Goal: Transaction & Acquisition: Purchase product/service

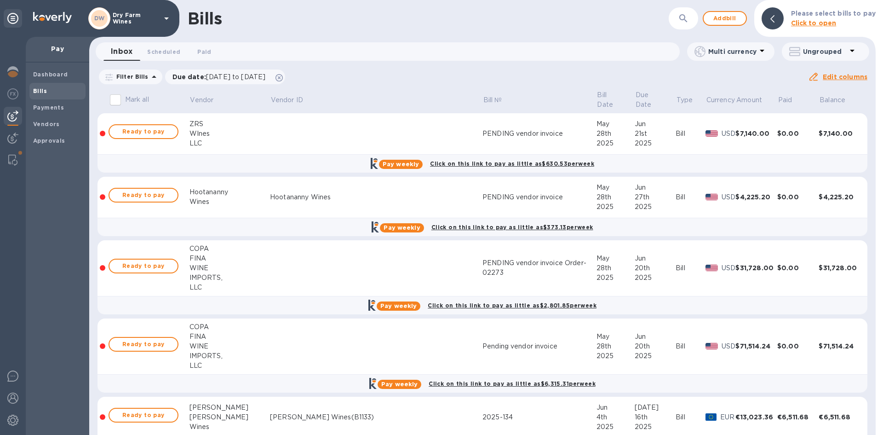
click at [44, 87] on b "Bills" at bounding box center [40, 90] width 14 height 7
click at [12, 422] on img at bounding box center [12, 419] width 11 height 11
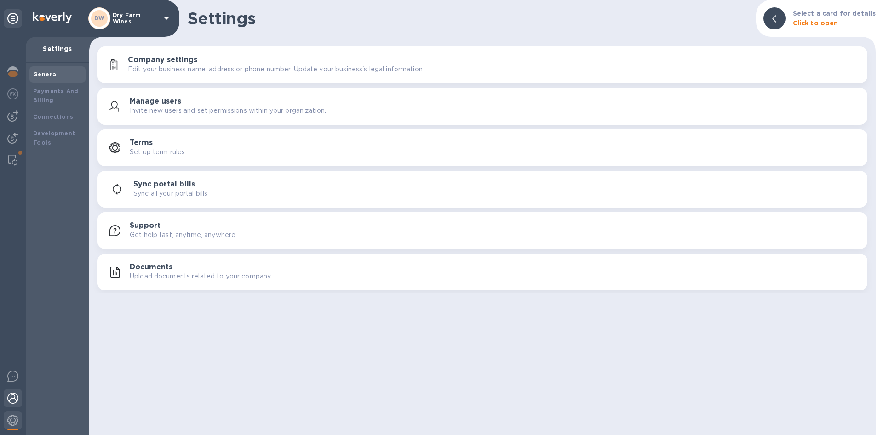
drag, startPoint x: 17, startPoint y: 394, endPoint x: 16, endPoint y: 380, distance: 14.8
click at [17, 394] on img at bounding box center [12, 397] width 11 height 11
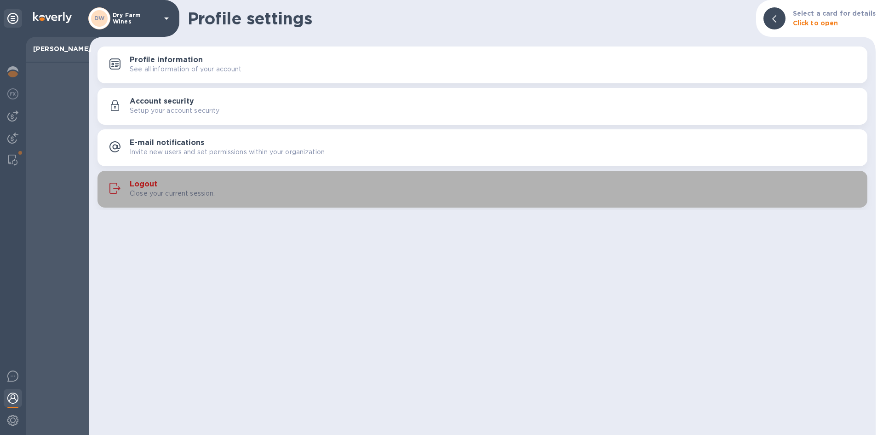
click at [139, 184] on h3 "Logout" at bounding box center [144, 184] width 28 height 9
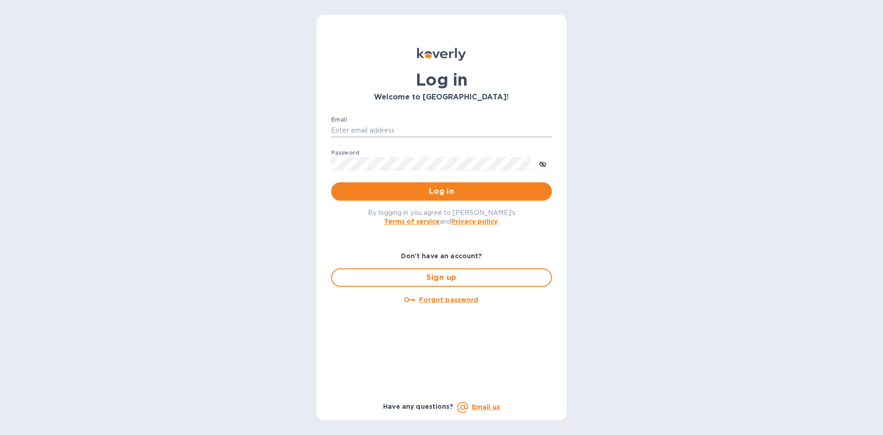
click at [400, 126] on div "Email ​" at bounding box center [441, 132] width 221 height 33
click at [400, 126] on input "Email" at bounding box center [441, 131] width 221 height 14
type input "[EMAIL_ADDRESS][DOMAIN_NAME]"
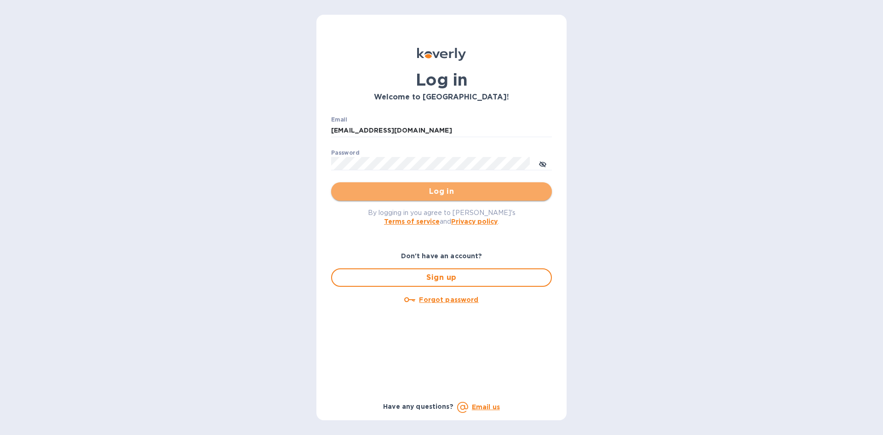
click at [419, 187] on span "Log in" at bounding box center [442, 191] width 206 height 11
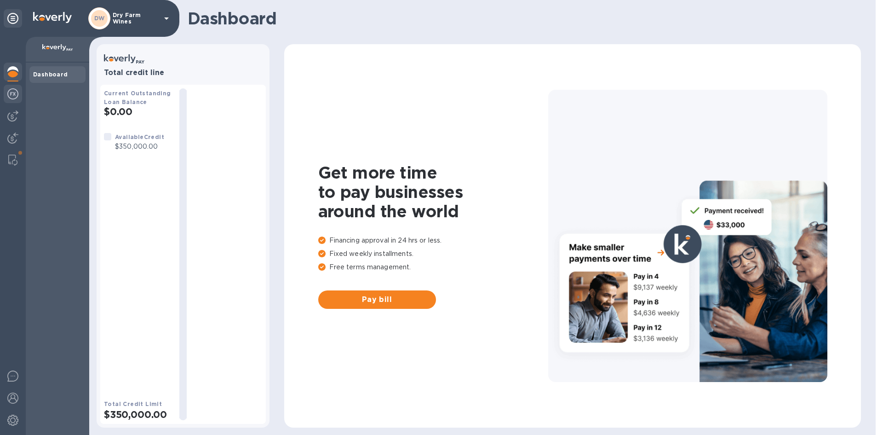
click at [13, 98] on img at bounding box center [12, 93] width 11 height 11
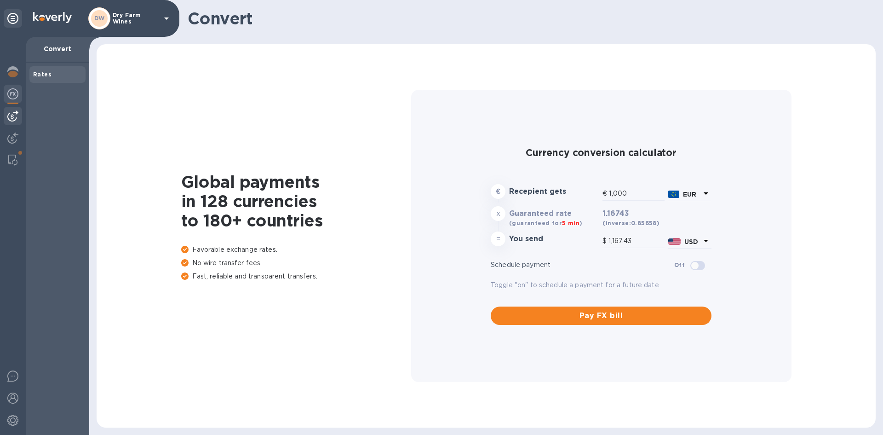
click at [16, 109] on div at bounding box center [13, 116] width 18 height 18
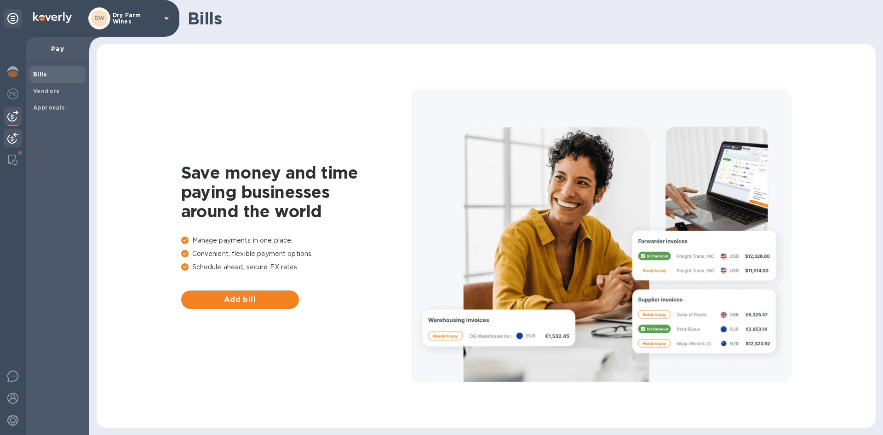
click at [12, 139] on img at bounding box center [12, 137] width 11 height 11
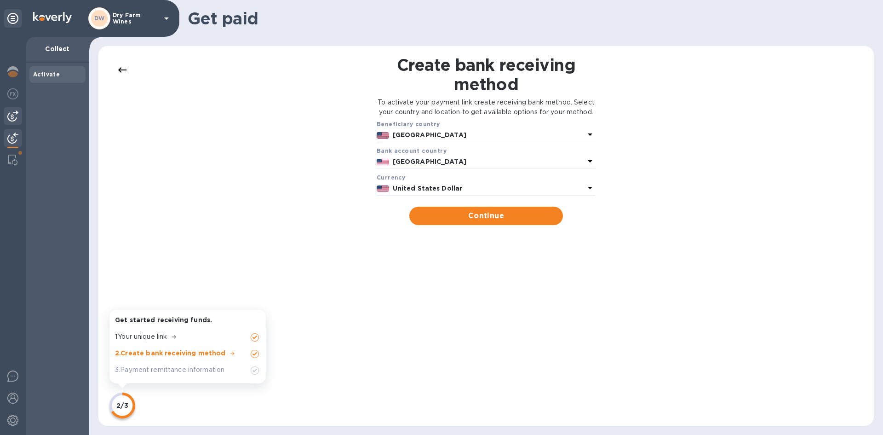
click at [13, 117] on img at bounding box center [12, 115] width 11 height 11
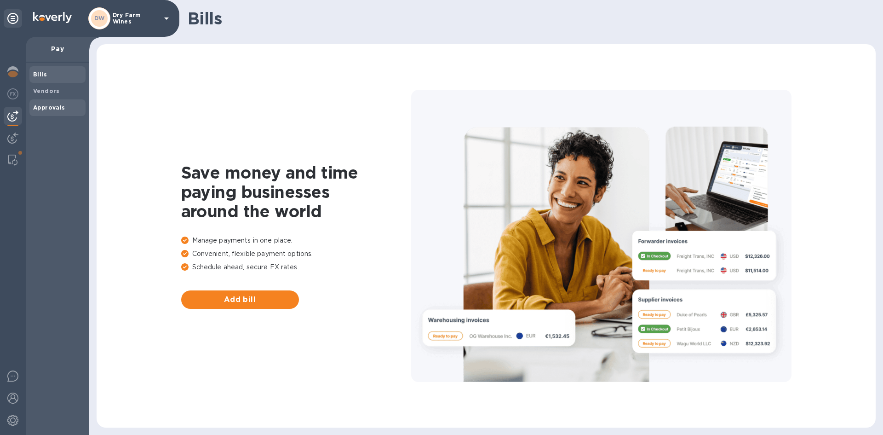
click at [32, 107] on div "Approvals" at bounding box center [57, 107] width 56 height 17
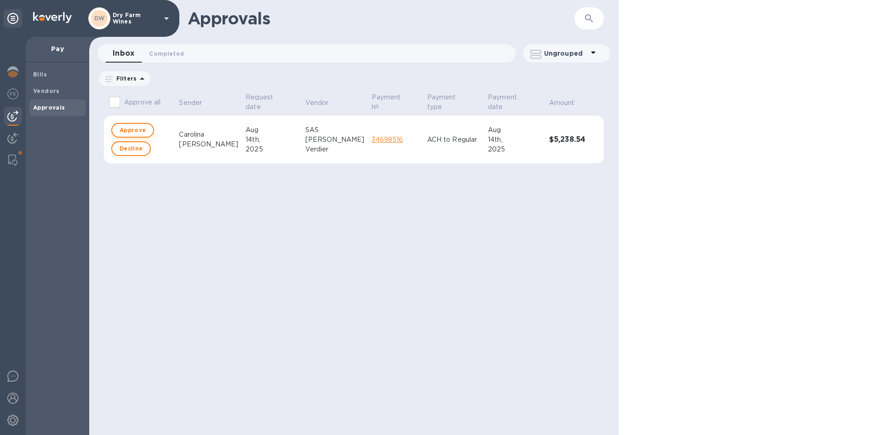
click at [135, 129] on span "Approve" at bounding box center [133, 130] width 26 height 11
checkbox input "true"
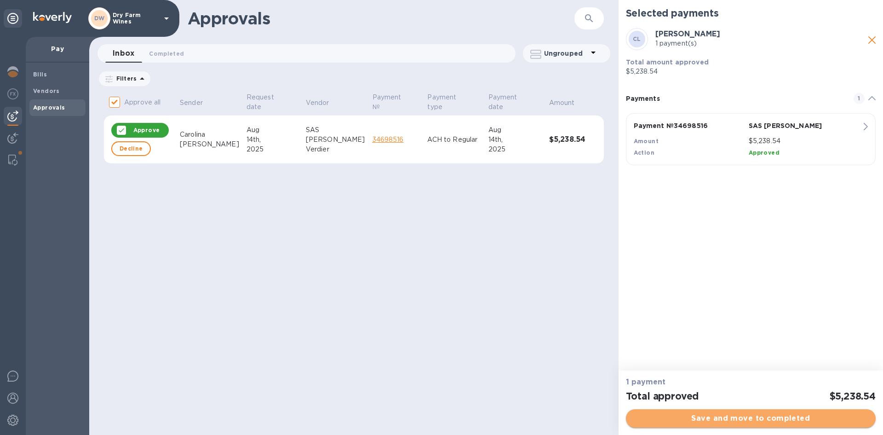
click at [750, 411] on button "Save and move to completed" at bounding box center [751, 418] width 250 height 18
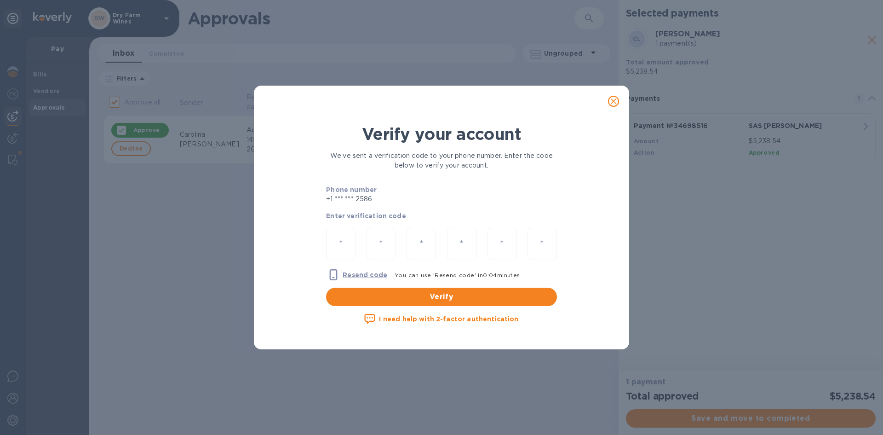
click at [346, 247] on input "number" at bounding box center [341, 244] width 14 height 17
type input "9"
type input "0"
type input "3"
type input "5"
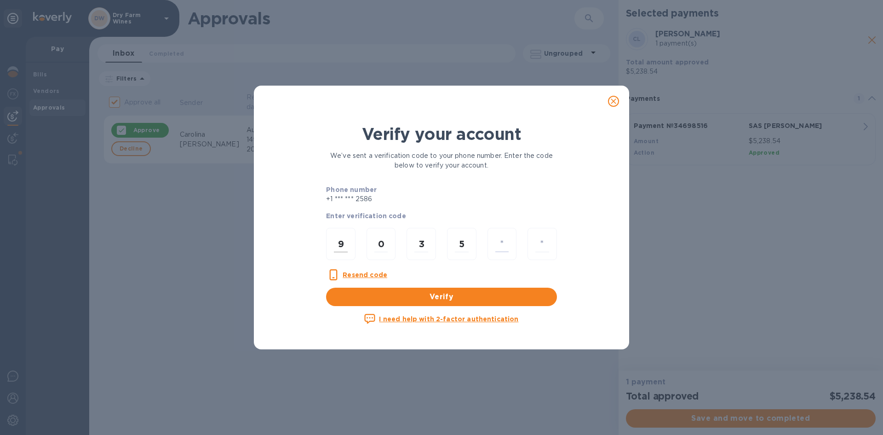
type input "3"
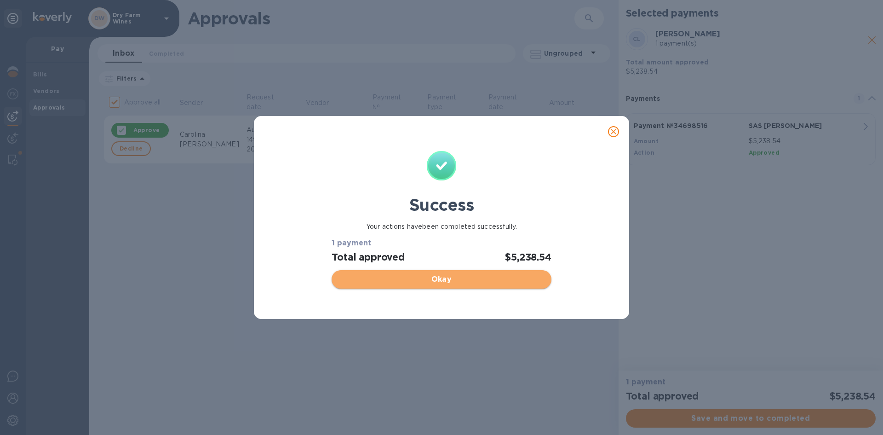
click at [385, 276] on span "Okay" at bounding box center [441, 279] width 205 height 11
checkbox input "false"
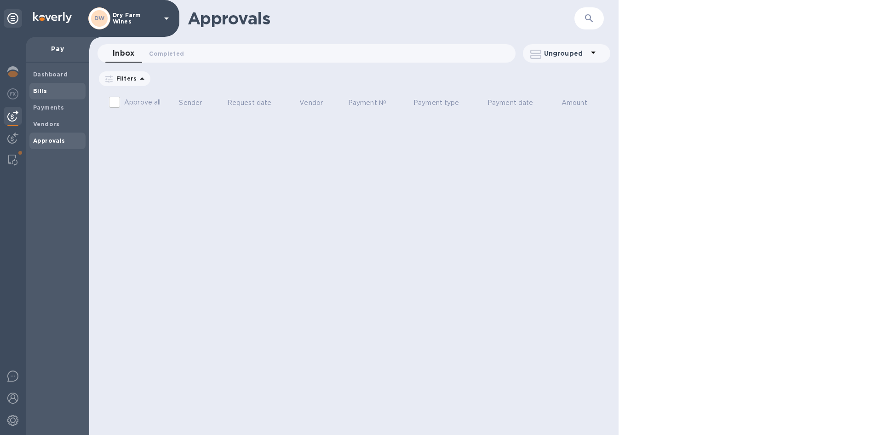
drag, startPoint x: 42, startPoint y: 97, endPoint x: 47, endPoint y: 93, distance: 6.0
click at [42, 97] on div "Bills" at bounding box center [57, 91] width 56 height 17
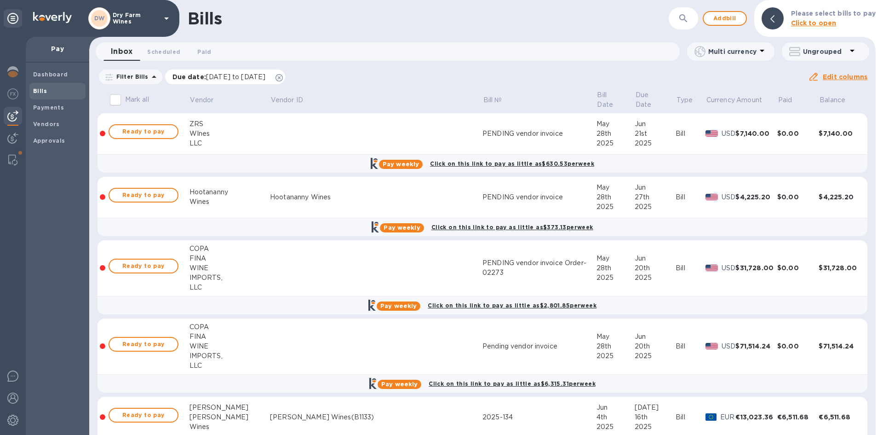
click at [283, 76] on icon at bounding box center [279, 77] width 7 height 7
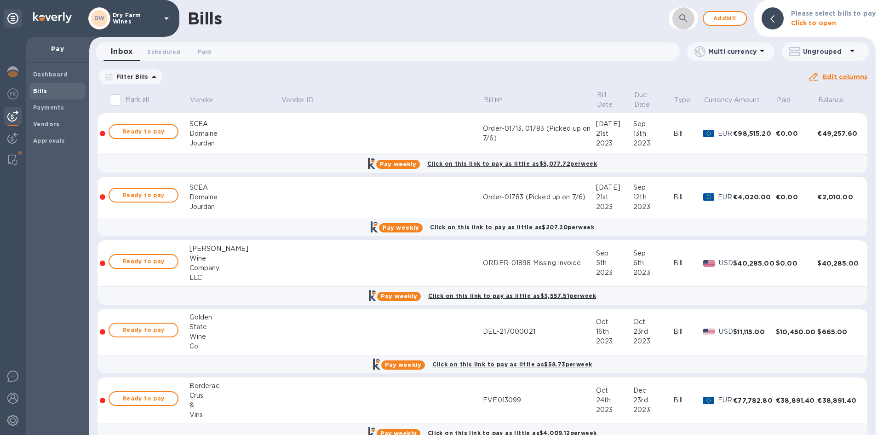
click at [678, 23] on button "button" at bounding box center [684, 18] width 22 height 22
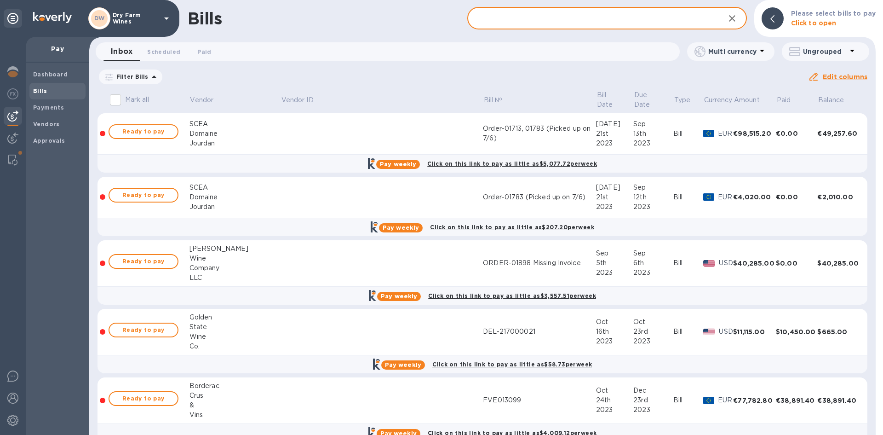
paste input "2025-134"
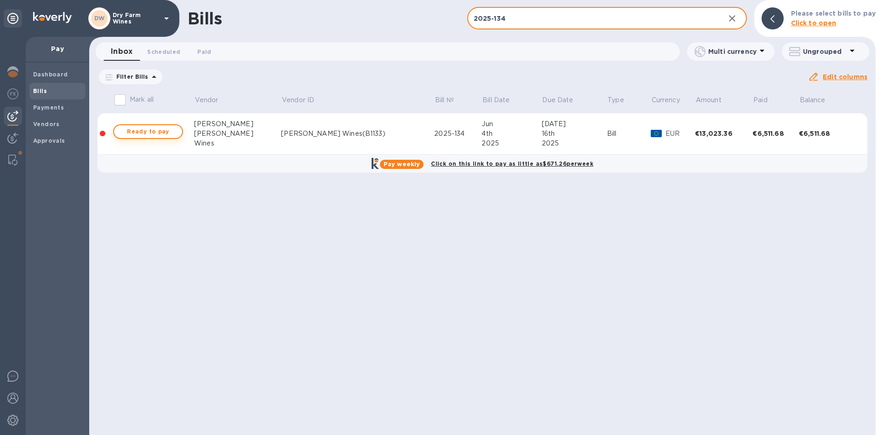
type input "2025-134"
click at [177, 129] on button "Ready to pay" at bounding box center [148, 131] width 70 height 15
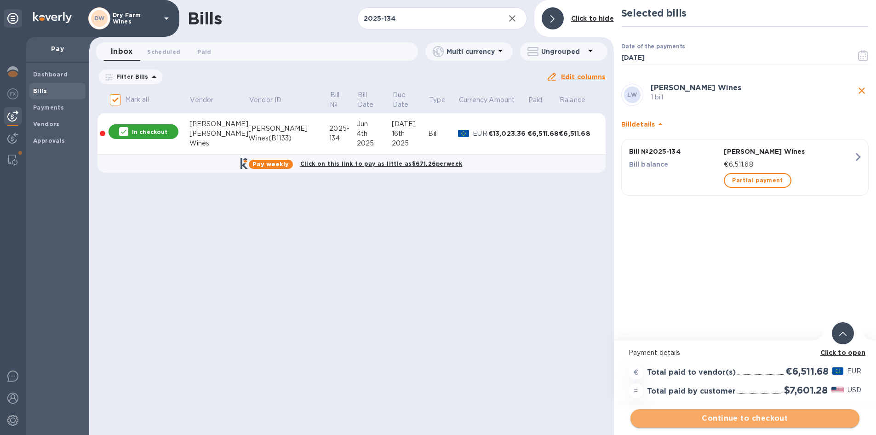
click at [711, 412] on button "Continue to checkout" at bounding box center [745, 418] width 229 height 18
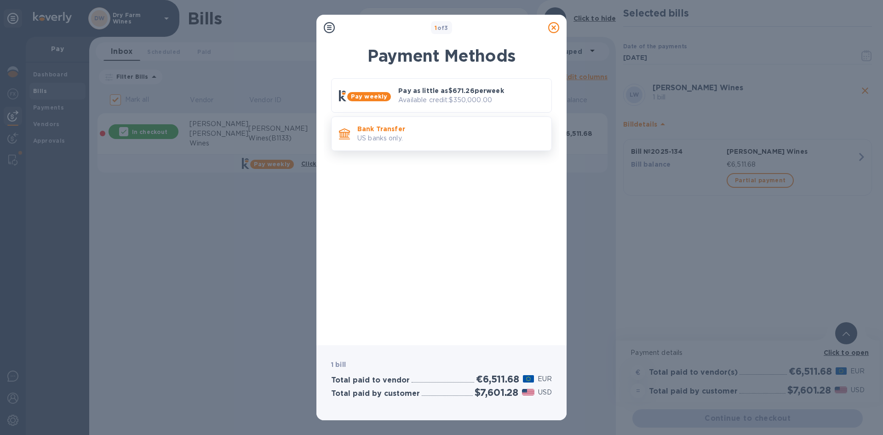
click at [472, 151] on div "Bank Transfer US banks only." at bounding box center [441, 133] width 221 height 35
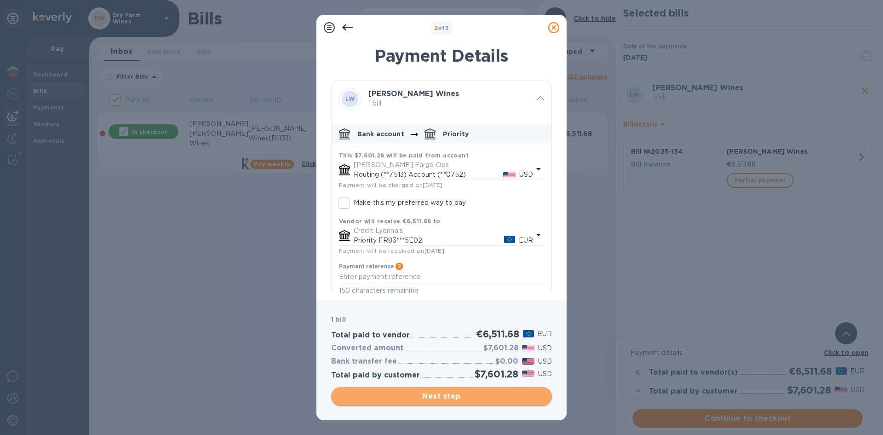
click at [463, 390] on button "Next step" at bounding box center [441, 396] width 221 height 18
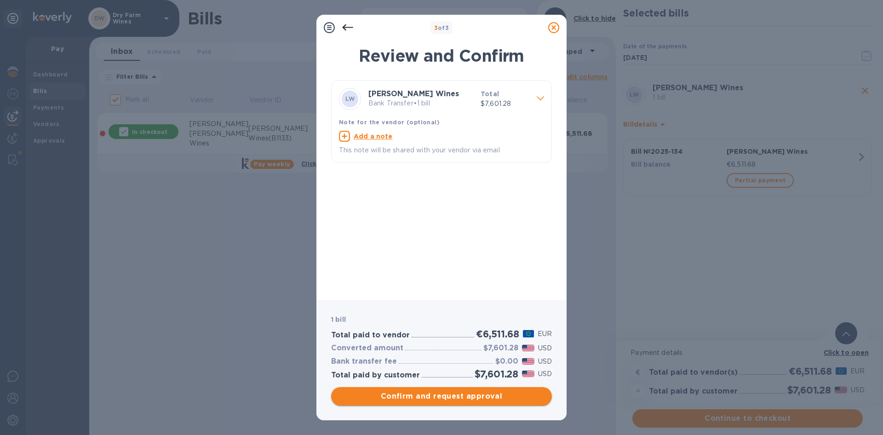
click at [466, 399] on span "Confirm and request approval" at bounding box center [442, 396] width 206 height 11
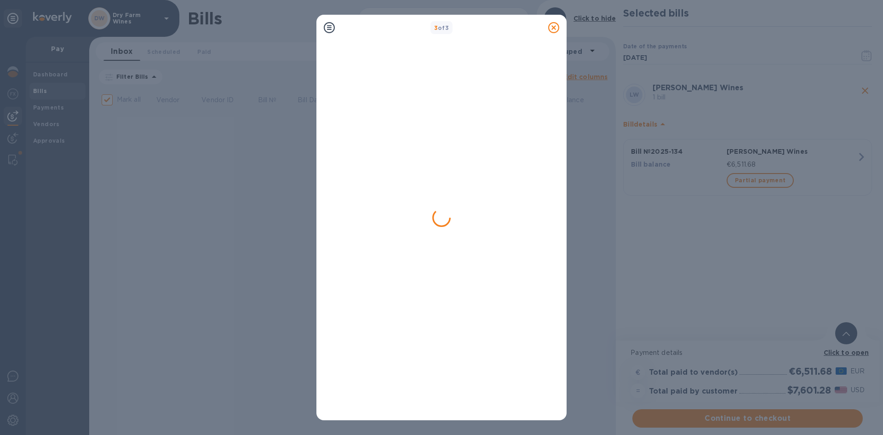
checkbox input "false"
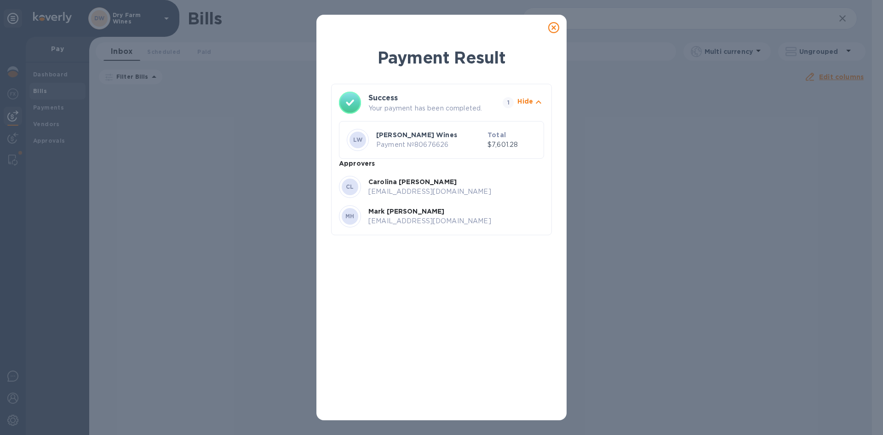
click at [552, 31] on icon at bounding box center [553, 27] width 11 height 11
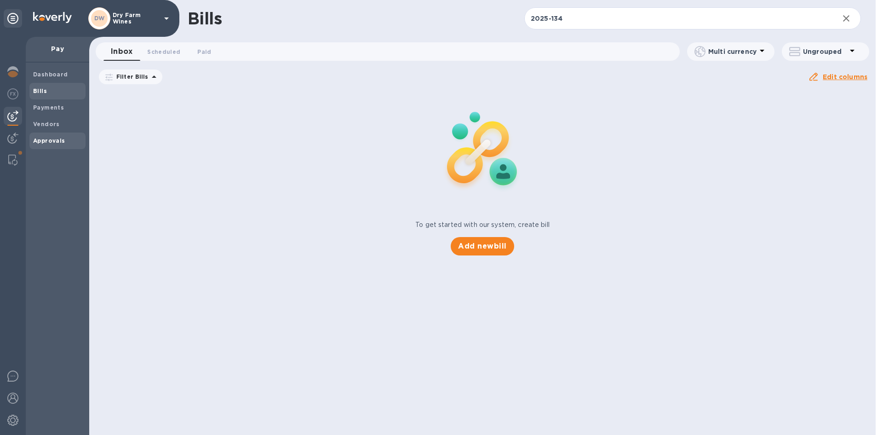
click at [38, 141] on b "Approvals" at bounding box center [49, 140] width 32 height 7
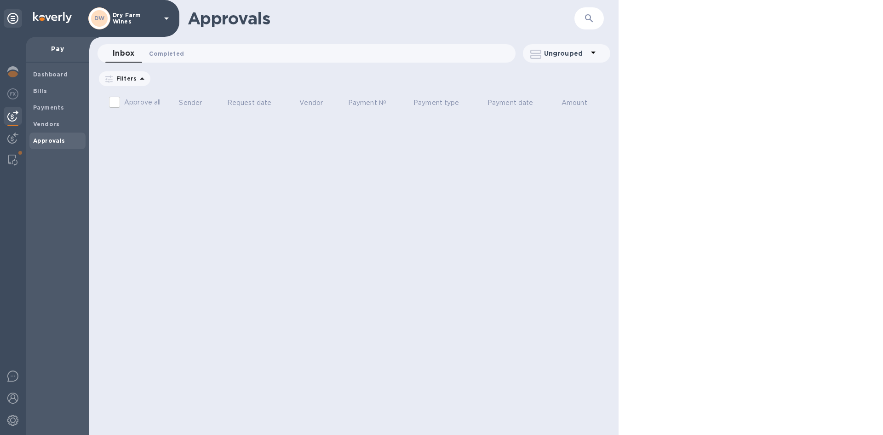
click at [172, 58] on span "Completed 0" at bounding box center [166, 54] width 35 height 10
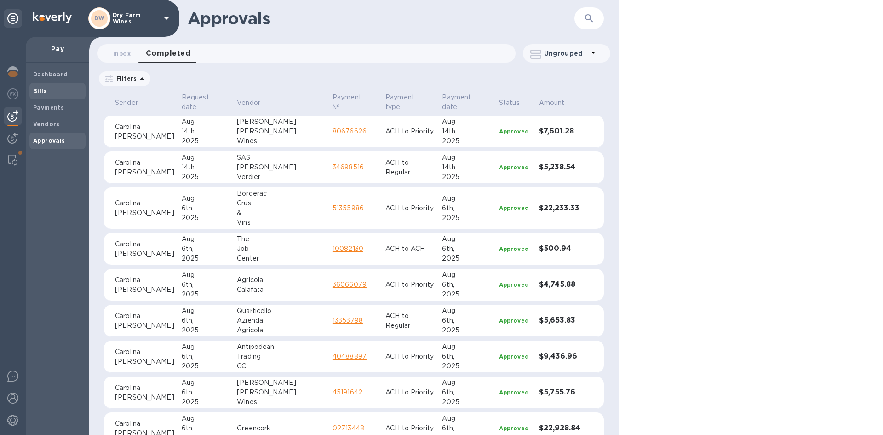
click at [65, 90] on span "Bills" at bounding box center [57, 90] width 49 height 9
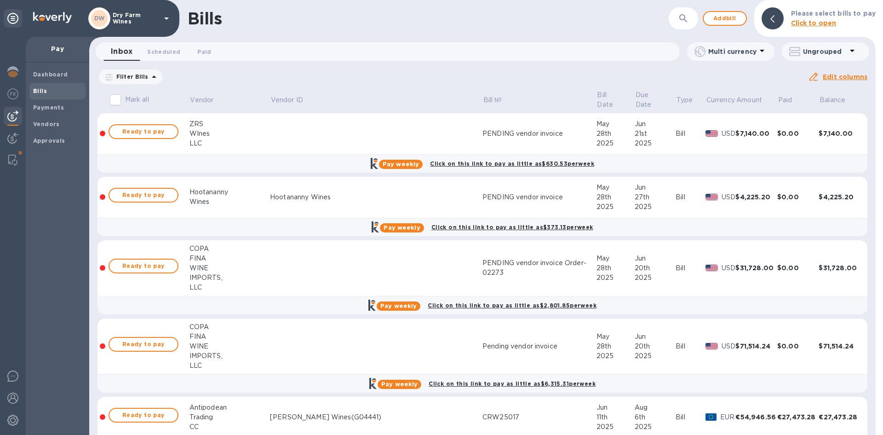
drag, startPoint x: 303, startPoint y: 77, endPoint x: 323, endPoint y: 64, distance: 24.2
click at [0, 0] on icon at bounding box center [0, 0] width 0 height 0
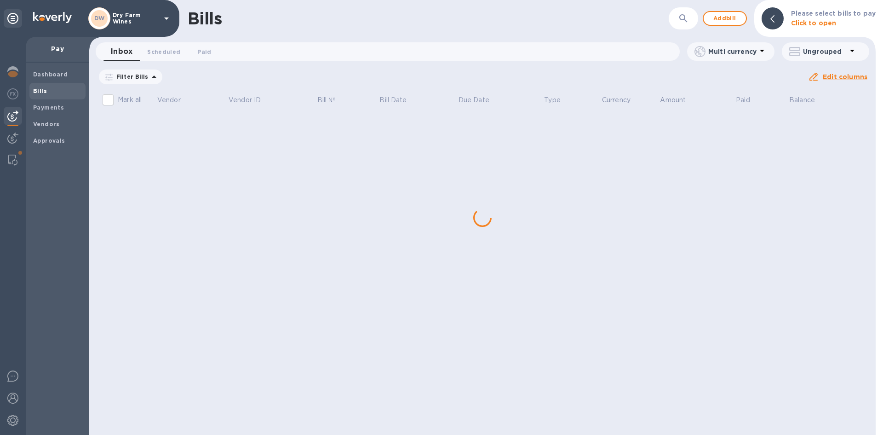
click at [689, 20] on icon "button" at bounding box center [683, 18] width 11 height 11
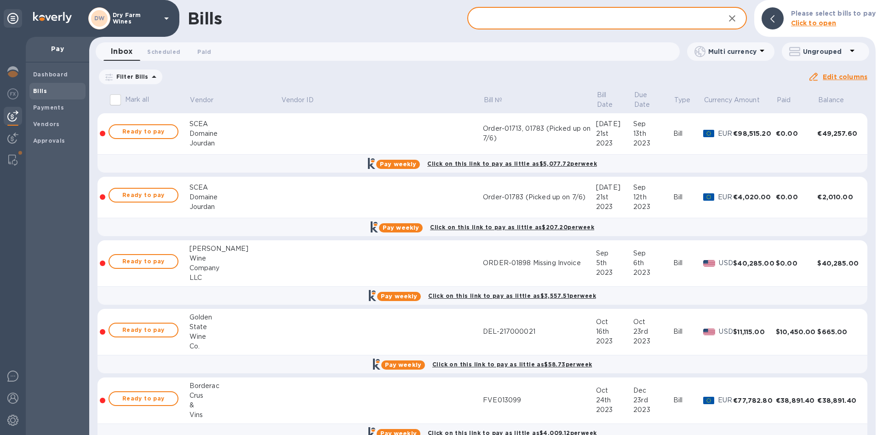
paste input "S1304489"
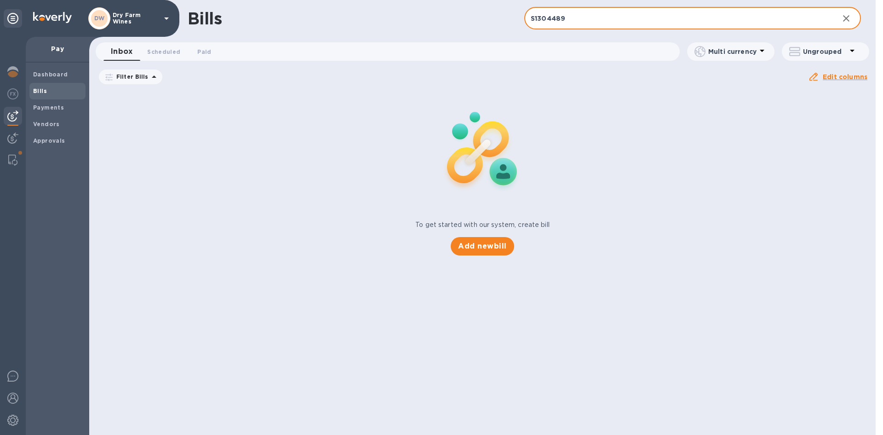
click at [563, 22] on input "S1304489" at bounding box center [677, 18] width 307 height 23
type input "Valkyrie"
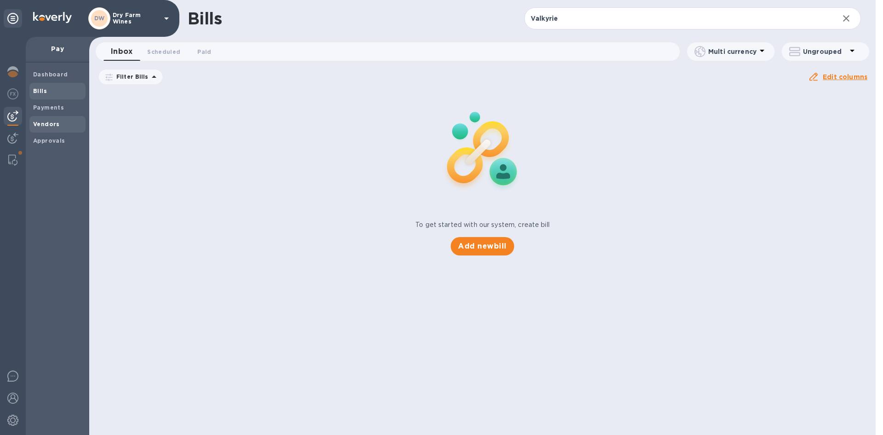
click at [50, 124] on b "Vendors" at bounding box center [46, 124] width 27 height 7
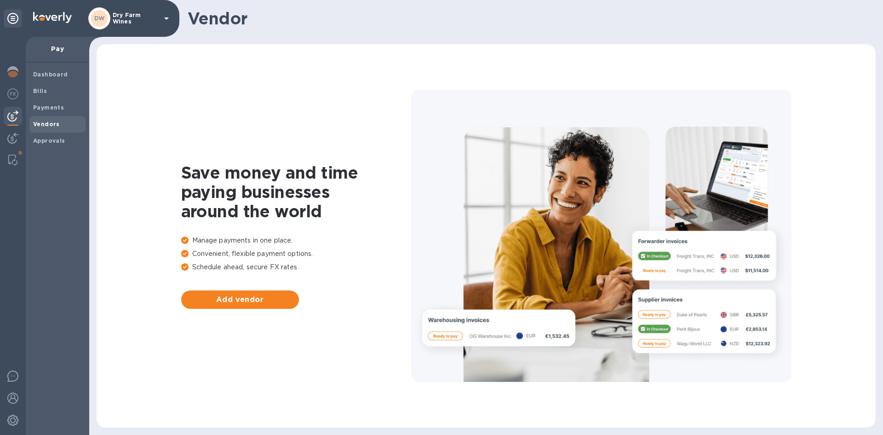
click at [57, 121] on b "Vendors" at bounding box center [46, 124] width 27 height 7
click at [136, 14] on div "DW Dry Farm Wines" at bounding box center [130, 18] width 84 height 22
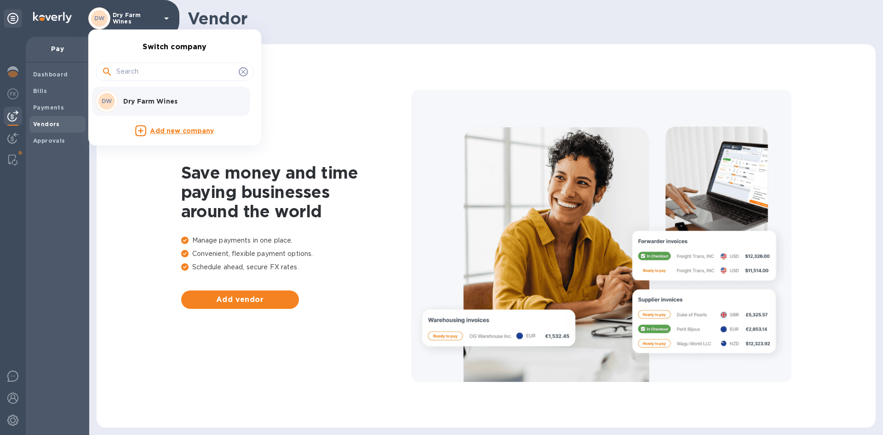
click at [132, 100] on p "Dry Farm Wines" at bounding box center [181, 101] width 116 height 9
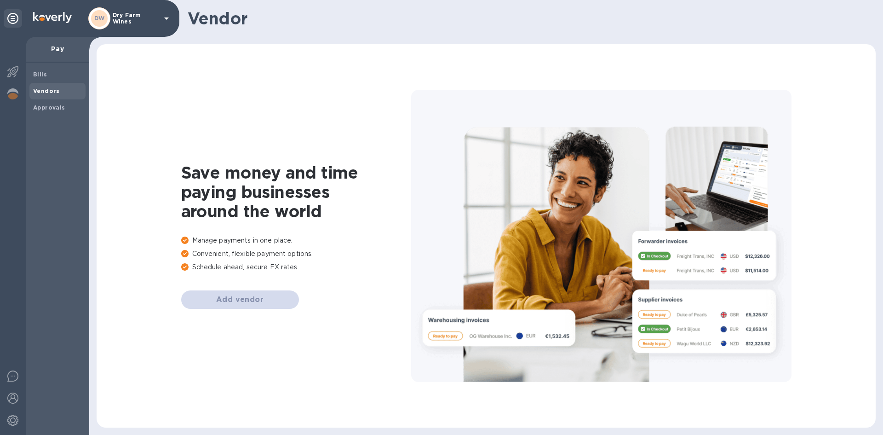
click at [52, 93] on b "Vendors" at bounding box center [46, 90] width 27 height 7
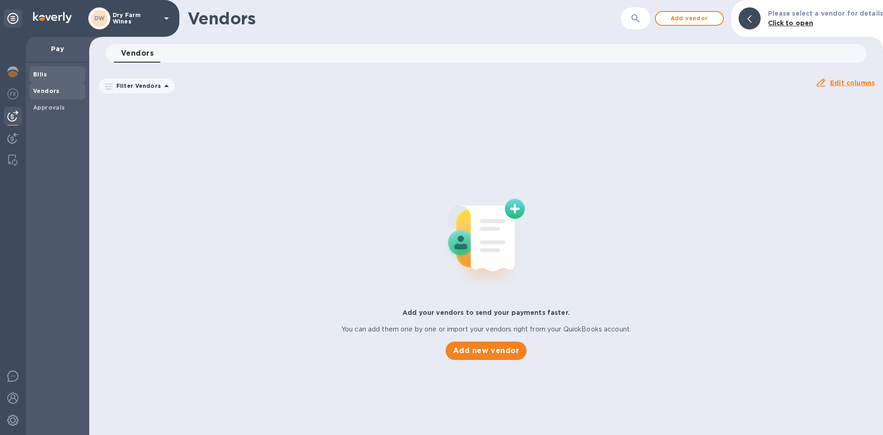
click at [44, 77] on b "Bills" at bounding box center [40, 74] width 14 height 7
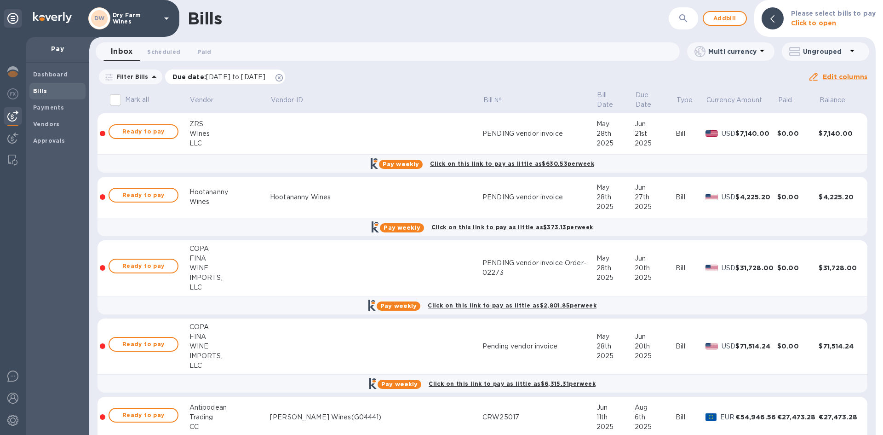
click at [283, 76] on icon at bounding box center [279, 77] width 7 height 7
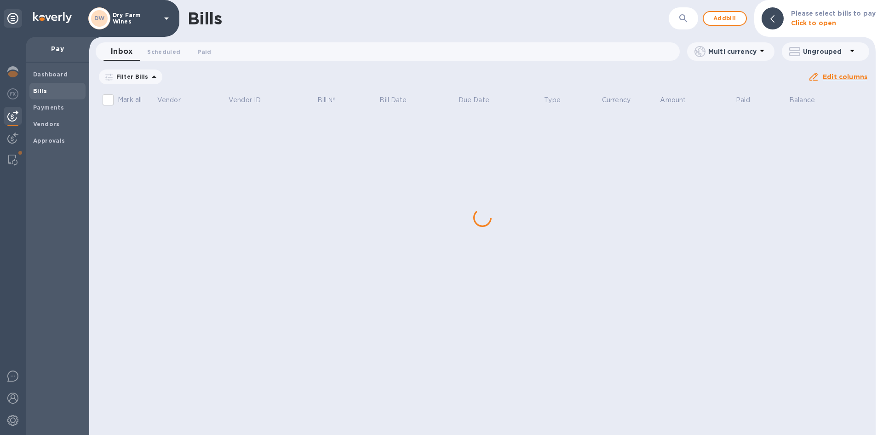
click at [683, 17] on icon "button" at bounding box center [683, 18] width 8 height 8
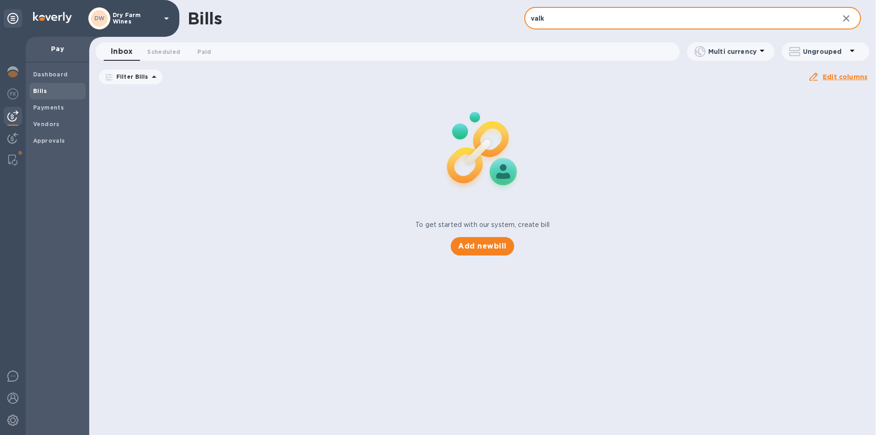
click at [683, 17] on input "valk" at bounding box center [677, 18] width 307 height 23
type input "S1304489"
click at [55, 120] on span "Vendors" at bounding box center [46, 124] width 27 height 9
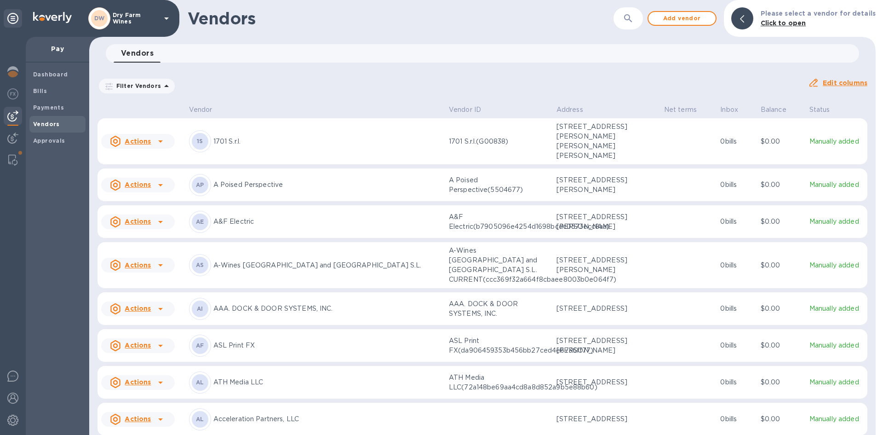
click at [626, 18] on button "button" at bounding box center [628, 18] width 22 height 22
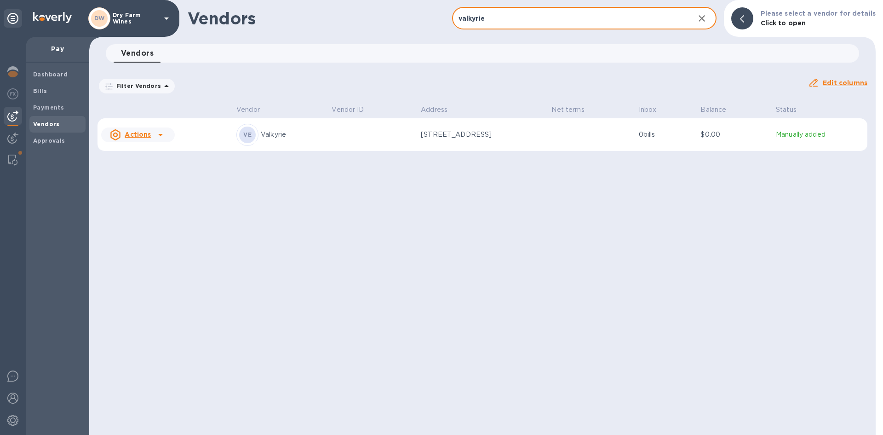
type input "valkyrie"
click at [607, 136] on td at bounding box center [591, 134] width 87 height 33
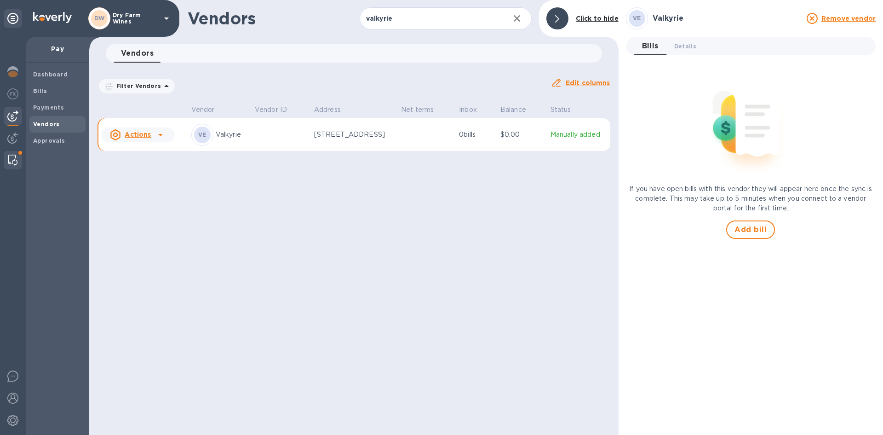
click at [12, 153] on div at bounding box center [13, 160] width 17 height 18
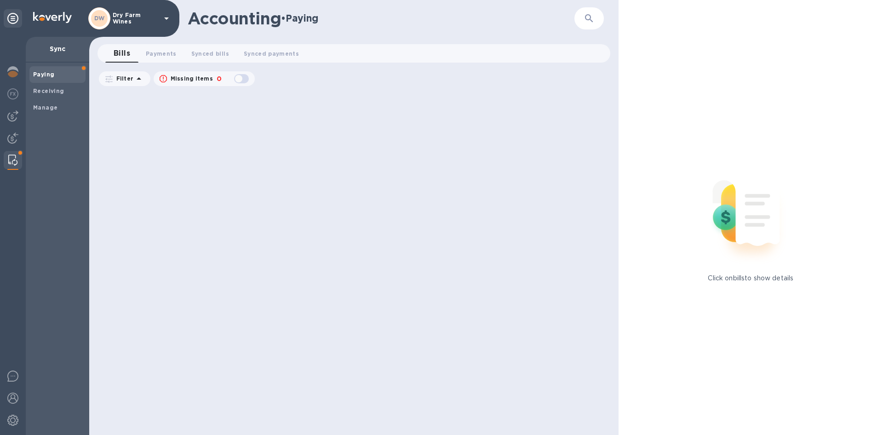
click at [23, 131] on div at bounding box center [13, 236] width 26 height 398
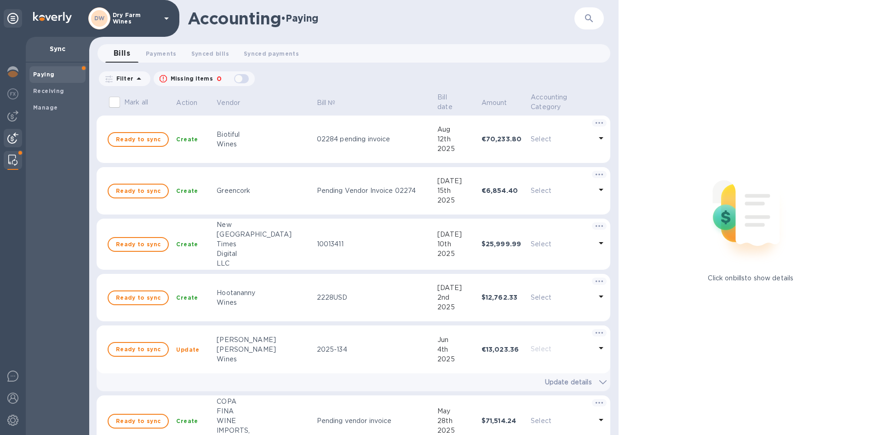
drag, startPoint x: 15, startPoint y: 138, endPoint x: 16, endPoint y: 129, distance: 8.8
click at [14, 137] on img at bounding box center [12, 137] width 11 height 11
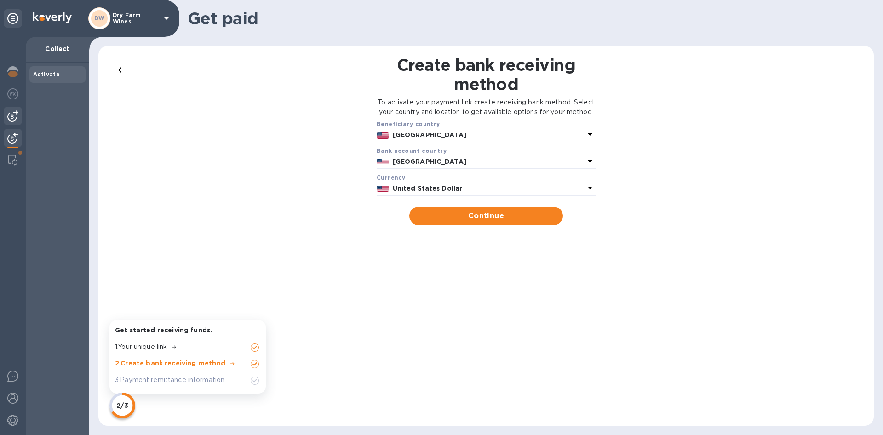
click at [13, 117] on img at bounding box center [12, 115] width 11 height 11
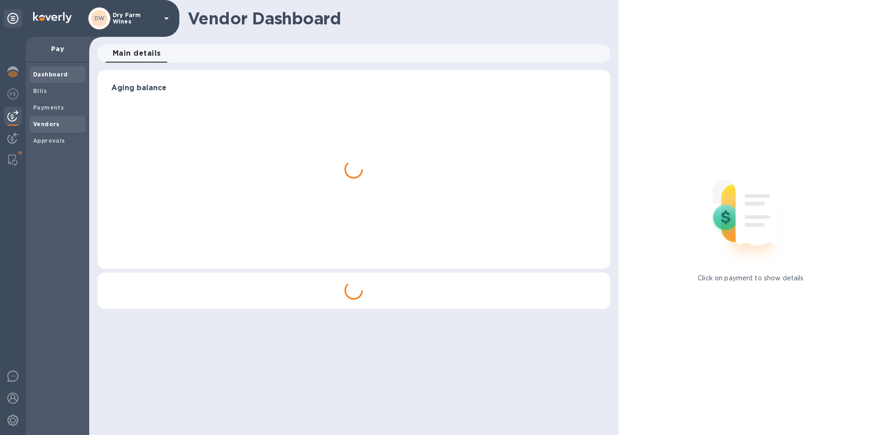
click at [42, 128] on span "Vendors" at bounding box center [46, 124] width 27 height 9
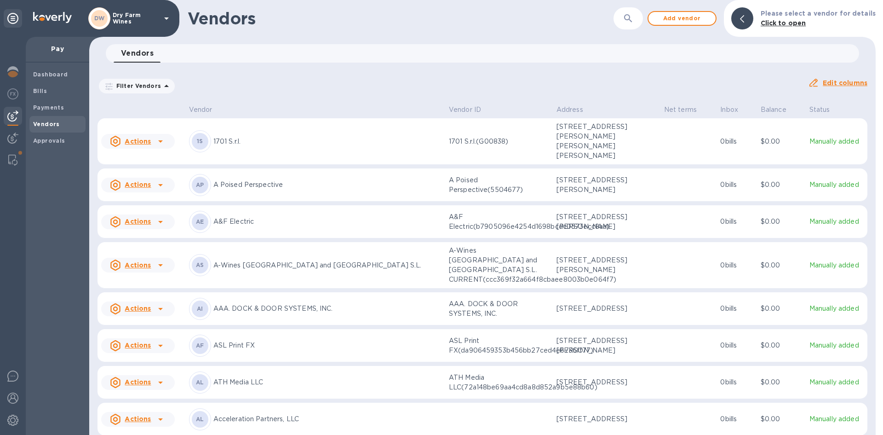
click at [634, 20] on icon "button" at bounding box center [628, 18] width 11 height 11
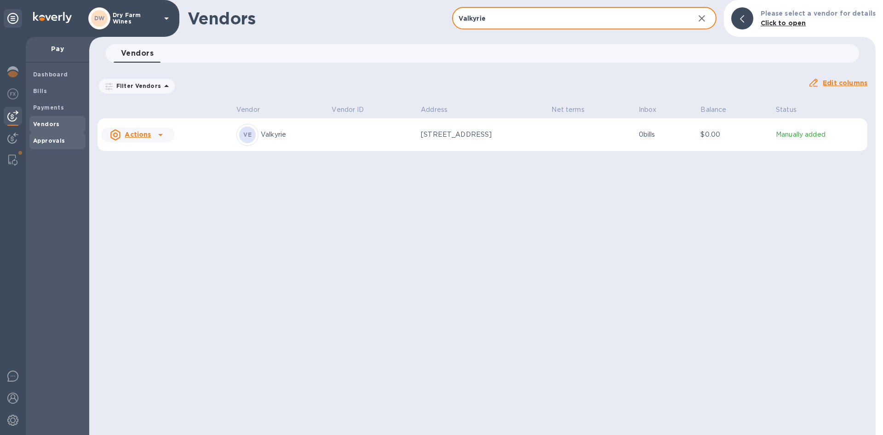
type input "Valkyrie"
click at [52, 138] on b "Approvals" at bounding box center [49, 140] width 32 height 7
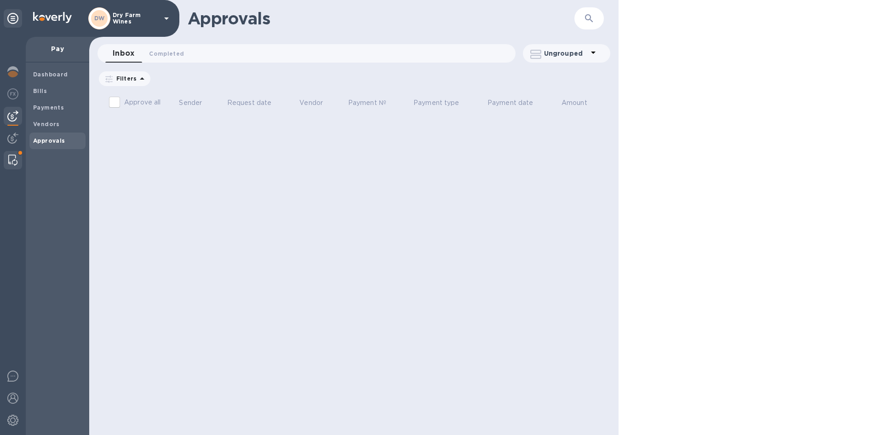
click at [17, 154] on div at bounding box center [13, 160] width 17 height 18
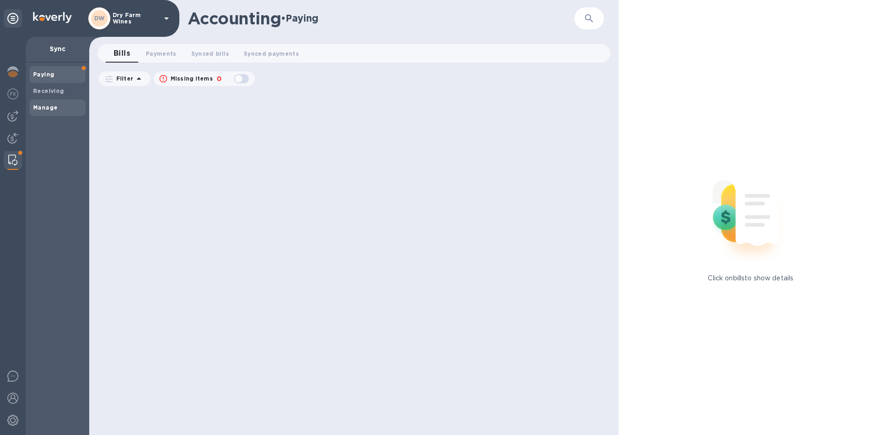
click at [68, 108] on span "Manage" at bounding box center [57, 107] width 49 height 9
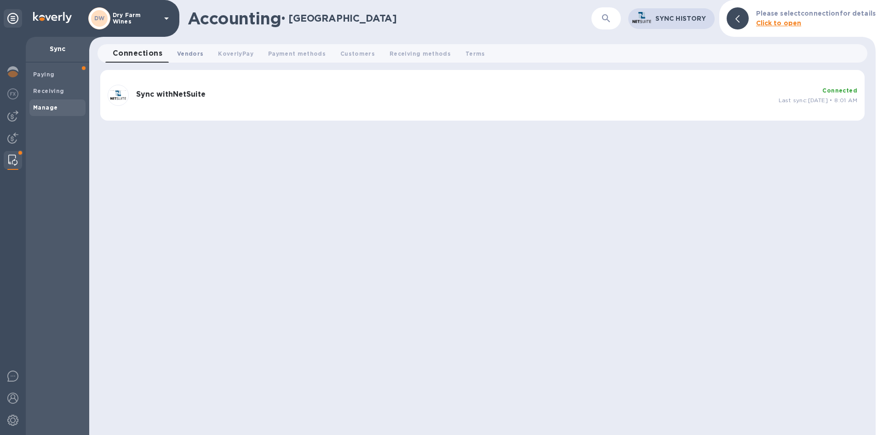
click at [185, 53] on span "Vendors 0" at bounding box center [190, 54] width 26 height 10
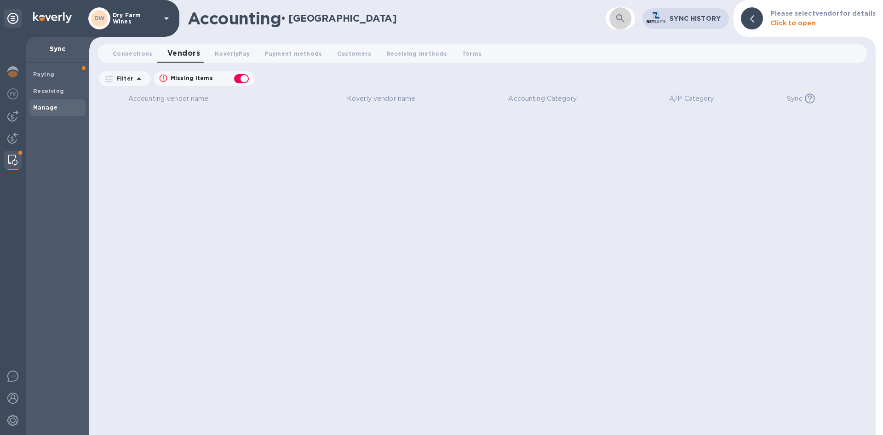
click at [618, 22] on icon "button" at bounding box center [620, 18] width 11 height 11
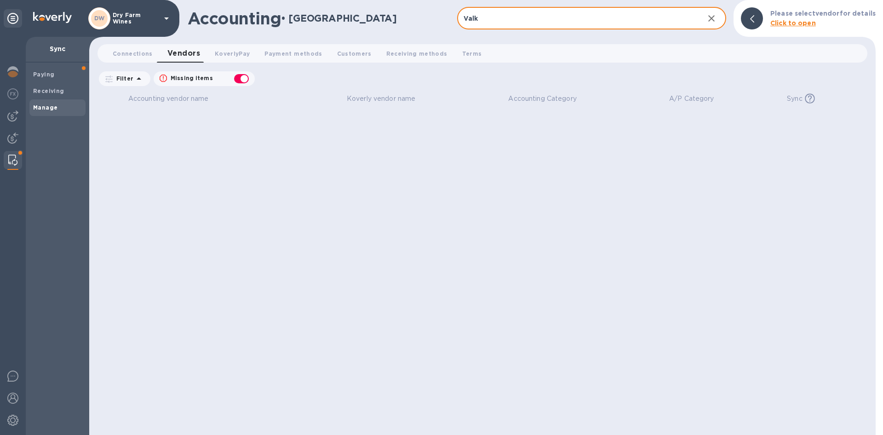
type input "Valkyrie"
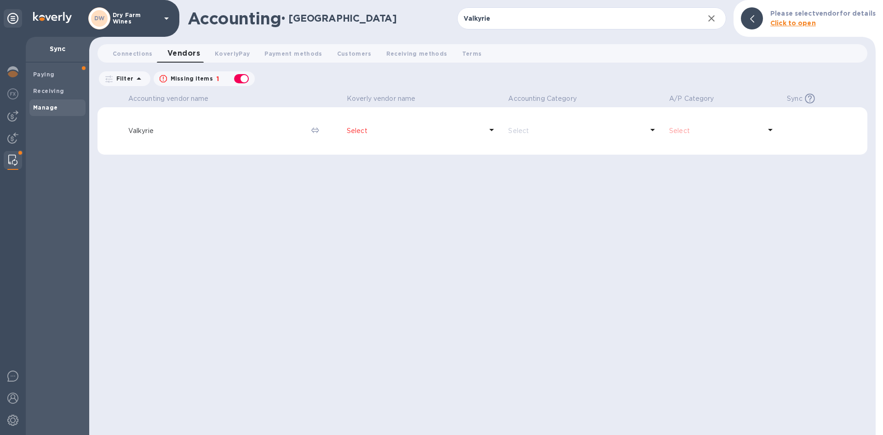
click at [361, 125] on div "Select" at bounding box center [415, 130] width 140 height 13
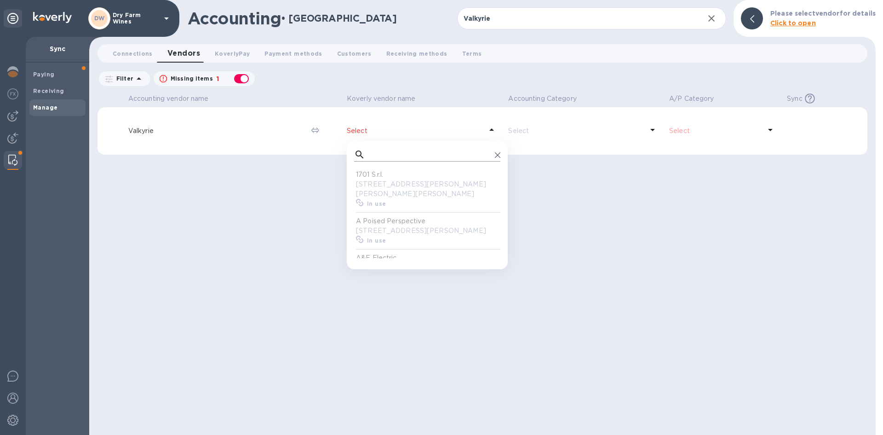
scroll to position [85, 143]
click at [404, 153] on input "text" at bounding box center [430, 155] width 122 height 14
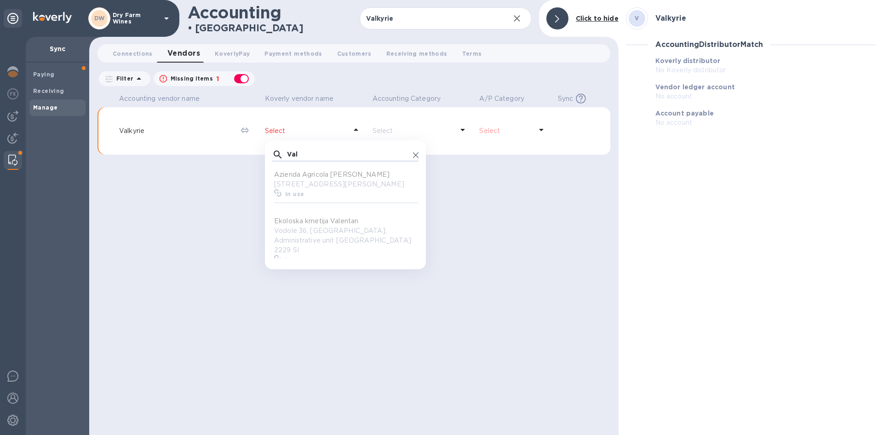
scroll to position [85, 143]
type input "valkyrie"
click at [311, 197] on b "Available to connect" at bounding box center [318, 193] width 66 height 7
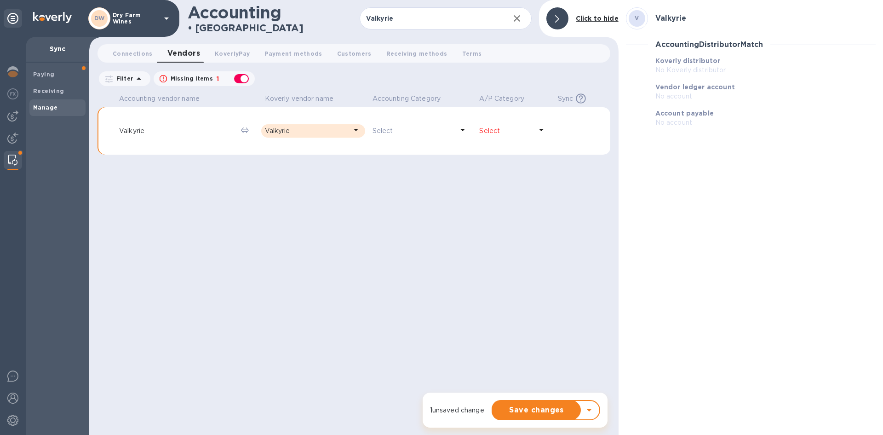
click at [515, 134] on p "Select" at bounding box center [505, 131] width 53 height 10
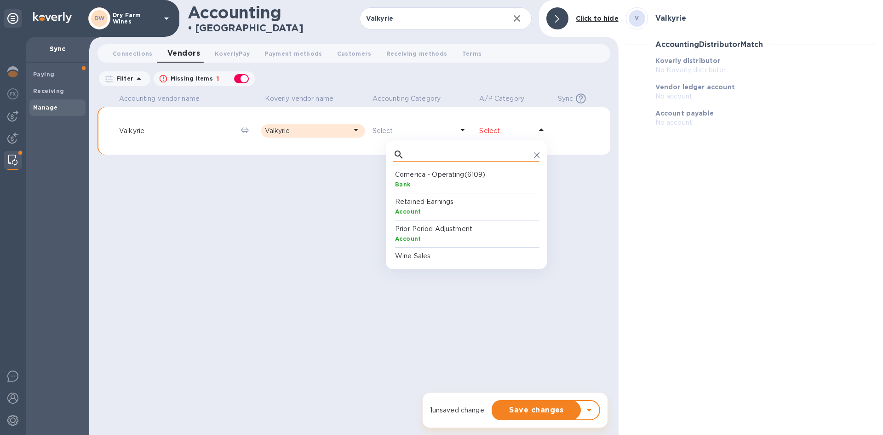
click at [493, 158] on input "text" at bounding box center [469, 155] width 122 height 14
type input "account"
click at [445, 176] on p "Accounts Payable" at bounding box center [468, 175] width 146 height 10
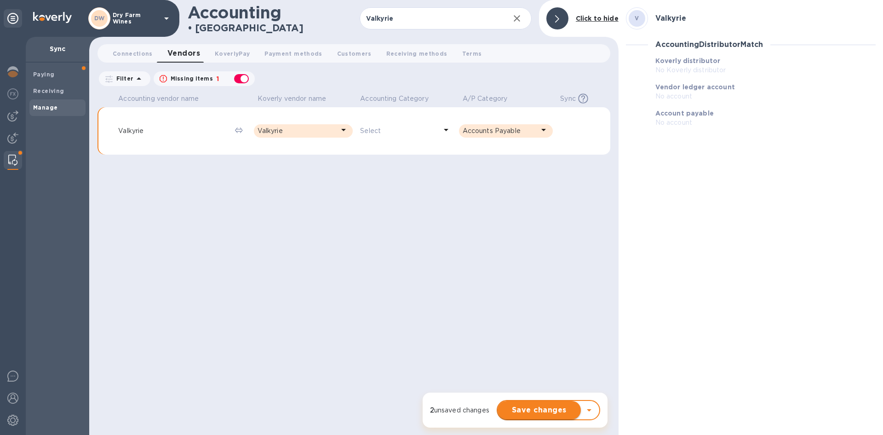
click at [536, 409] on span "Save changes" at bounding box center [539, 409] width 69 height 11
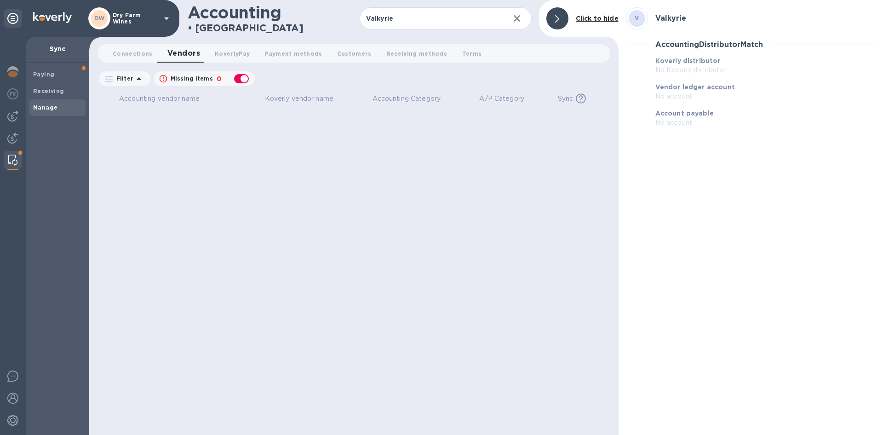
click at [13, 158] on img at bounding box center [12, 160] width 9 height 11
click at [60, 109] on span "Manage" at bounding box center [57, 107] width 49 height 9
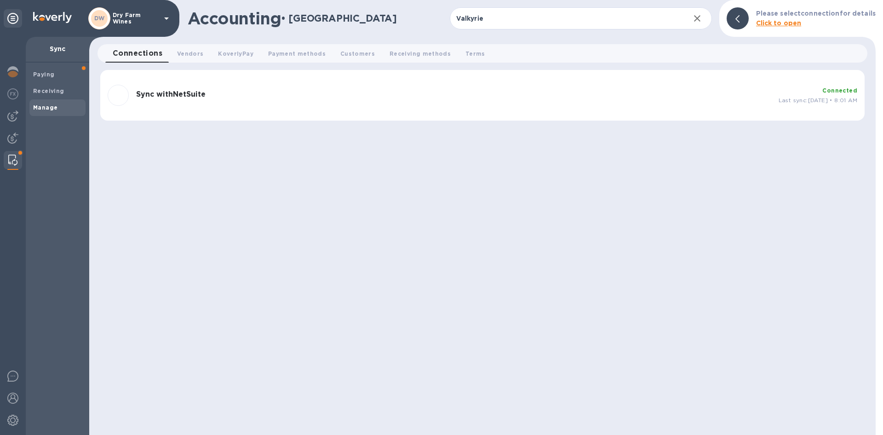
click at [120, 50] on span "Connections 0" at bounding box center [138, 53] width 50 height 13
click at [133, 95] on div "Sync with NetSuite" at bounding box center [453, 95] width 643 height 18
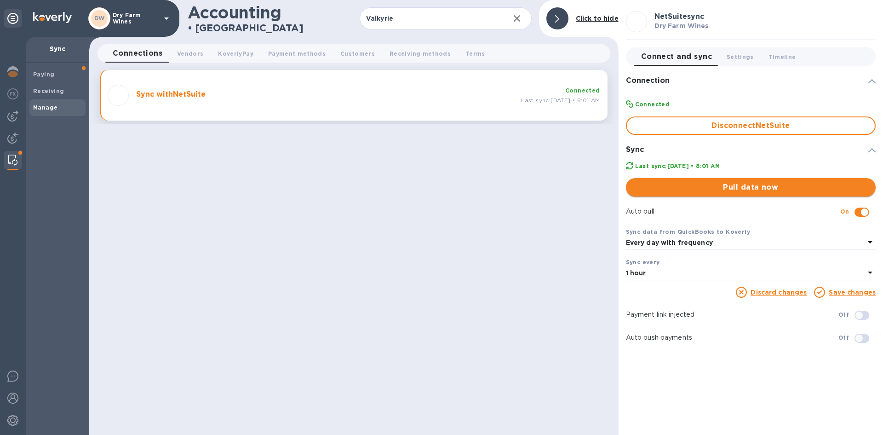
click at [661, 184] on span "Pull data now" at bounding box center [750, 187] width 235 height 11
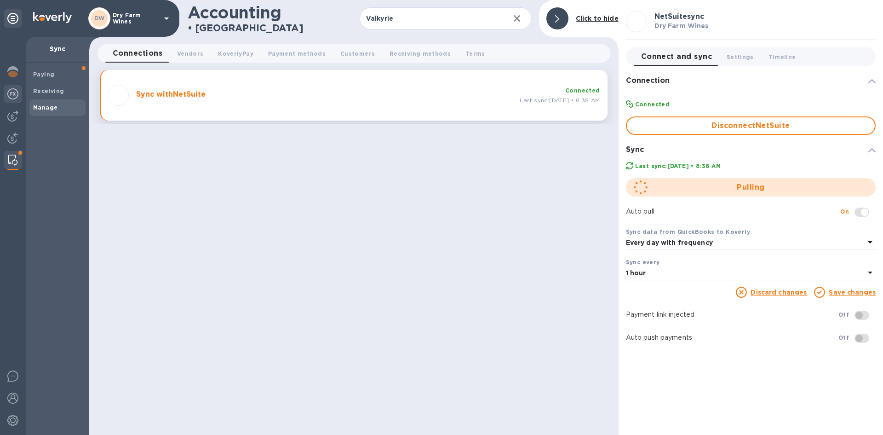
click at [15, 98] on img at bounding box center [12, 93] width 11 height 11
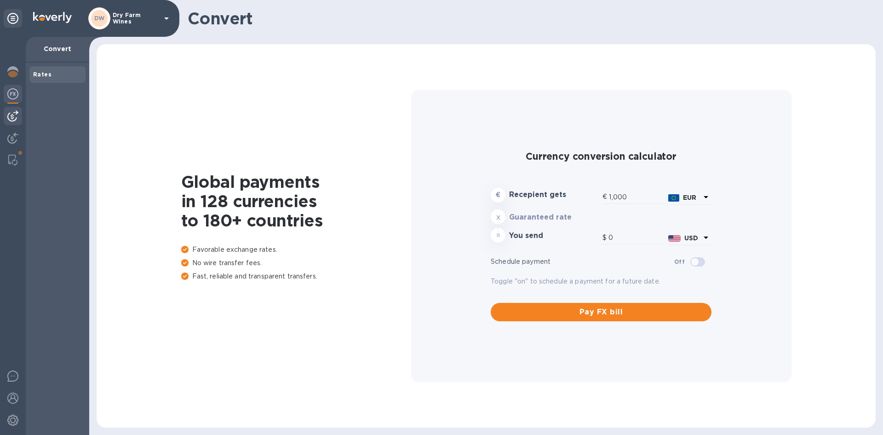
click at [18, 117] on img at bounding box center [12, 115] width 11 height 11
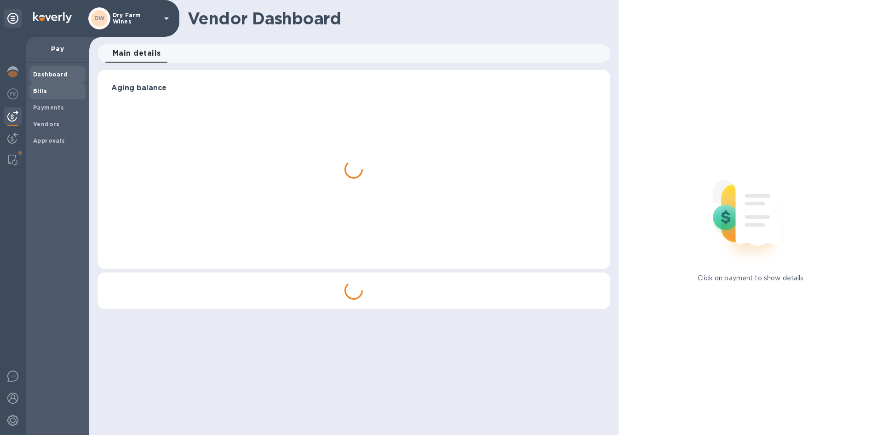
click at [58, 92] on span "Bills" at bounding box center [57, 90] width 49 height 9
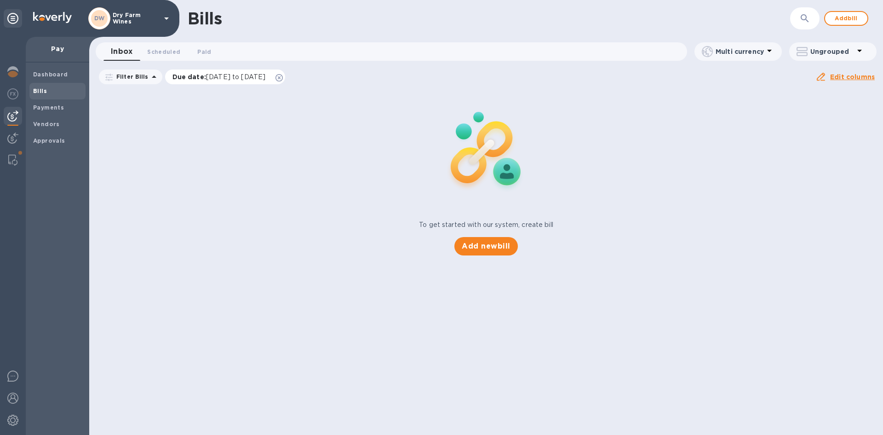
click at [283, 74] on icon at bounding box center [279, 77] width 7 height 7
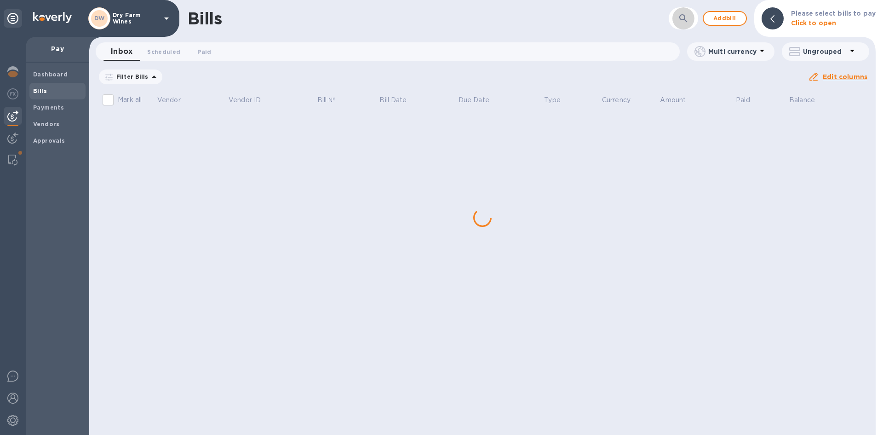
click at [690, 12] on button "button" at bounding box center [684, 18] width 22 height 22
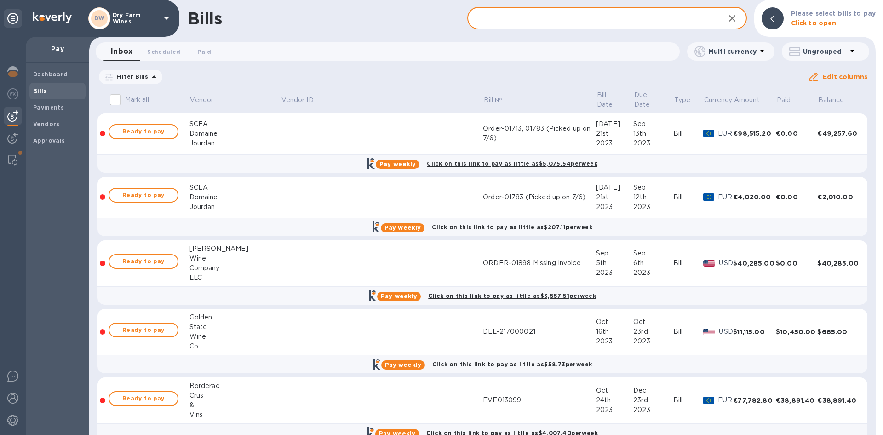
paste input "FVE014891"
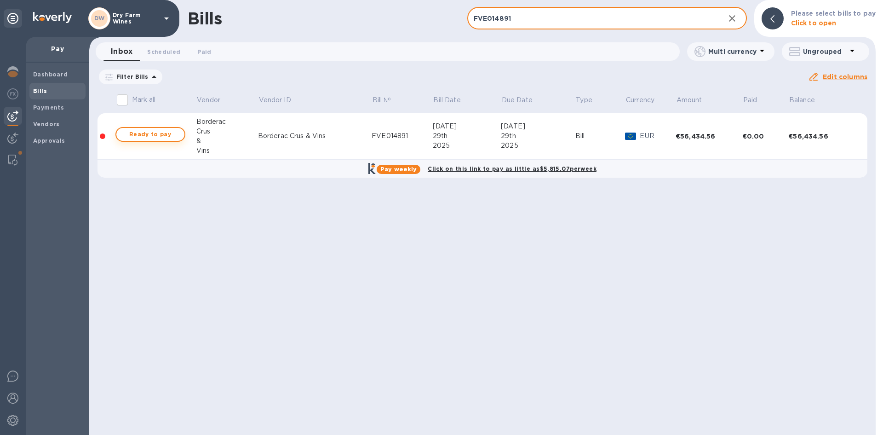
type input "FVE014891"
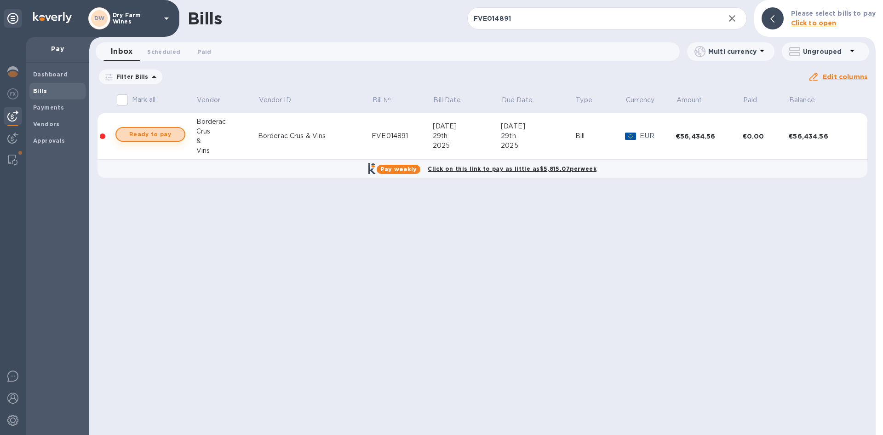
click at [156, 129] on span "Ready to pay" at bounding box center [150, 134] width 53 height 11
checkbox input "true"
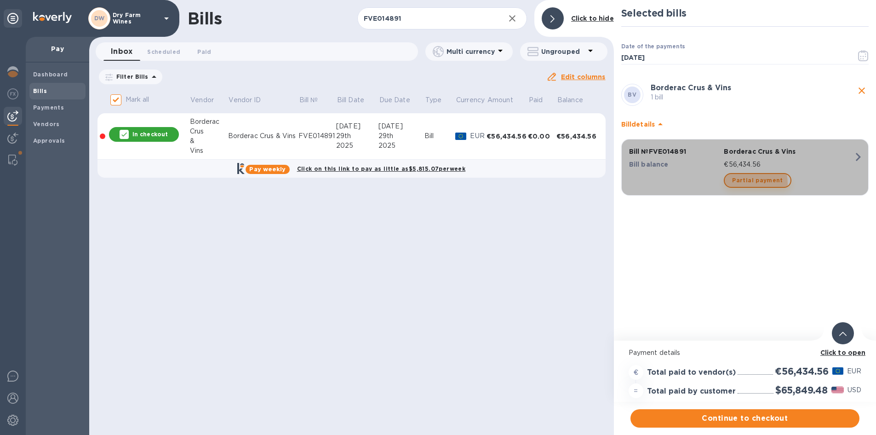
click at [739, 184] on span "Partial payment" at bounding box center [757, 180] width 51 height 11
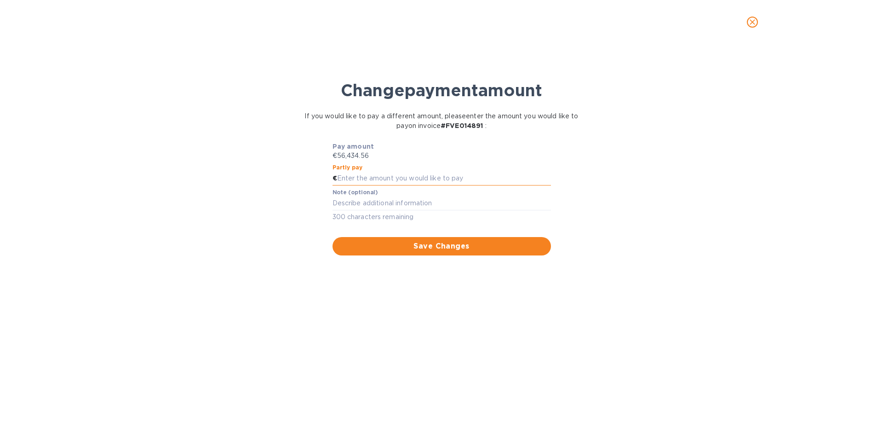
click at [400, 174] on input "text" at bounding box center [444, 179] width 214 height 14
paste input "28,217.28"
type input "28,217.28"
click at [416, 201] on textarea at bounding box center [442, 203] width 219 height 8
type textarea "First Half"
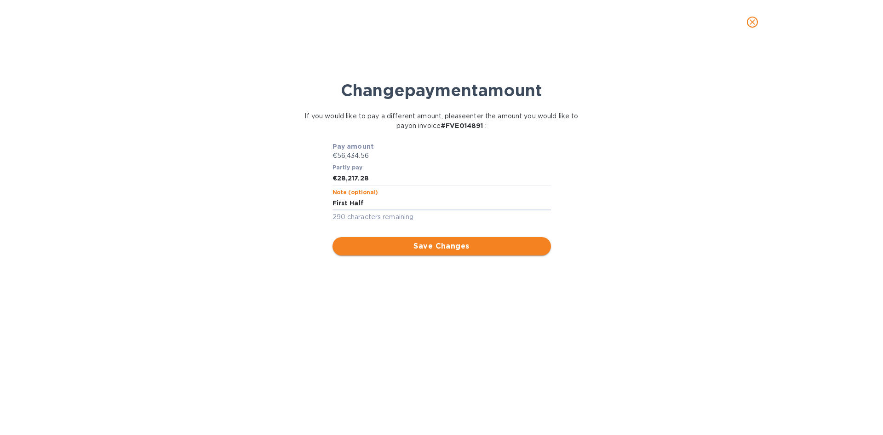
click at [429, 238] on button "Save Changes" at bounding box center [442, 246] width 219 height 18
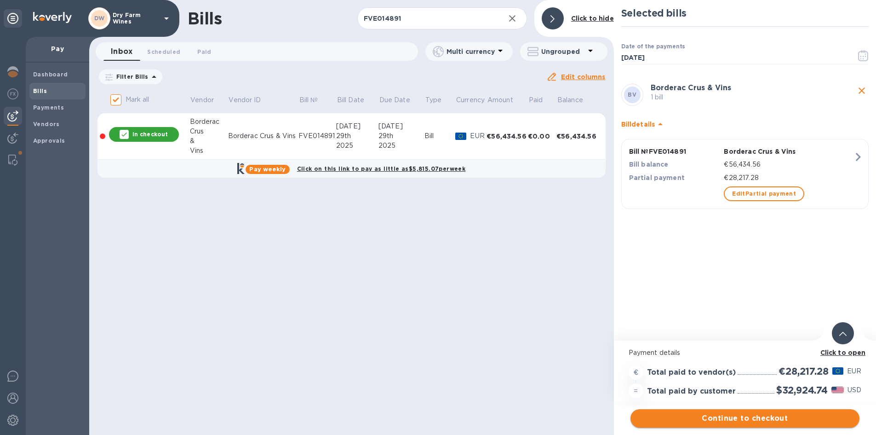
click at [731, 414] on span "Continue to checkout" at bounding box center [745, 418] width 214 height 11
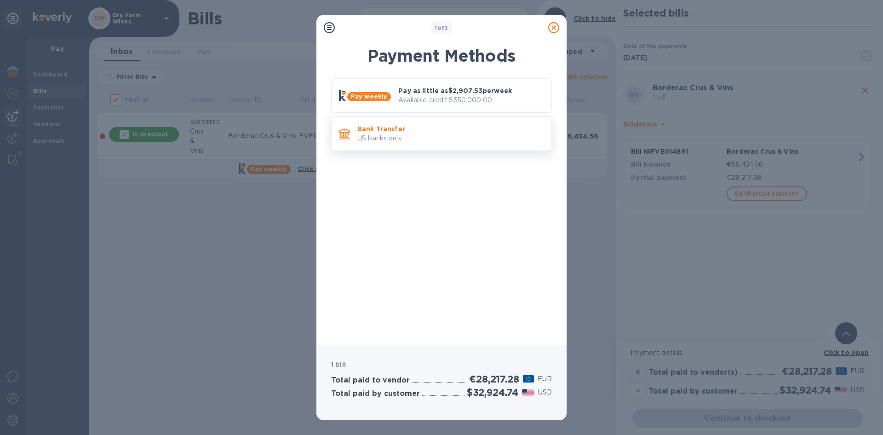
click at [422, 146] on div "Bank Transfer US banks only." at bounding box center [451, 134] width 194 height 26
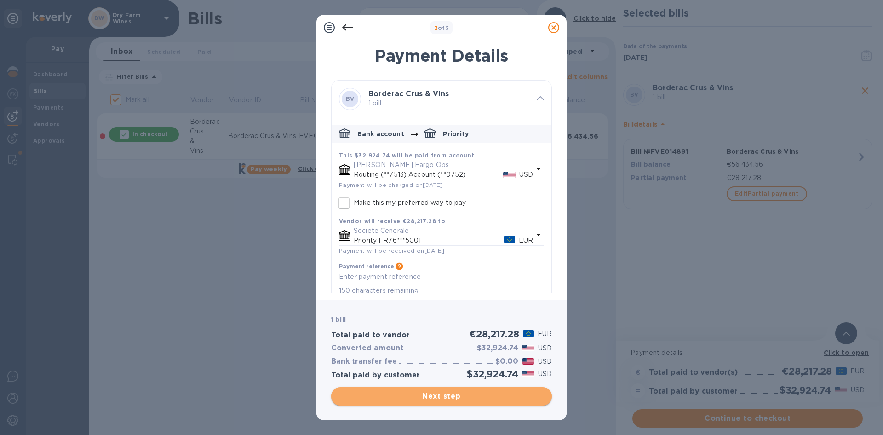
click at [422, 391] on span "Next step" at bounding box center [442, 396] width 206 height 11
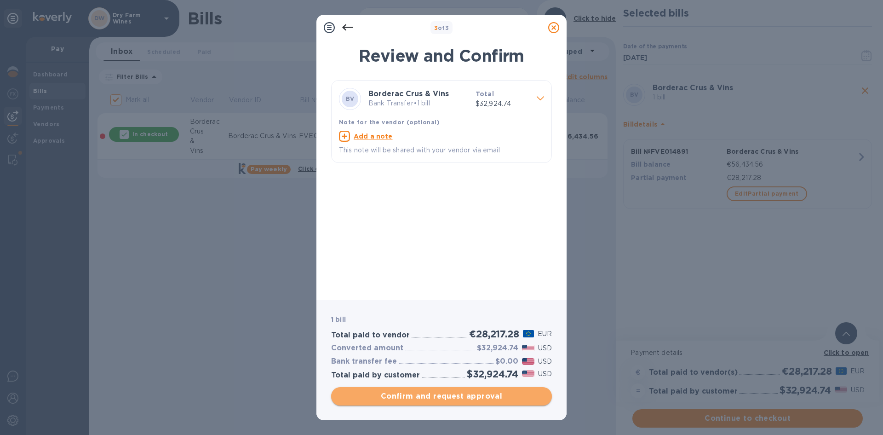
click at [430, 396] on span "Confirm and request approval" at bounding box center [442, 396] width 206 height 11
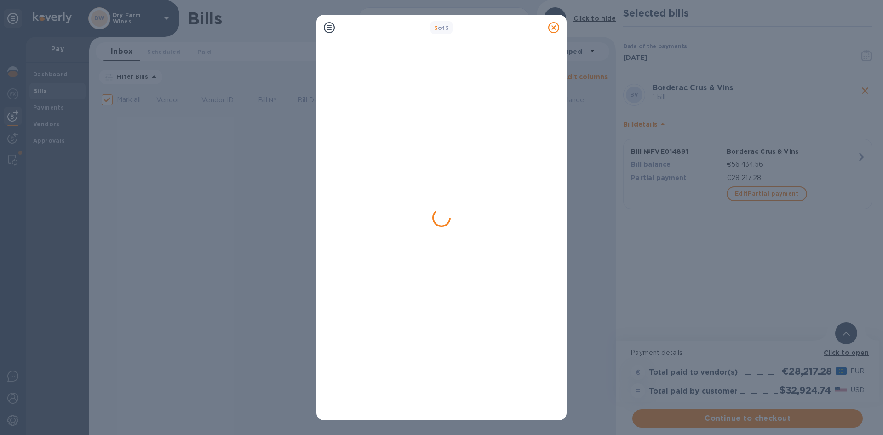
checkbox input "false"
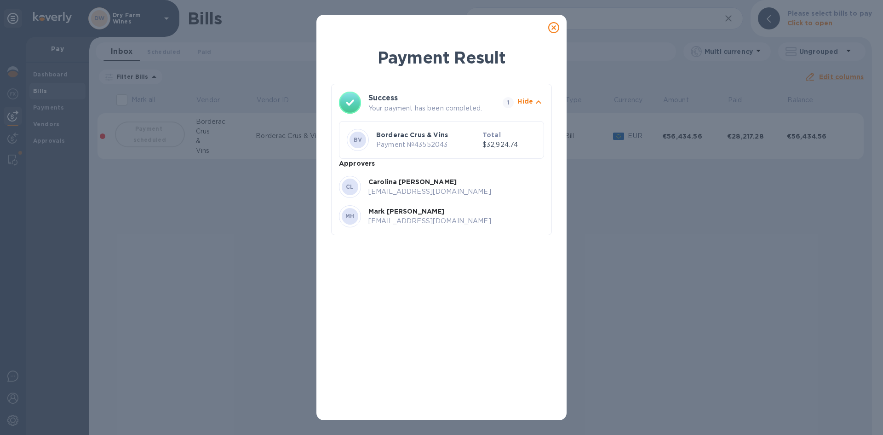
click at [554, 28] on icon at bounding box center [553, 27] width 11 height 11
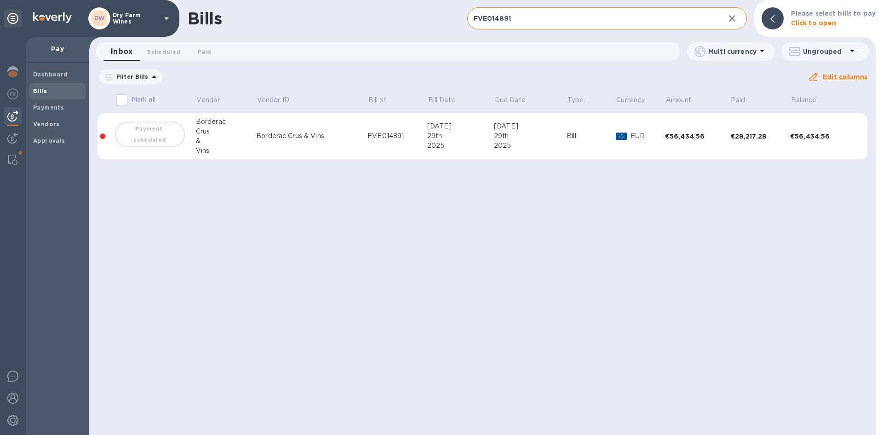
click at [485, 12] on input "FVE014891" at bounding box center [592, 18] width 250 height 23
paste input "2250"
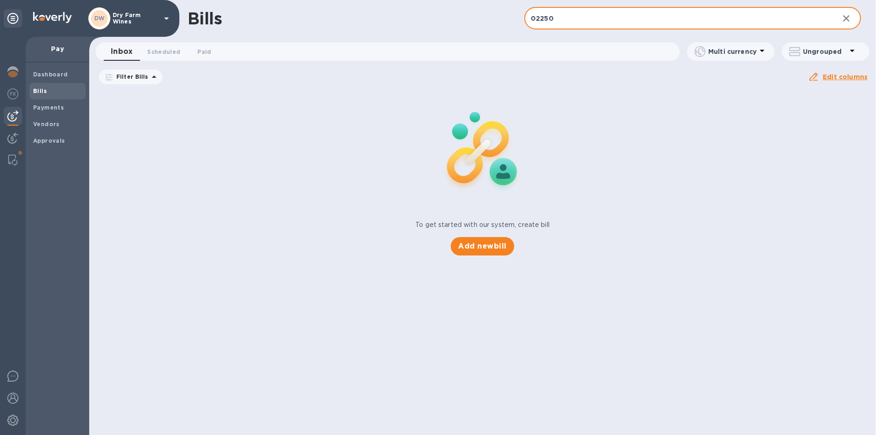
click at [561, 24] on input "02250" at bounding box center [677, 18] width 307 height 23
click at [56, 93] on span "Bills" at bounding box center [57, 90] width 49 height 9
click at [563, 14] on input "02250" at bounding box center [677, 18] width 307 height 23
click at [562, 17] on input "02250" at bounding box center [677, 18] width 307 height 23
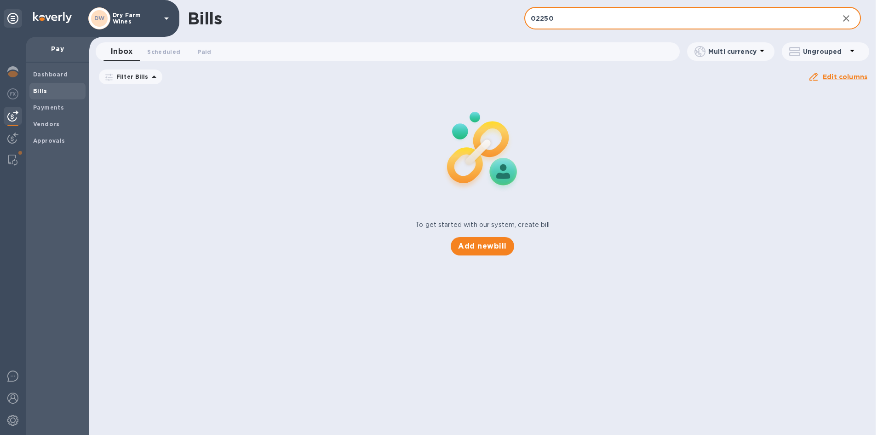
click at [562, 17] on input "02250" at bounding box center [677, 18] width 307 height 23
type input "Nittnaus"
click at [850, 19] on icon "button" at bounding box center [846, 18] width 11 height 11
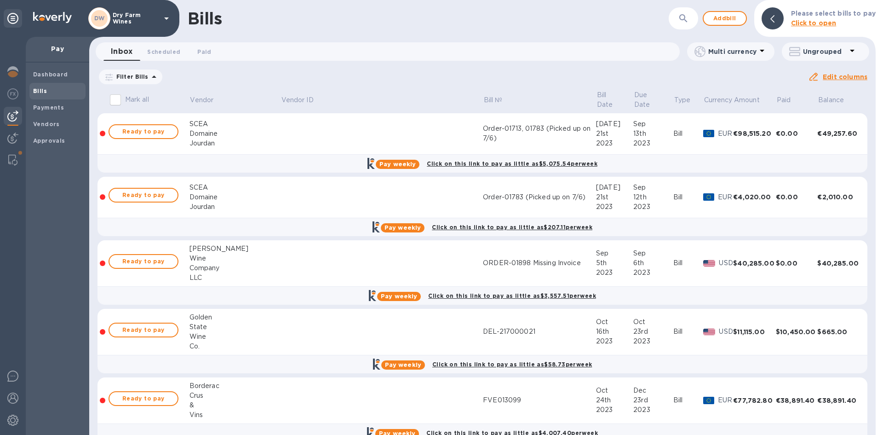
click at [688, 23] on icon "button" at bounding box center [683, 18] width 11 height 11
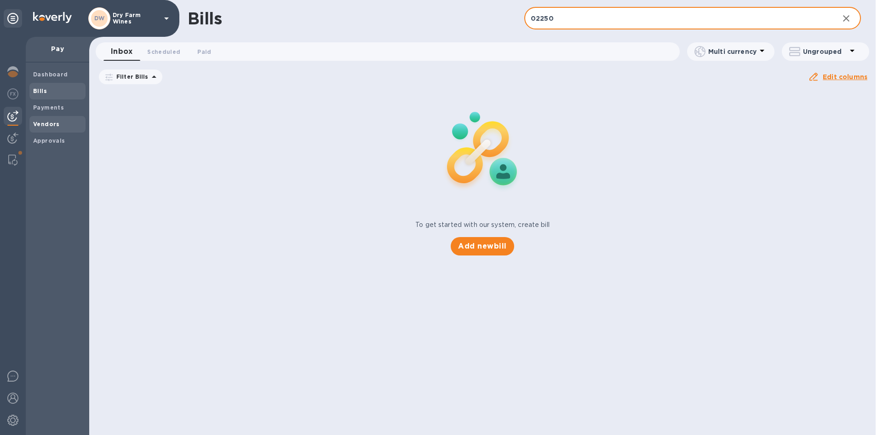
type input "02250"
click at [59, 121] on span "Vendors" at bounding box center [57, 124] width 49 height 9
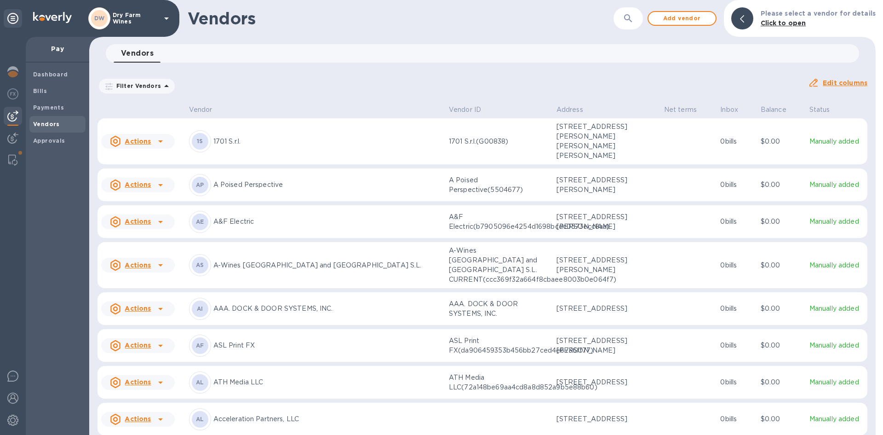
click at [631, 26] on button "button" at bounding box center [628, 18] width 22 height 22
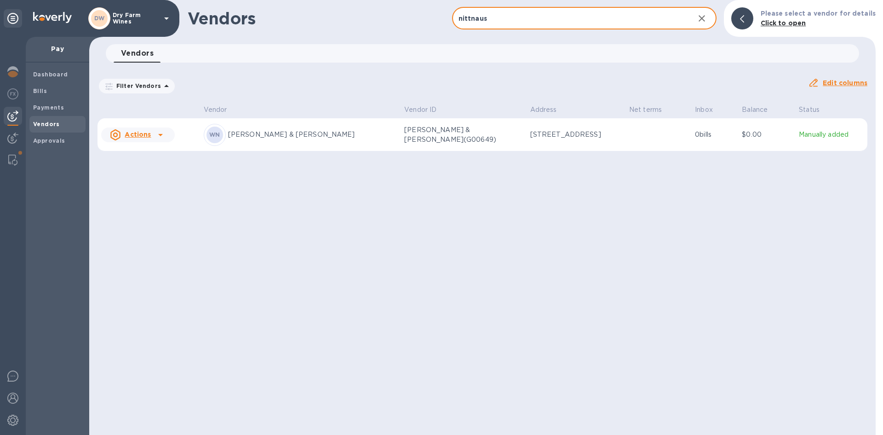
type input "nittnaus"
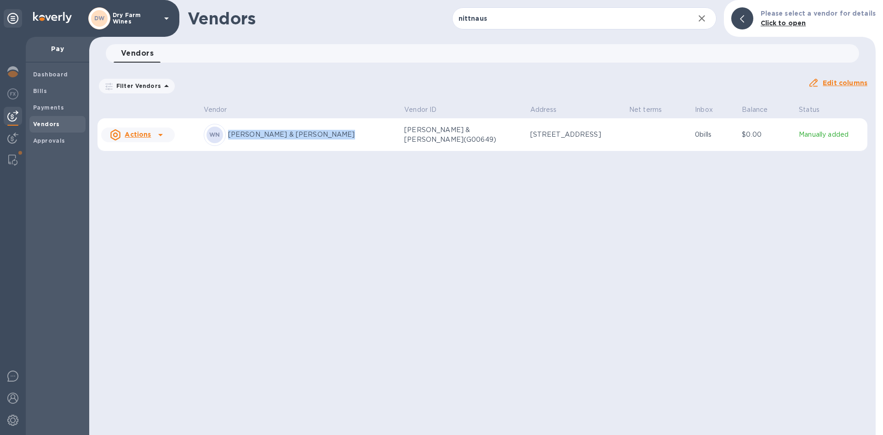
drag, startPoint x: 335, startPoint y: 136, endPoint x: 228, endPoint y: 138, distance: 107.2
click at [228, 138] on div "WN Weingut Anita & Hans Nittnaus" at bounding box center [300, 135] width 193 height 22
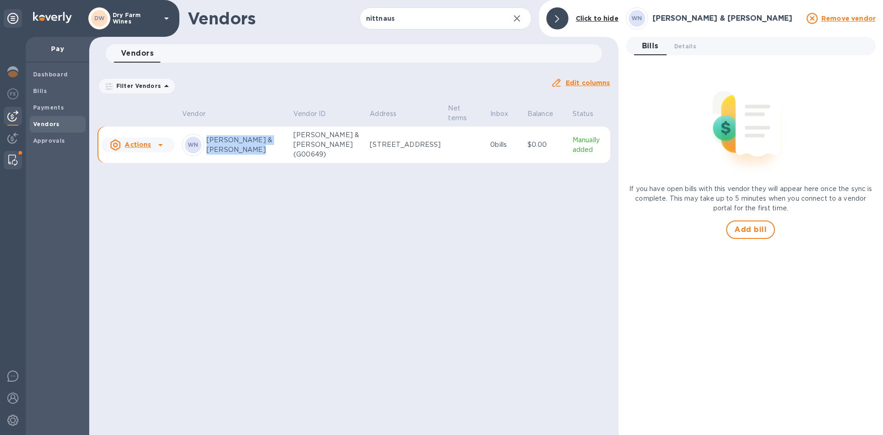
click at [4, 160] on div at bounding box center [13, 160] width 18 height 18
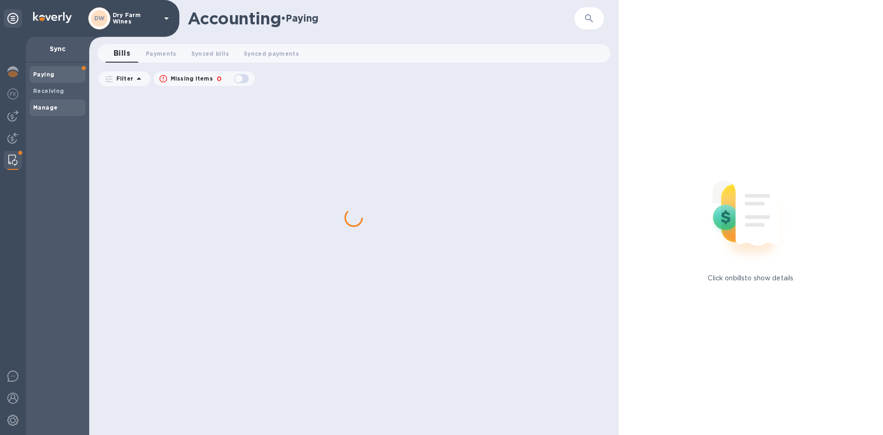
click at [48, 106] on b "Manage" at bounding box center [45, 107] width 24 height 7
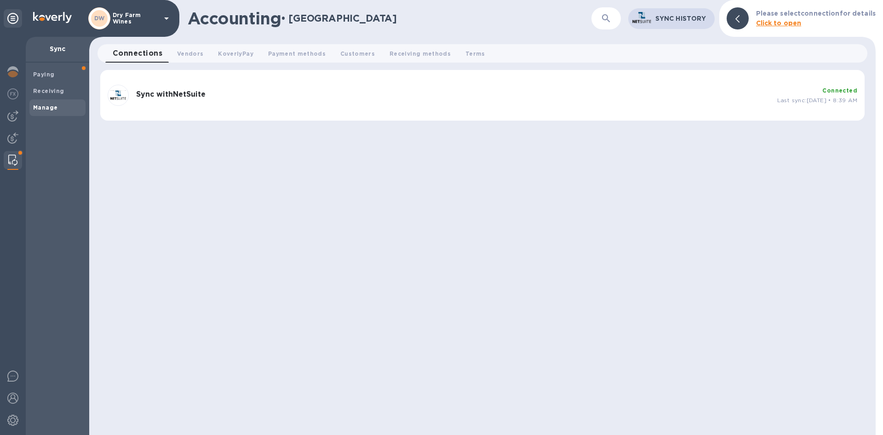
click at [11, 166] on div at bounding box center [13, 160] width 17 height 18
click at [187, 53] on span "Vendors 0" at bounding box center [190, 54] width 26 height 10
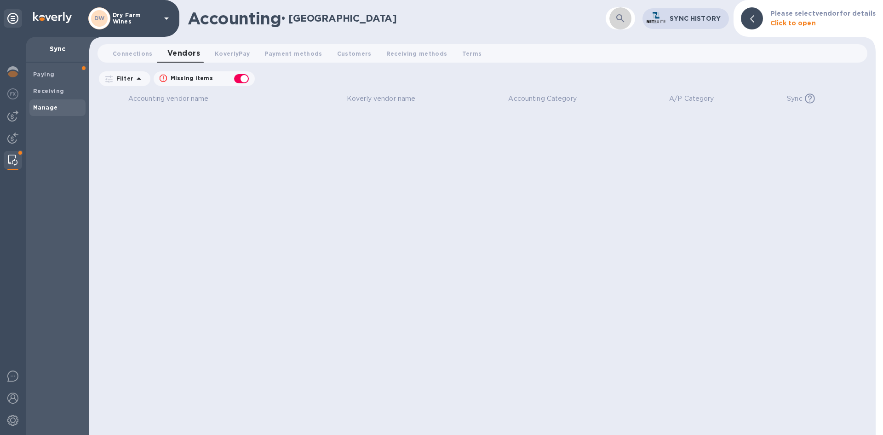
click at [618, 28] on button "button" at bounding box center [621, 18] width 22 height 22
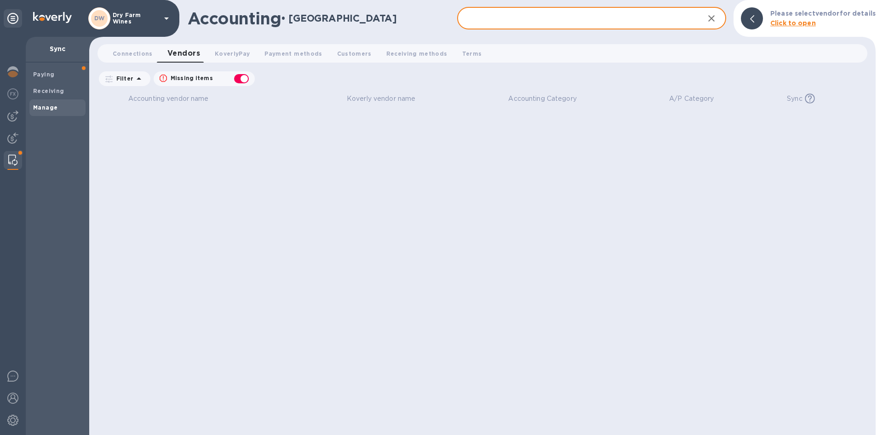
paste input "Weingut Anita & Hans Nittnaus"
type input "Weingut Anita & Hans Nittnaus"
click at [715, 17] on icon "button" at bounding box center [711, 18] width 11 height 11
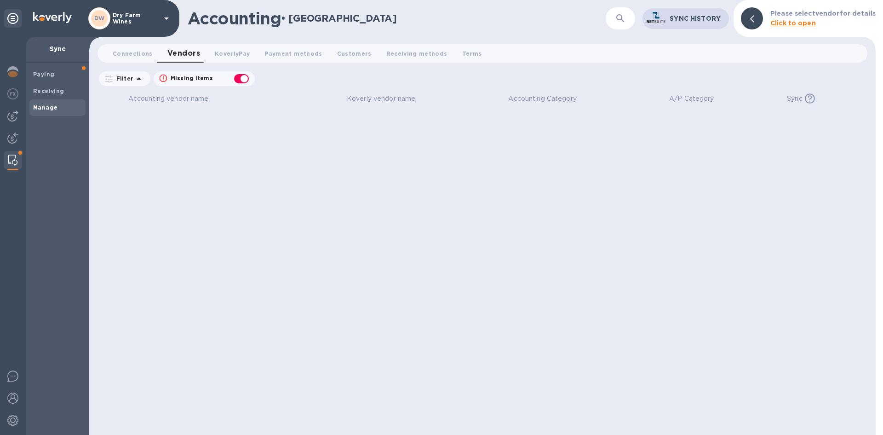
click at [176, 55] on span "Vendors 0" at bounding box center [183, 53] width 33 height 13
click at [612, 18] on button "button" at bounding box center [621, 18] width 22 height 22
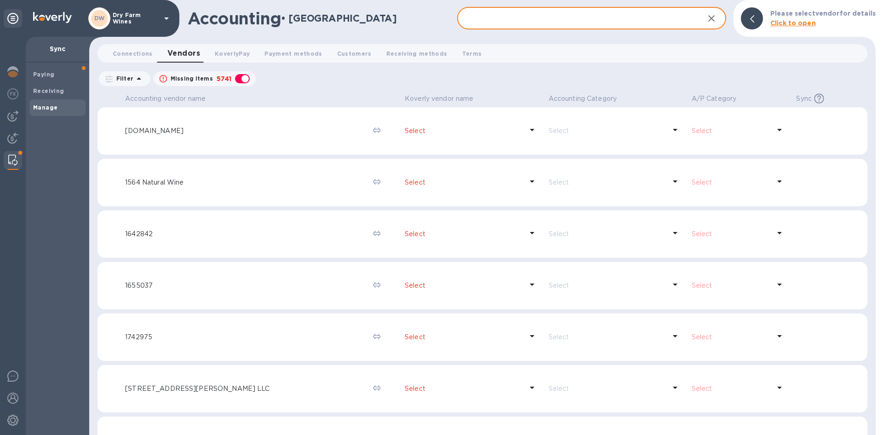
paste input "Weingut Anita & Hans Nittnaus"
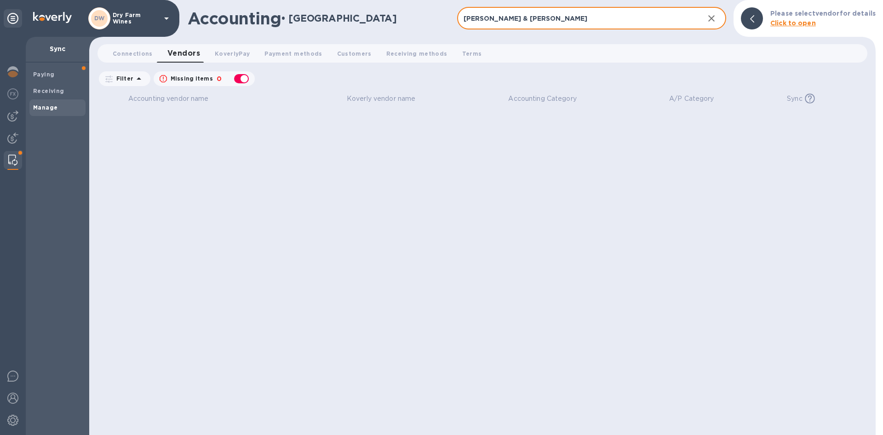
drag, startPoint x: 538, startPoint y: 17, endPoint x: 416, endPoint y: 27, distance: 122.3
click at [416, 27] on div "Accounting • Manage Weingut Anita & Hans Nittnaus ​ Sync History Please select …" at bounding box center [482, 18] width 787 height 37
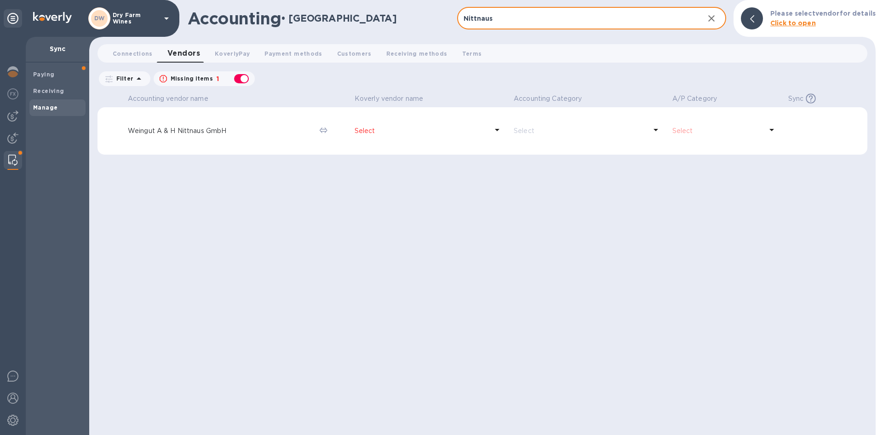
type input "Nittnaus"
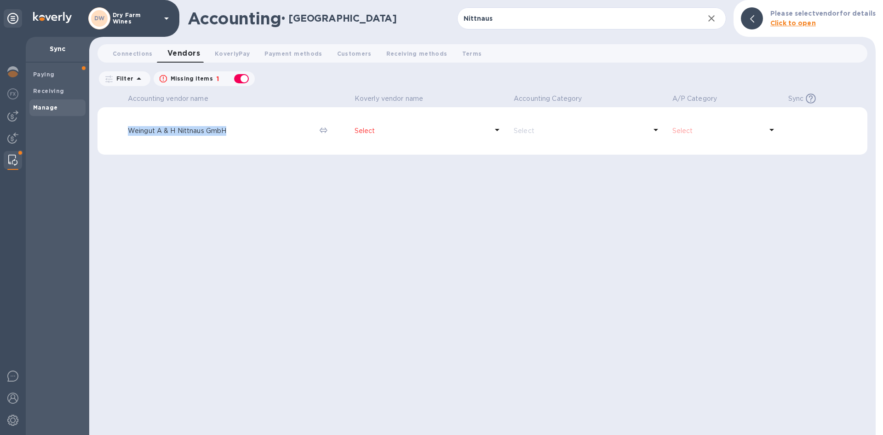
drag, startPoint x: 234, startPoint y: 131, endPoint x: 129, endPoint y: 131, distance: 105.3
click at [128, 131] on p "Weingut A & H Nittnaus GmbH" at bounding box center [220, 131] width 184 height 10
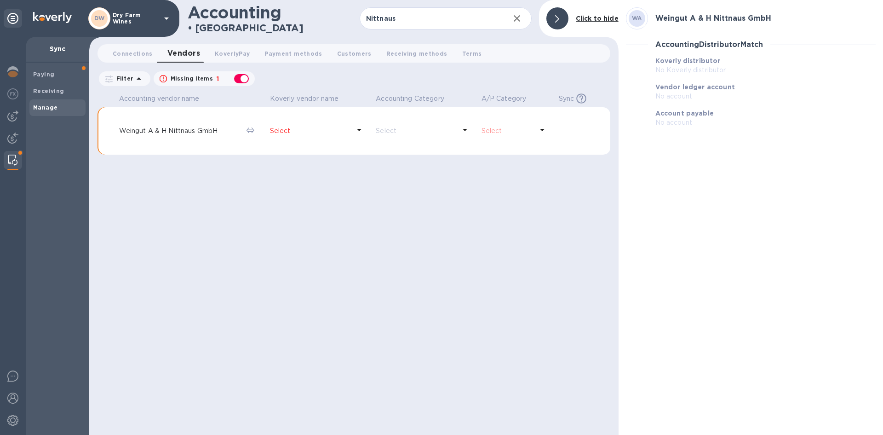
click at [274, 132] on p "Select" at bounding box center [310, 131] width 81 height 10
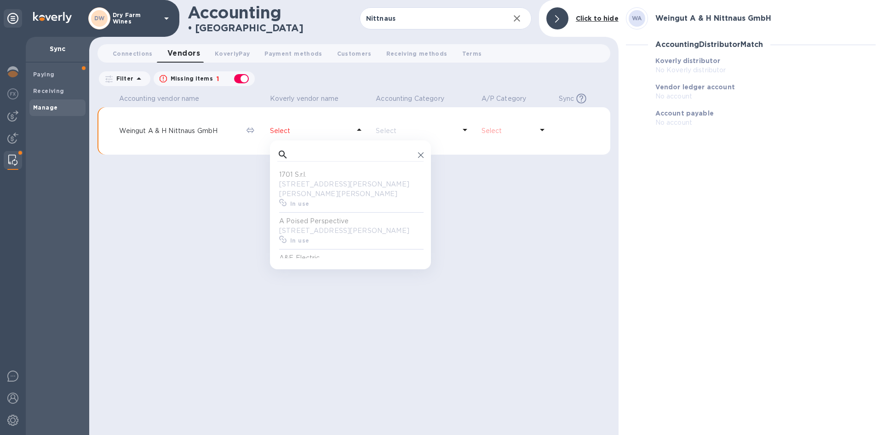
scroll to position [85, 143]
paste input "Weingut A & H Nittnaus GmbH"
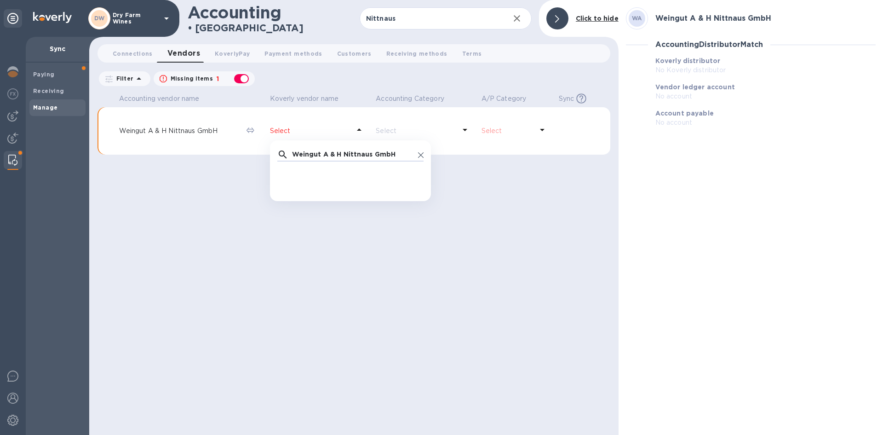
scroll to position [0, 4]
drag, startPoint x: 345, startPoint y: 154, endPoint x: 126, endPoint y: 152, distance: 219.0
click at [126, 152] on tr "Weingut A & H Nittnaus GmbH Select Weingut A & H Nittnaus GmbH ​ No options Sel…" at bounding box center [354, 131] width 513 height 48
click at [350, 160] on input "Nittnaus GmbH" at bounding box center [353, 155] width 122 height 14
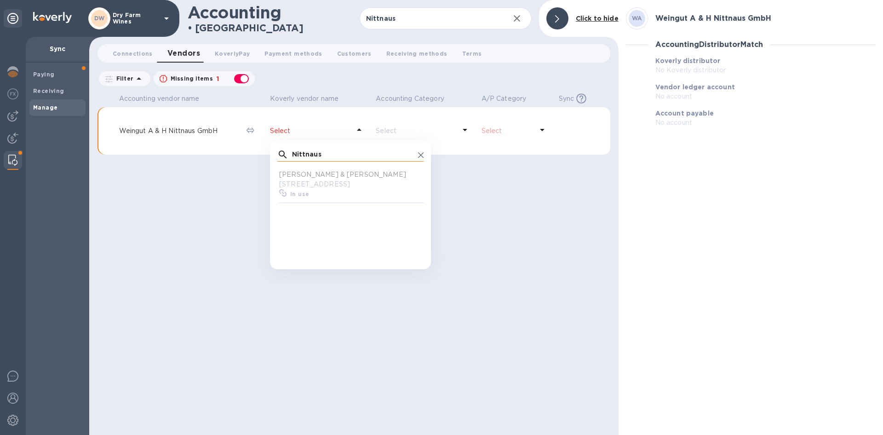
scroll to position [85, 143]
type input "Nittnaus"
click at [419, 155] on icon at bounding box center [421, 155] width 6 height 6
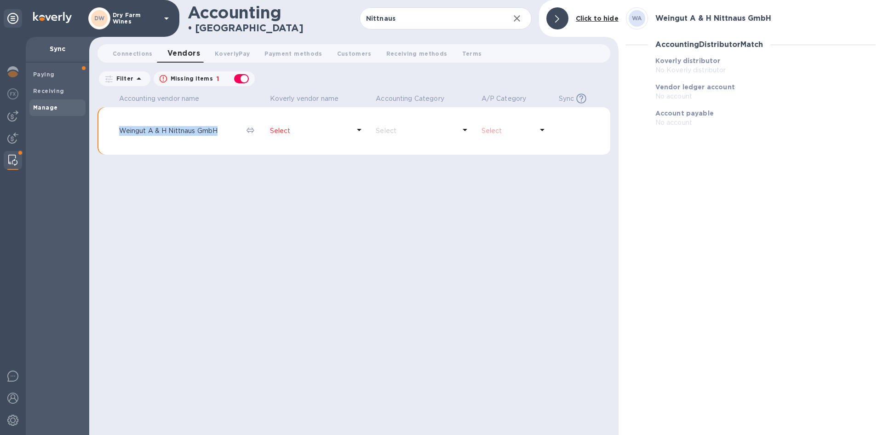
drag, startPoint x: 218, startPoint y: 131, endPoint x: 115, endPoint y: 130, distance: 102.6
click at [115, 130] on td "Weingut A & H Nittnaus GmbH" at bounding box center [179, 131] width 128 height 48
copy p "Weingut A & H Nittnaus GmbH"
click at [397, 16] on input "Nittnaus" at bounding box center [431, 18] width 143 height 23
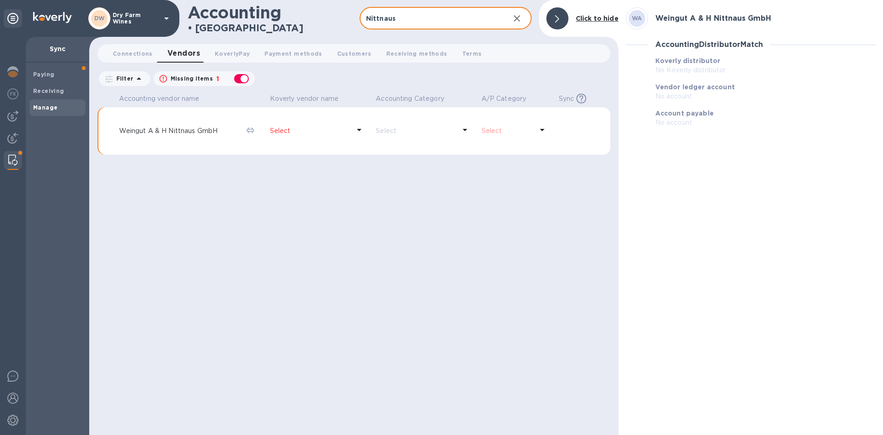
click at [397, 16] on input "Nittnaus" at bounding box center [431, 18] width 143 height 23
paste input "Weingut A & H Nittnaus GmbH"
type input "Weingut A & H Nittnaus GmbH"
click at [337, 131] on p "Select" at bounding box center [310, 131] width 81 height 10
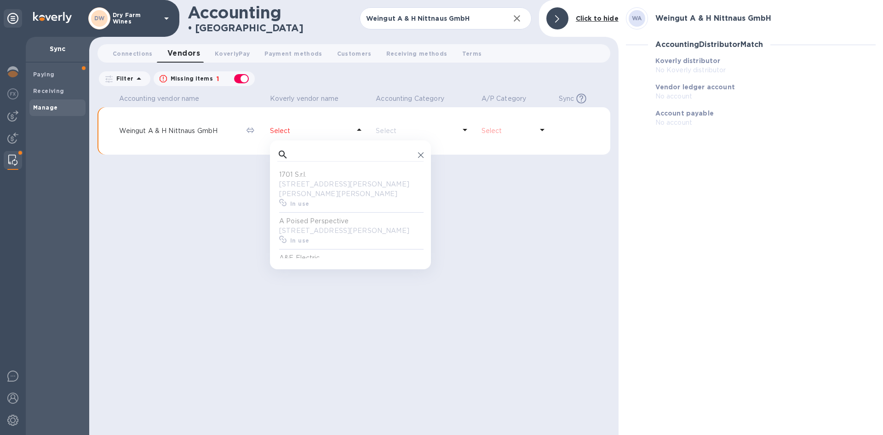
scroll to position [85, 143]
click at [333, 153] on input "text" at bounding box center [353, 155] width 122 height 14
type input "nitt"
click at [311, 182] on p "Untere Haupstrasse 49, Gols, Burgenland 7122 AT" at bounding box center [352, 184] width 146 height 10
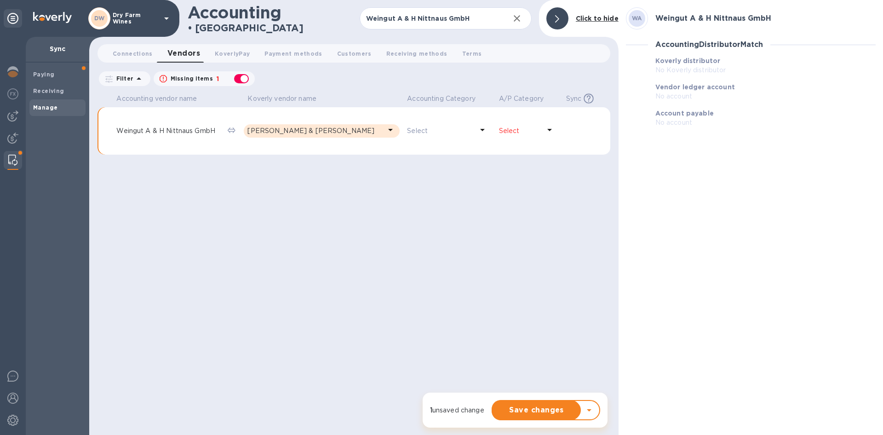
click at [517, 121] on td "Select" at bounding box center [528, 131] width 67 height 48
click at [512, 132] on p "Select" at bounding box center [519, 131] width 41 height 10
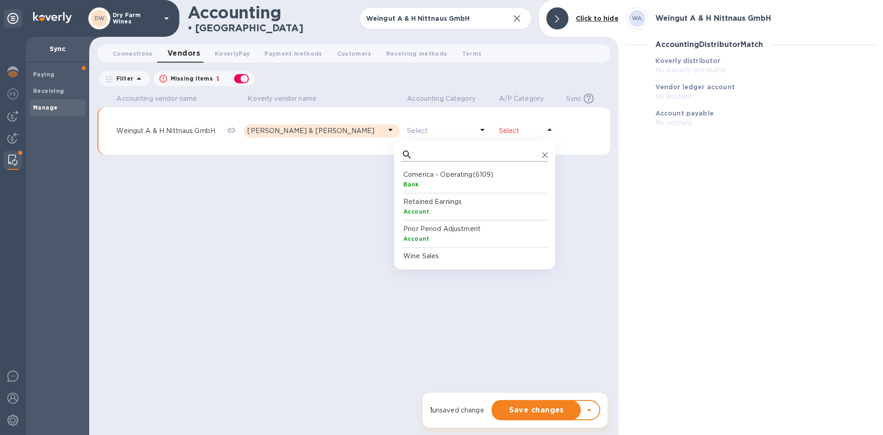
click at [468, 157] on input "text" at bounding box center [477, 155] width 122 height 14
type input "accoun"
click at [413, 167] on div "Accounts Payable AccountsPayable" at bounding box center [477, 179] width 150 height 27
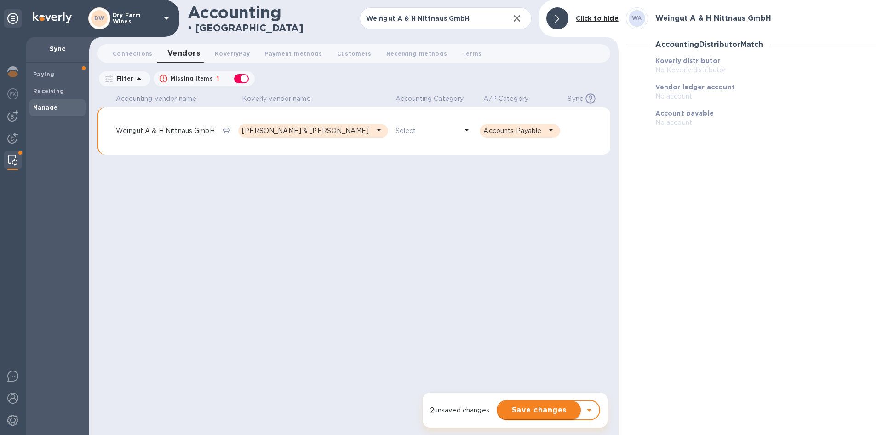
click at [529, 411] on span "Save changes" at bounding box center [539, 409] width 69 height 11
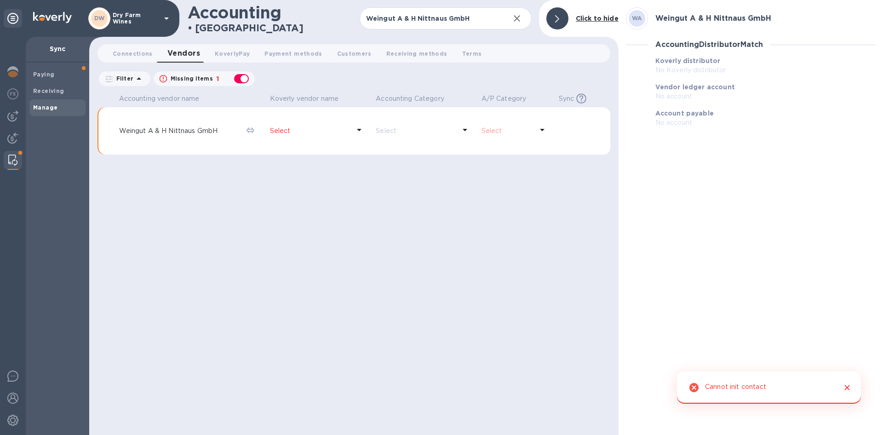
click at [251, 128] on icon at bounding box center [251, 130] width 8 height 6
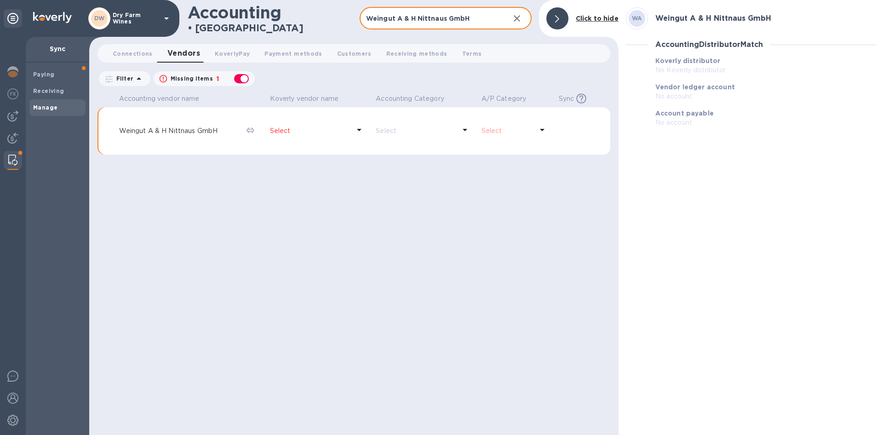
click at [452, 13] on input "Weingut A & H Nittnaus GmbH" at bounding box center [431, 18] width 143 height 23
click at [478, 16] on input "Weingut A & H Nittnaus GmbH" at bounding box center [431, 18] width 143 height 23
click at [17, 112] on img at bounding box center [12, 115] width 11 height 11
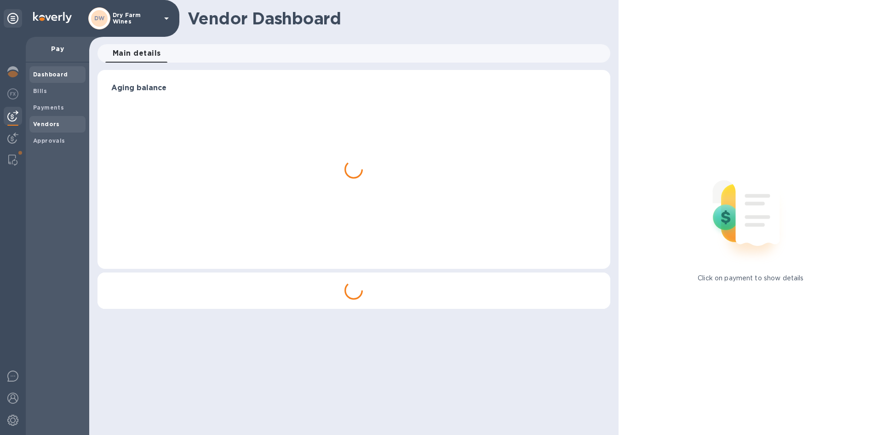
click at [39, 125] on b "Vendors" at bounding box center [46, 124] width 27 height 7
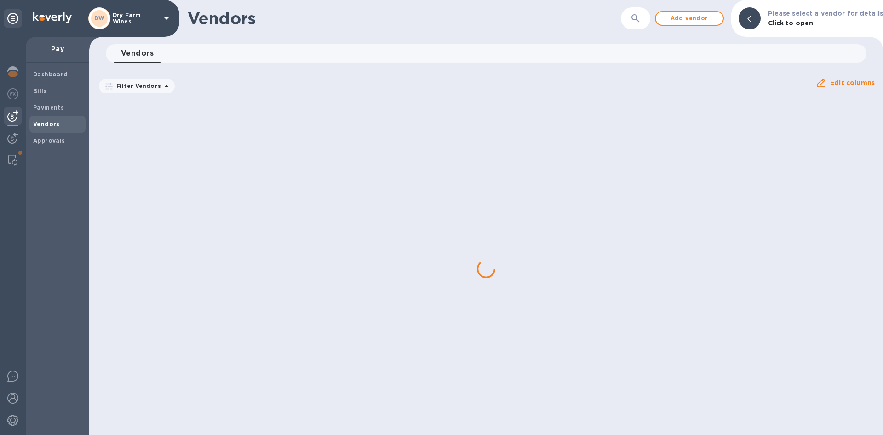
click at [641, 23] on icon "button" at bounding box center [635, 18] width 11 height 11
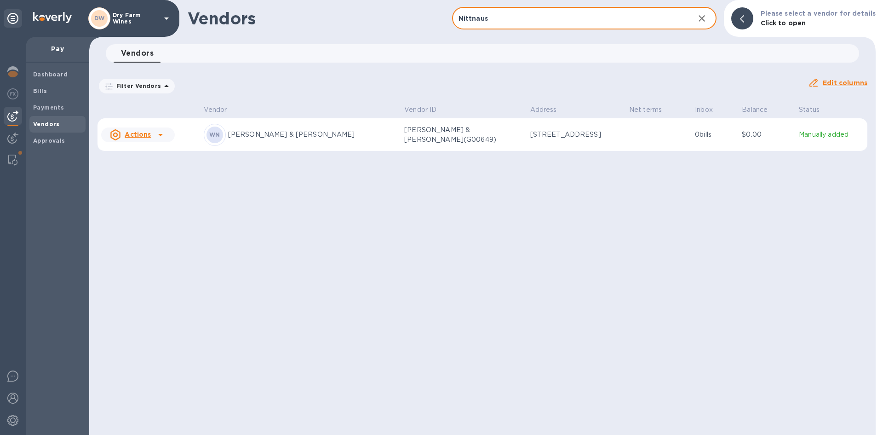
type input "Nittnaus"
click at [404, 132] on p "Weingut Anita & Hans Nittnaus(G00649)" at bounding box center [450, 134] width 92 height 19
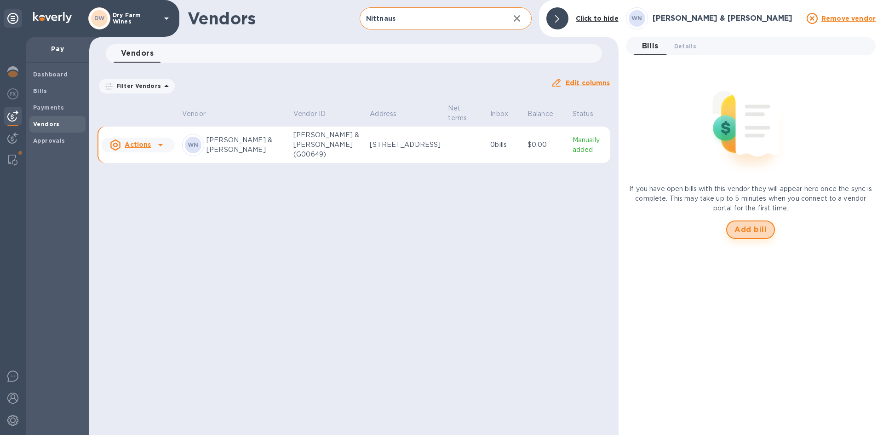
click at [739, 236] on button "Add bill" at bounding box center [750, 229] width 49 height 18
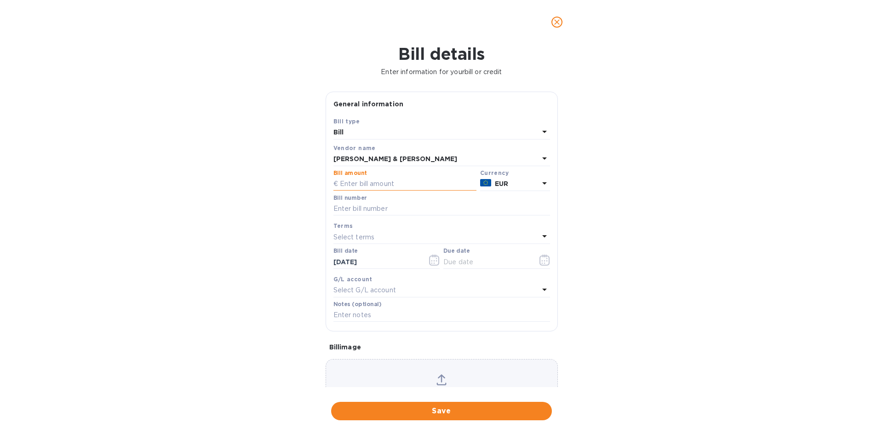
click at [371, 181] on input "text" at bounding box center [405, 184] width 143 height 14
type input "28,089.60"
click at [355, 207] on input "text" at bounding box center [442, 209] width 217 height 14
type input "02250"
click at [455, 259] on input "text" at bounding box center [486, 262] width 87 height 14
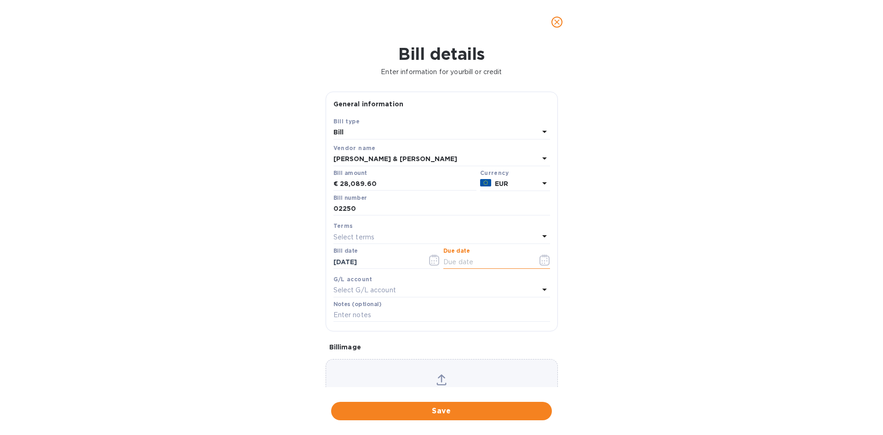
click at [545, 261] on icon "button" at bounding box center [545, 259] width 11 height 11
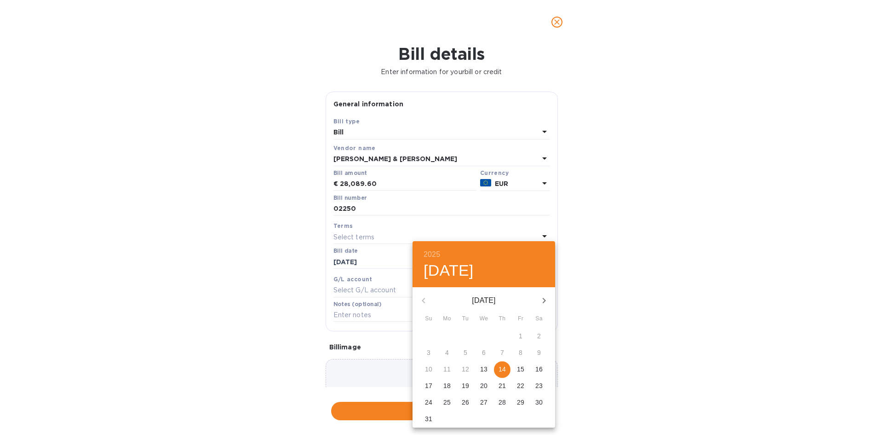
drag, startPoint x: 505, startPoint y: 370, endPoint x: 500, endPoint y: 363, distance: 8.6
click at [505, 370] on p "14" at bounding box center [502, 368] width 7 height 9
type input "[DATE]"
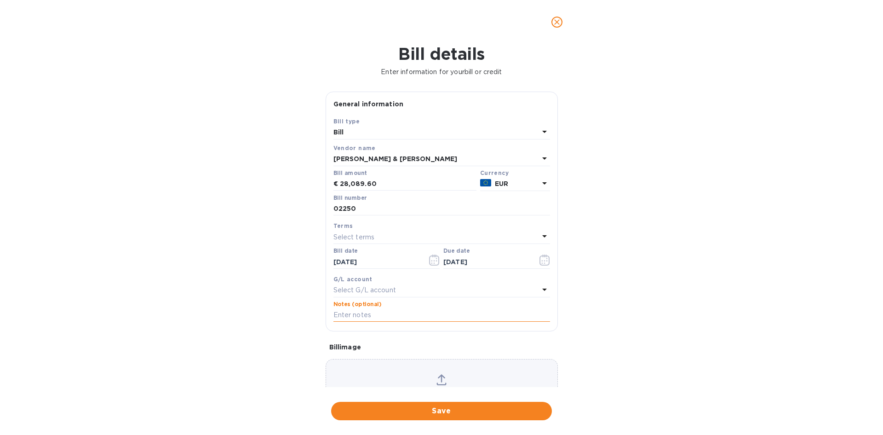
click at [378, 315] on input "text" at bounding box center [442, 315] width 217 height 14
type input "Order-02250"
click at [351, 338] on div "Bill image Choose a bill and drag it here" at bounding box center [442, 385] width 240 height 101
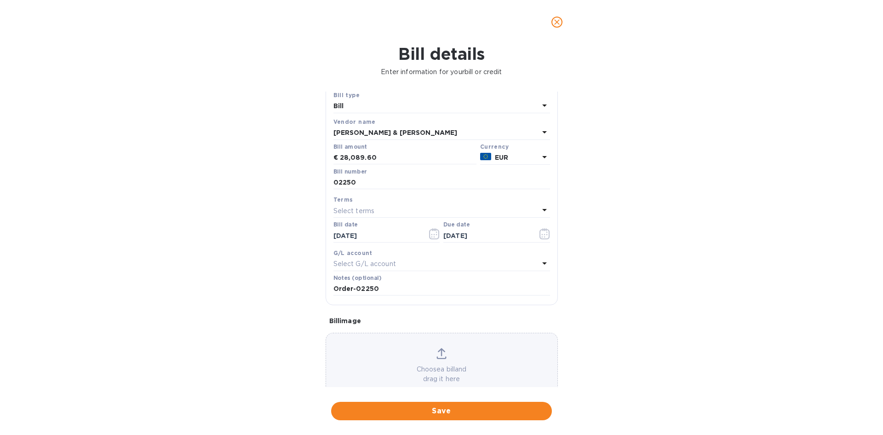
scroll to position [49, 0]
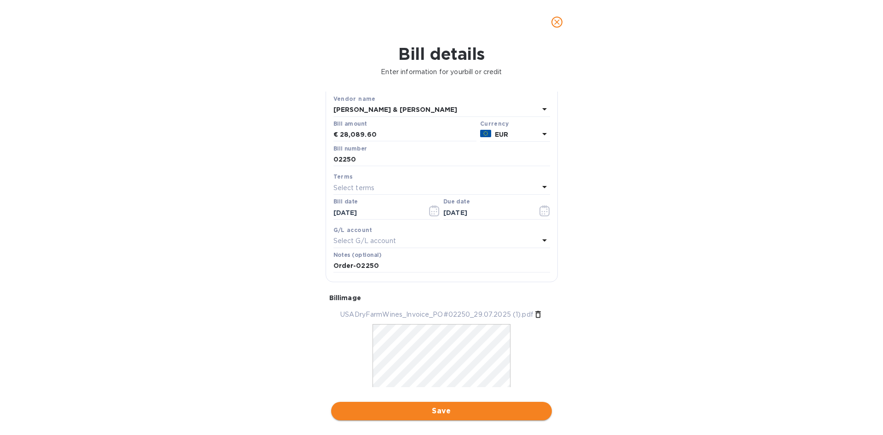
click at [429, 414] on span "Save" at bounding box center [442, 410] width 206 height 11
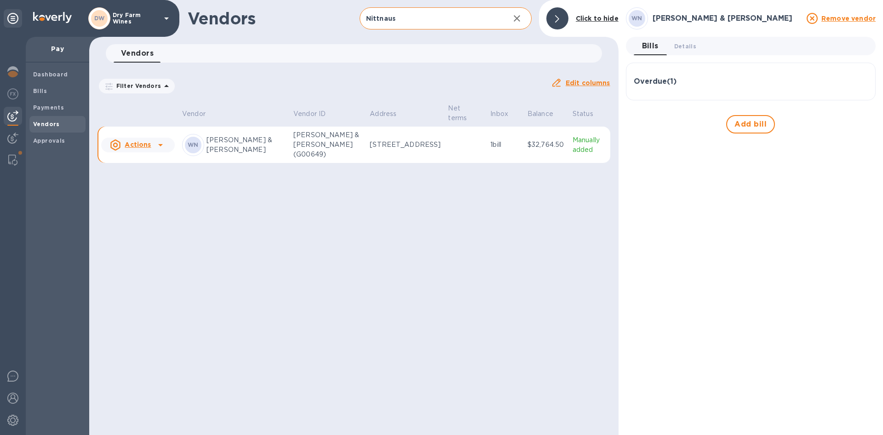
drag, startPoint x: 56, startPoint y: 86, endPoint x: 171, endPoint y: 57, distance: 118.6
click at [64, 85] on div "Bills" at bounding box center [57, 91] width 56 height 17
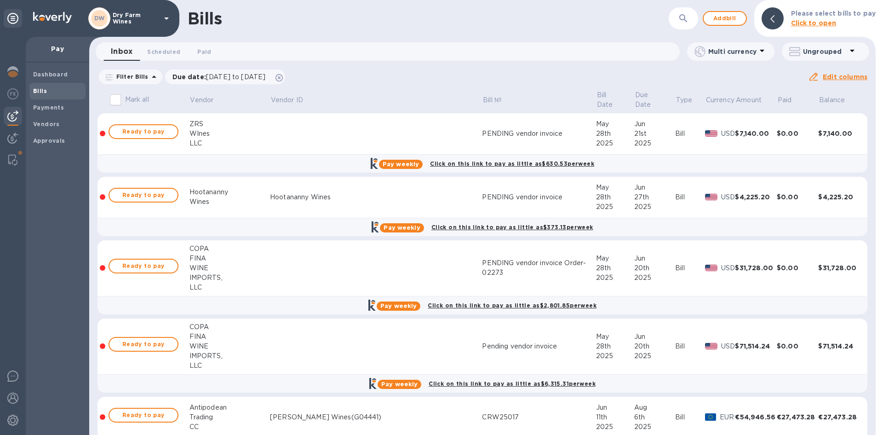
click at [796, 18] on p "Please select bills to pay" at bounding box center [833, 14] width 85 height 10
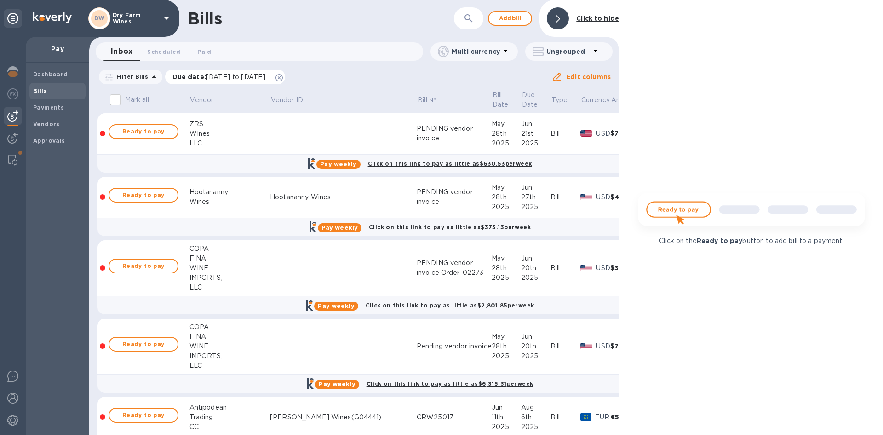
click at [283, 79] on icon at bounding box center [279, 77] width 7 height 7
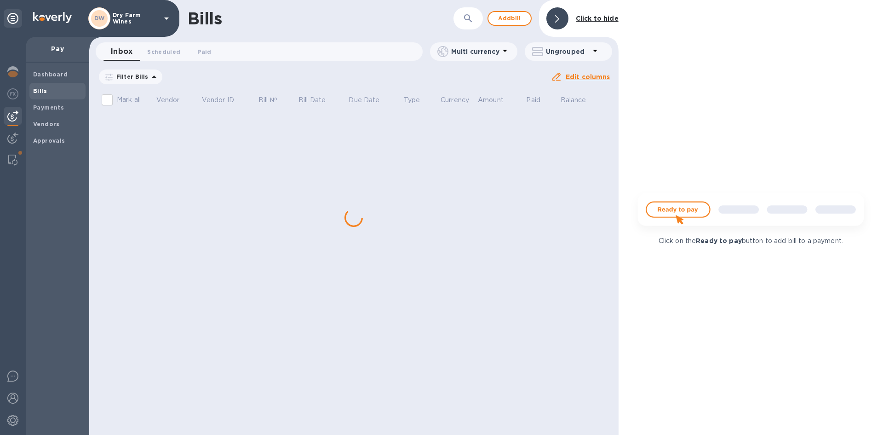
click at [469, 25] on button "button" at bounding box center [468, 18] width 22 height 22
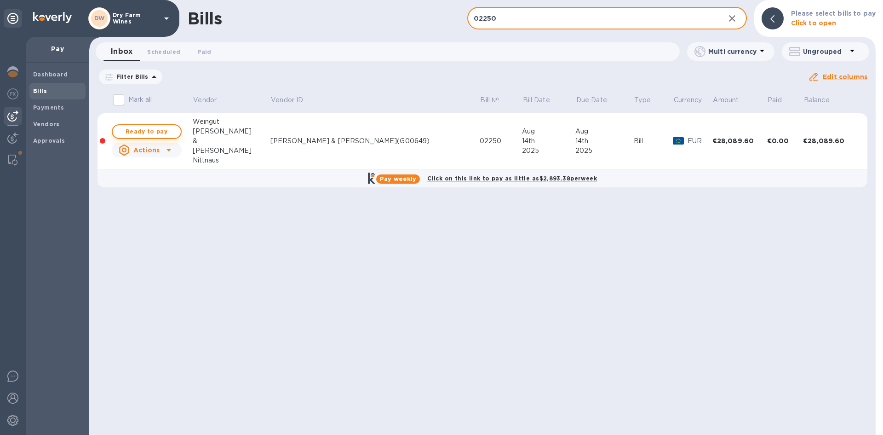
type input "02250"
click at [166, 127] on span "Ready to pay" at bounding box center [146, 131] width 53 height 11
checkbox input "true"
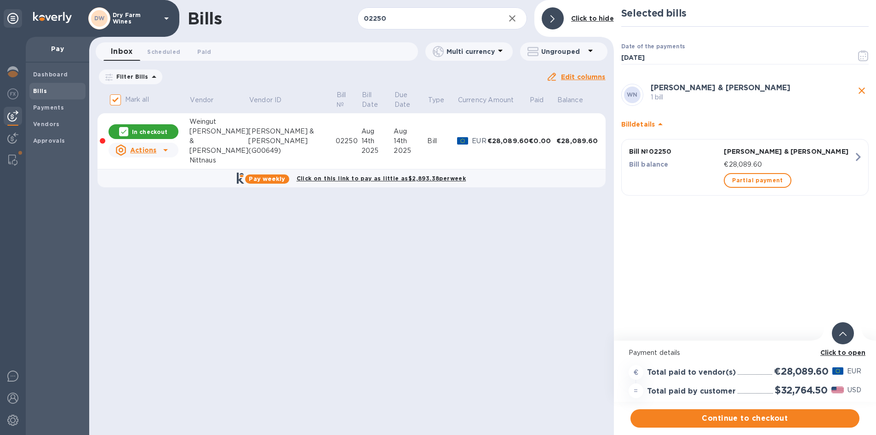
click at [761, 189] on div "Partial payment" at bounding box center [788, 180] width 133 height 18
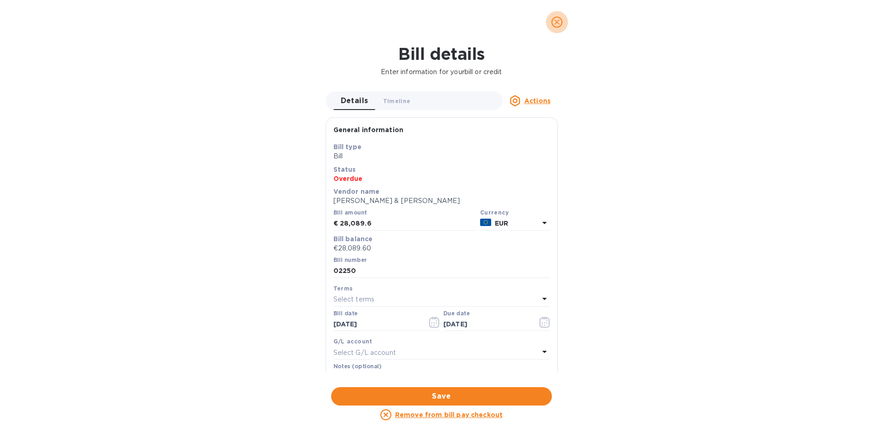
click at [550, 26] on button "close" at bounding box center [557, 22] width 22 height 22
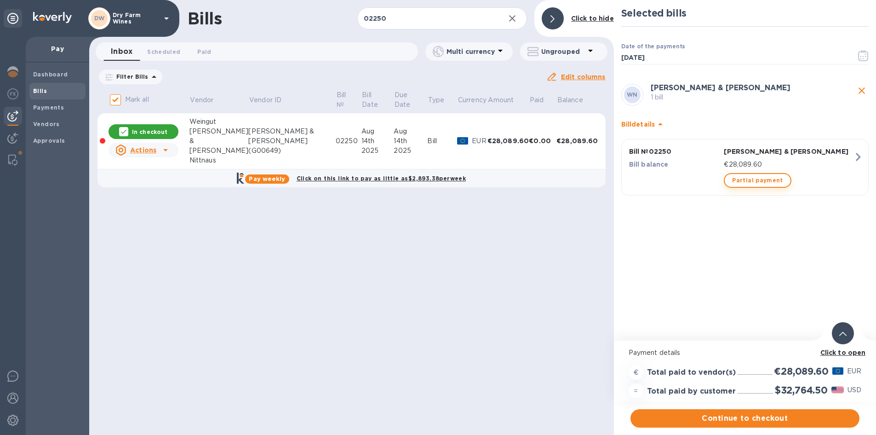
click at [756, 181] on span "Partial payment" at bounding box center [757, 180] width 51 height 11
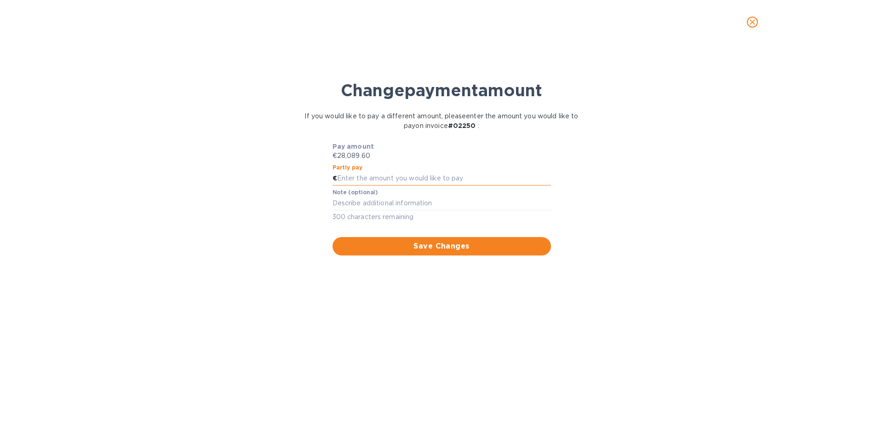
click at [405, 173] on input "text" at bounding box center [444, 179] width 214 height 14
paste input "14,044.80"
type input "14,044.80"
type textarea "First Half"
click at [445, 248] on span "Save Changes" at bounding box center [442, 246] width 204 height 11
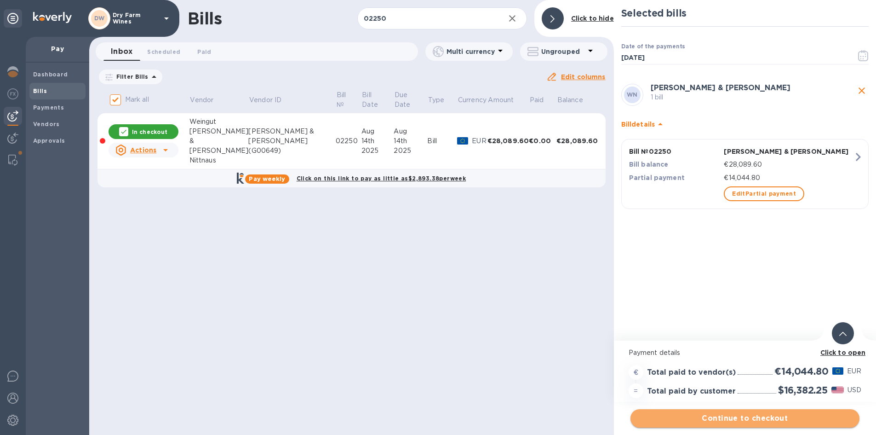
click at [742, 418] on span "Continue to checkout" at bounding box center [745, 418] width 214 height 11
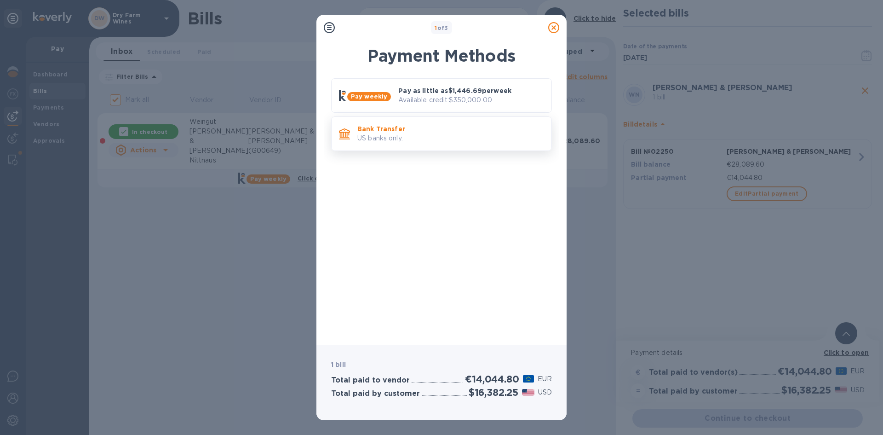
click at [444, 137] on p "US banks only." at bounding box center [450, 138] width 187 height 10
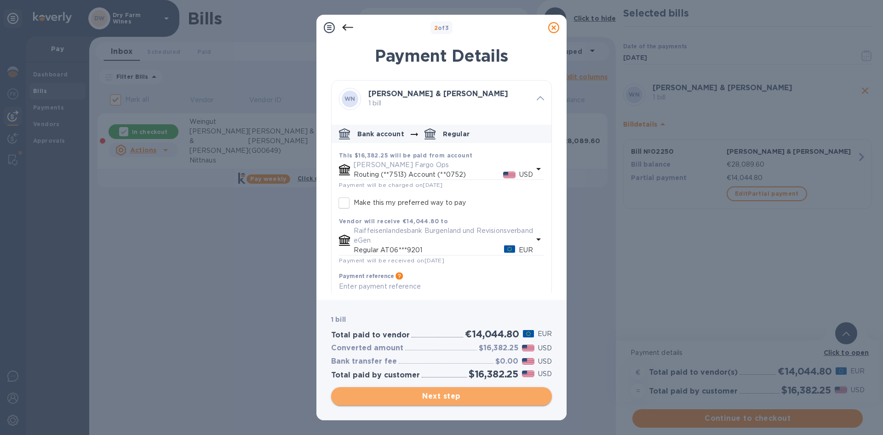
click at [362, 397] on span "Next step" at bounding box center [442, 396] width 206 height 11
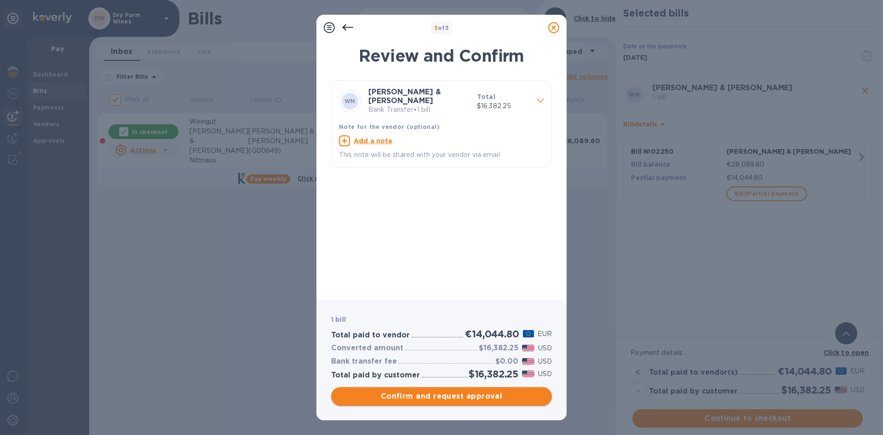
click at [367, 397] on span "Confirm and request approval" at bounding box center [442, 396] width 206 height 11
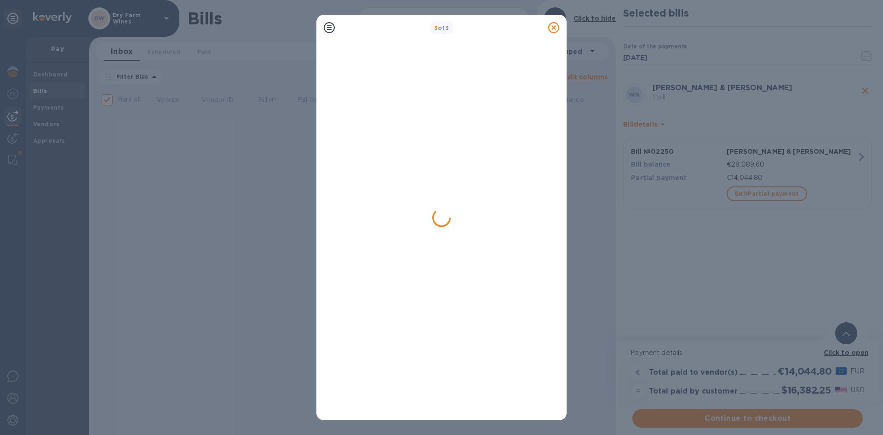
checkbox input "false"
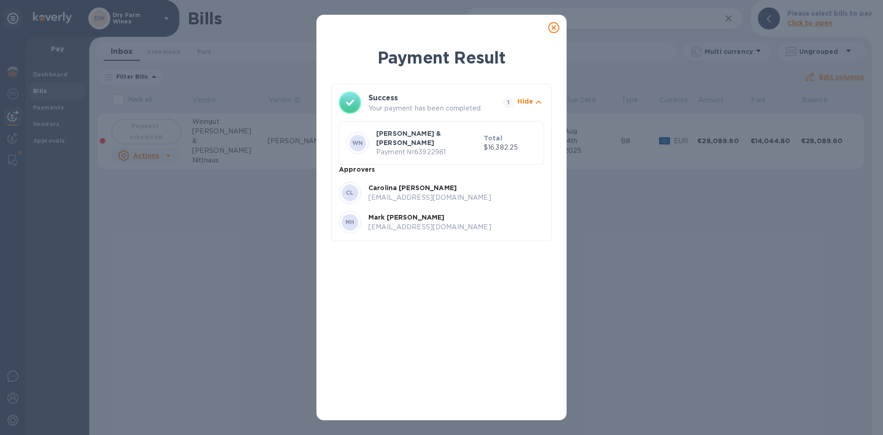
click at [554, 28] on icon at bounding box center [553, 27] width 11 height 11
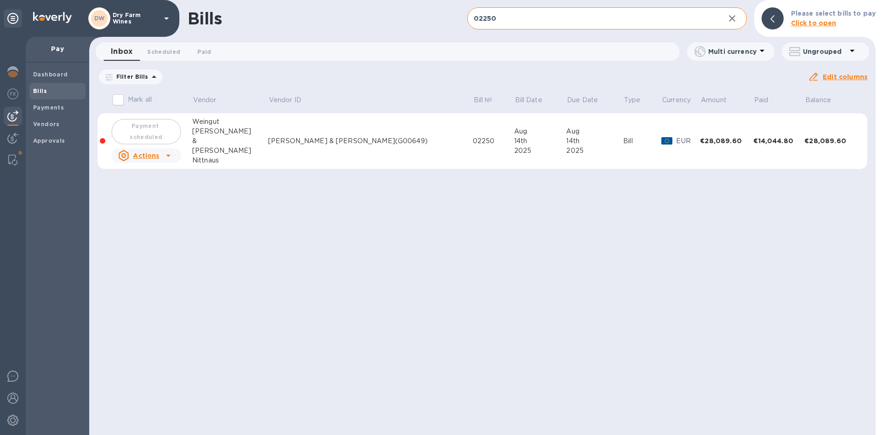
click at [552, 23] on input "02250" at bounding box center [592, 18] width 250 height 23
paste input "2502335"
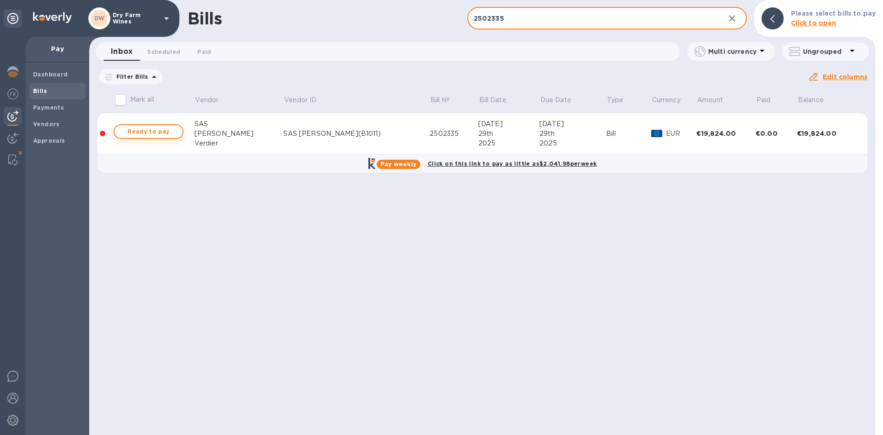
type input "2502335"
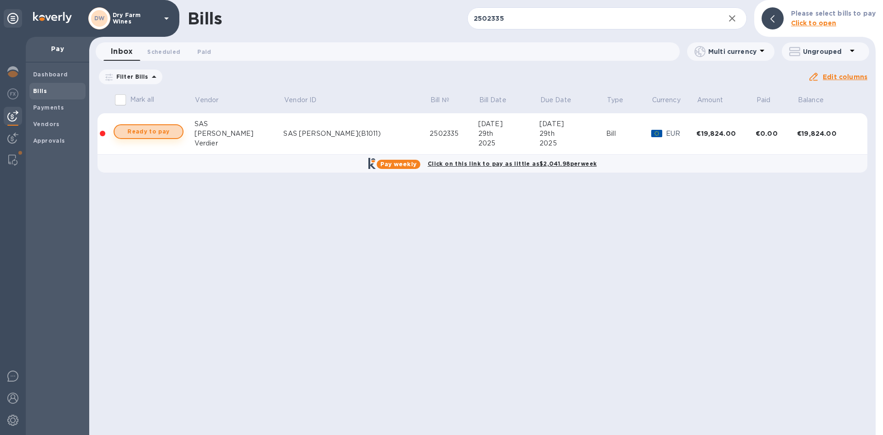
click at [161, 127] on span "Ready to pay" at bounding box center [148, 131] width 53 height 11
checkbox input "true"
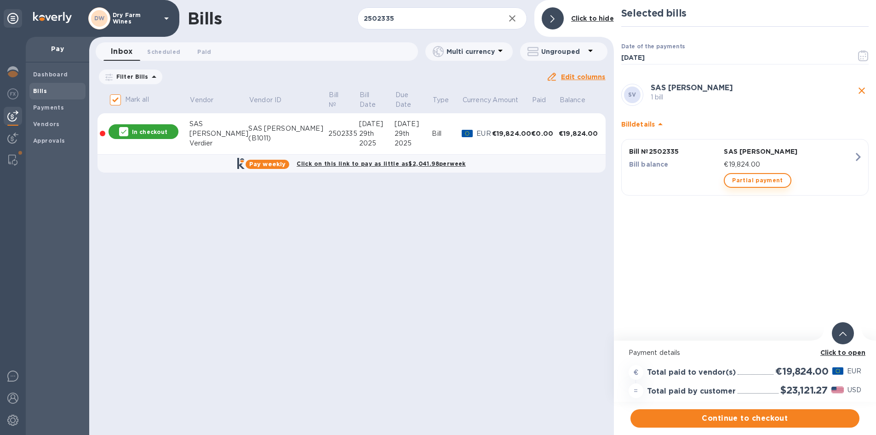
click at [743, 178] on span "Partial payment" at bounding box center [757, 180] width 51 height 11
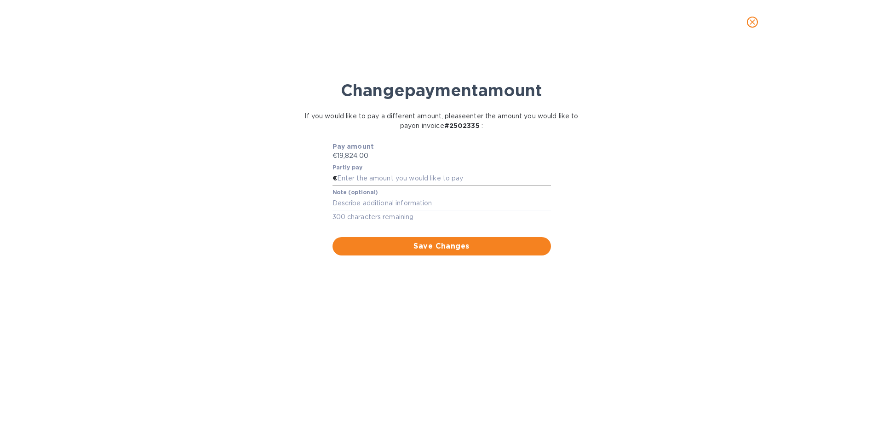
drag, startPoint x: 393, startPoint y: 176, endPoint x: 402, endPoint y: 182, distance: 10.3
click at [393, 176] on input "text" at bounding box center [444, 179] width 214 height 14
paste input "9,912.00"
type input "9,912.00"
click at [390, 199] on textarea at bounding box center [442, 203] width 219 height 8
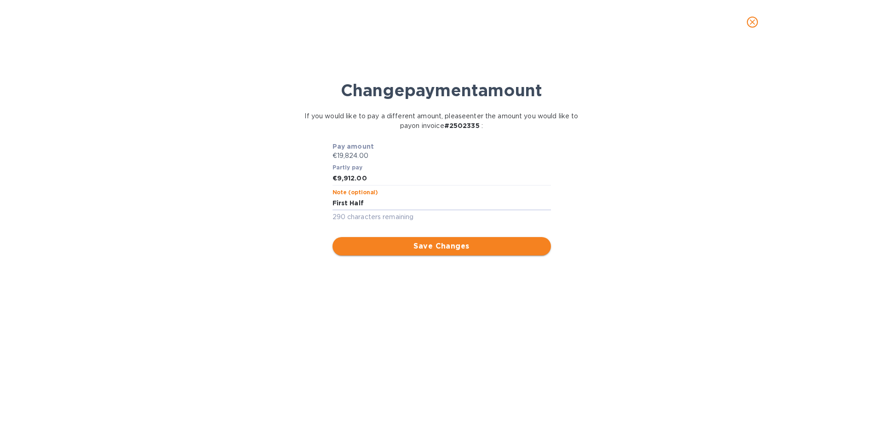
type textarea "First Half"
click at [411, 248] on span "Save Changes" at bounding box center [442, 246] width 204 height 11
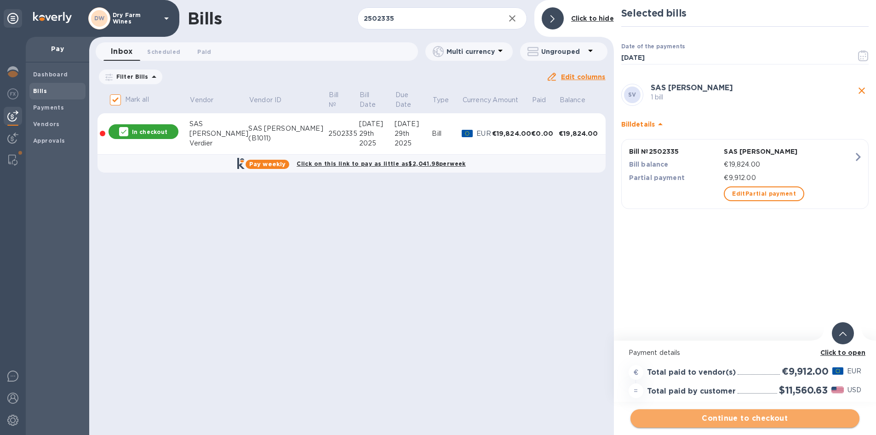
click at [702, 409] on button "Continue to checkout" at bounding box center [745, 418] width 229 height 18
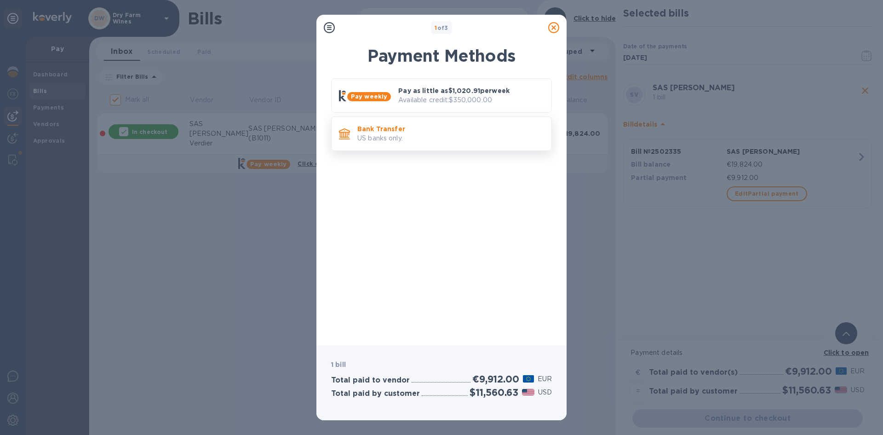
click at [426, 127] on p "Bank Transfer" at bounding box center [450, 128] width 187 height 9
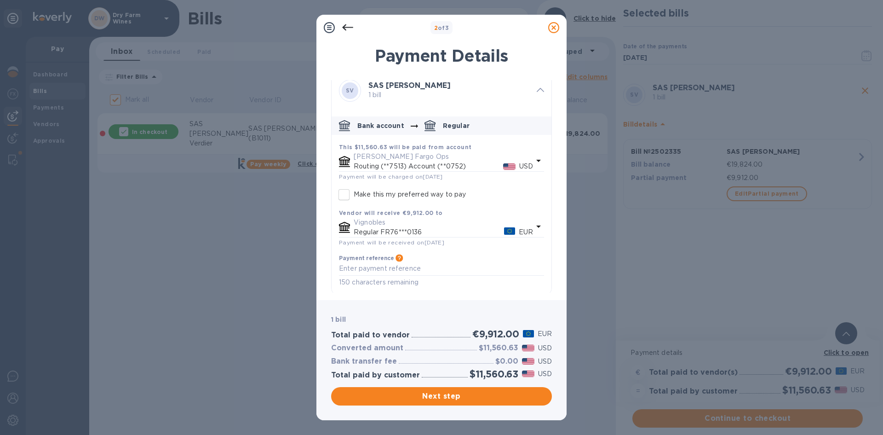
scroll to position [11, 0]
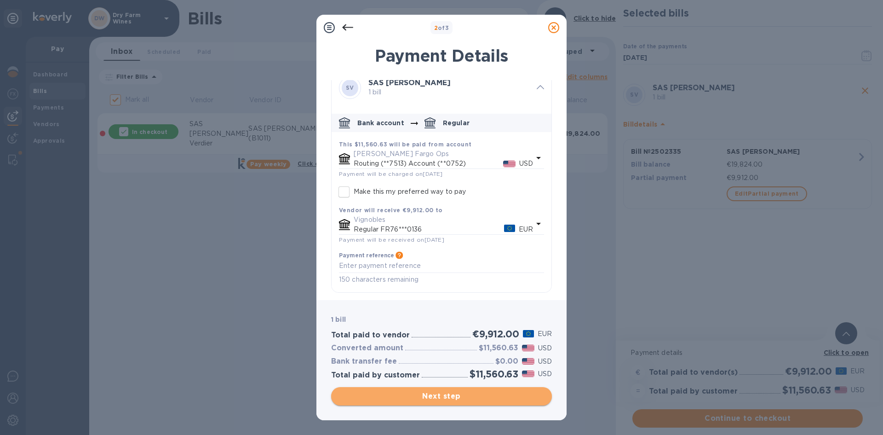
click at [466, 395] on span "Next step" at bounding box center [442, 396] width 206 height 11
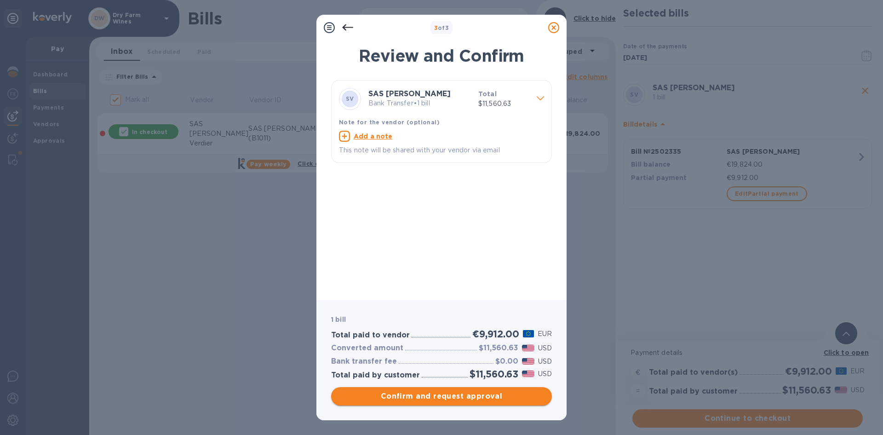
click at [469, 392] on span "Confirm and request approval" at bounding box center [442, 396] width 206 height 11
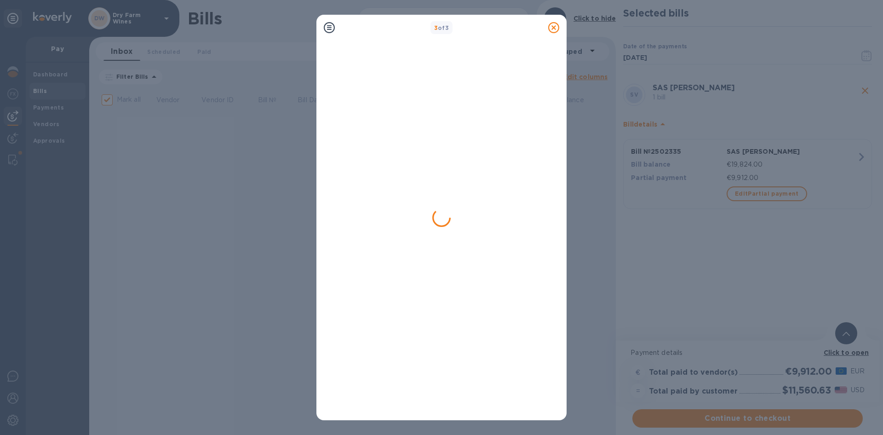
checkbox input "false"
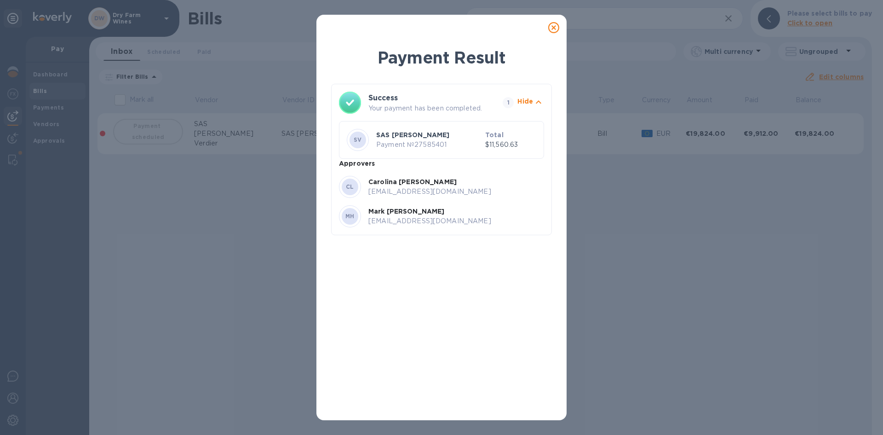
click at [552, 26] on icon at bounding box center [553, 27] width 11 height 11
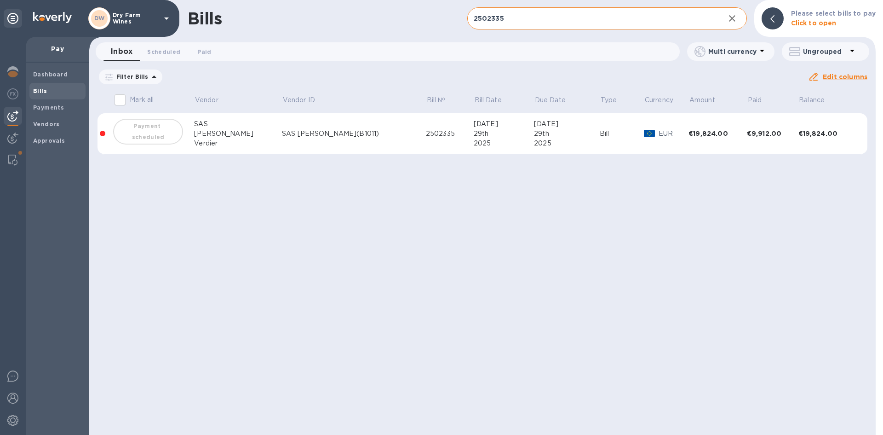
click at [518, 17] on input "2502335" at bounding box center [592, 18] width 250 height 23
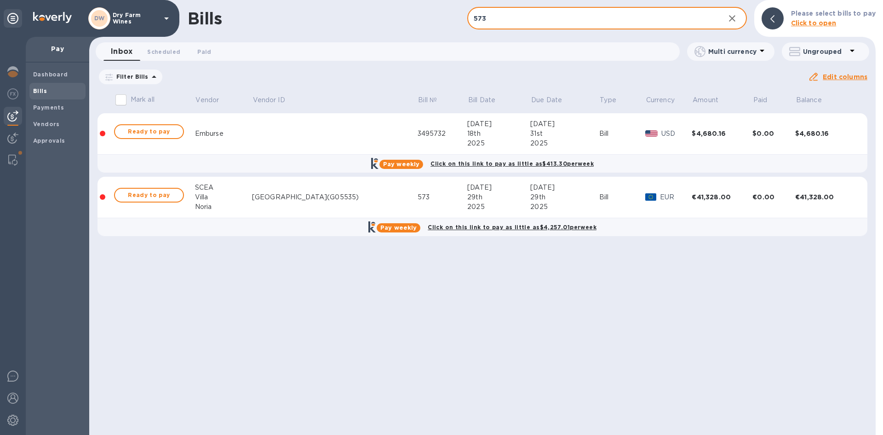
type input "573"
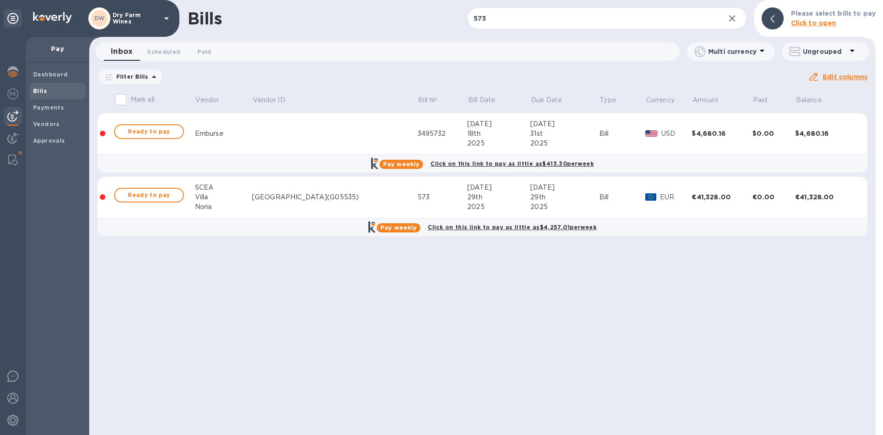
click at [159, 187] on div "Ready to pay" at bounding box center [149, 195] width 74 height 18
click at [160, 190] on span "Ready to pay" at bounding box center [148, 195] width 53 height 11
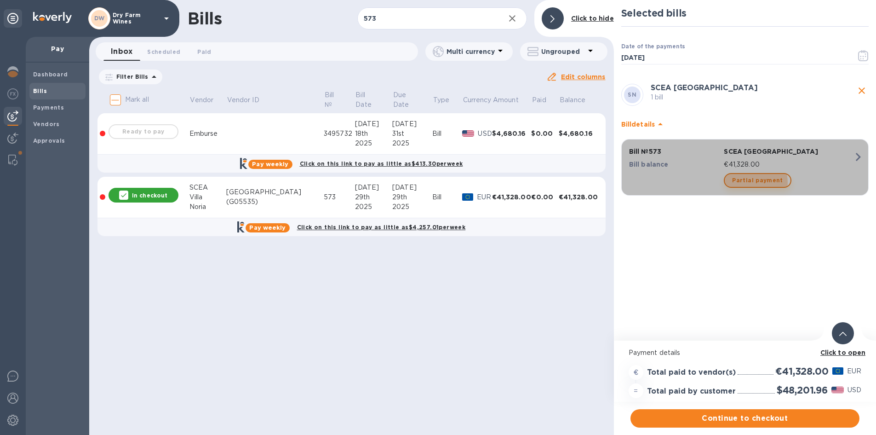
click at [750, 182] on span "Partial payment" at bounding box center [757, 180] width 51 height 11
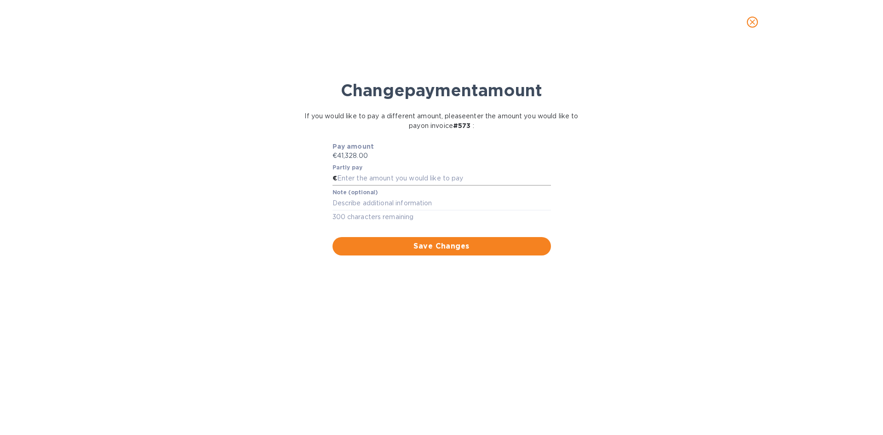
click at [402, 177] on input "text" at bounding box center [444, 179] width 214 height 14
paste input "20,664.00"
type input "20,664.00"
type textarea "First Half"
click at [451, 247] on span "Save Changes" at bounding box center [442, 246] width 204 height 11
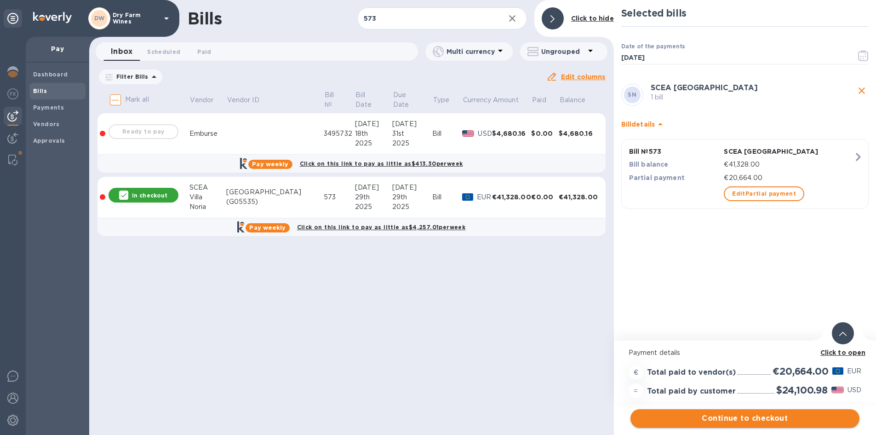
click at [729, 420] on span "Continue to checkout" at bounding box center [745, 418] width 214 height 11
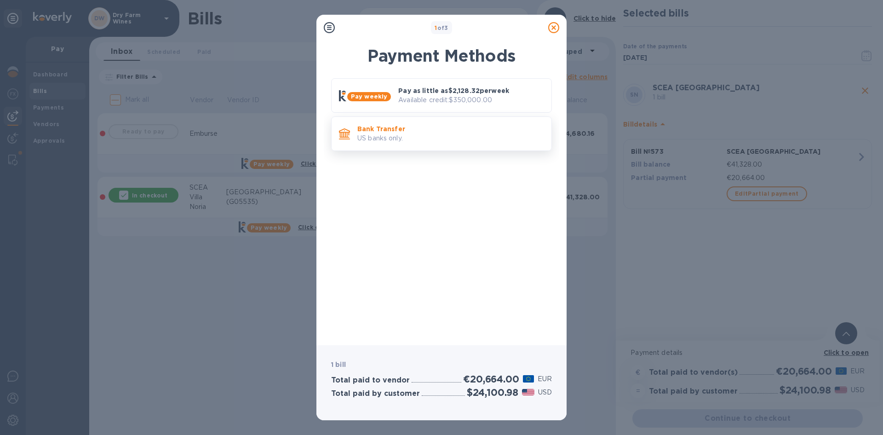
click at [425, 140] on p "US banks only." at bounding box center [450, 138] width 187 height 10
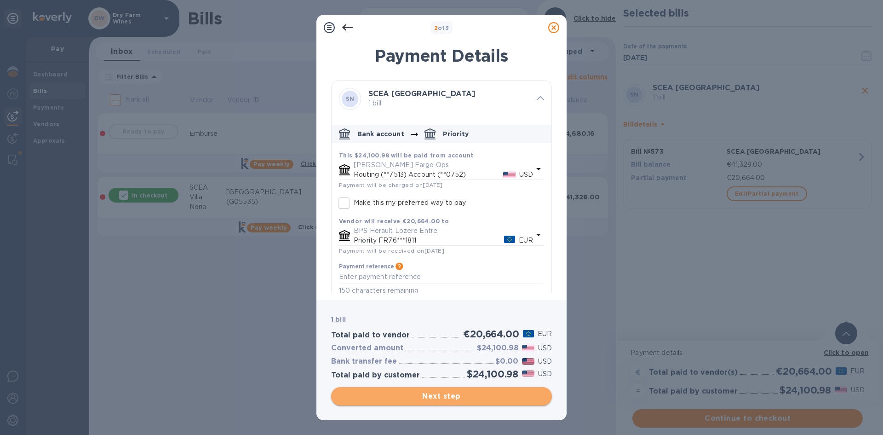
click at [449, 392] on span "Next step" at bounding box center [442, 396] width 206 height 11
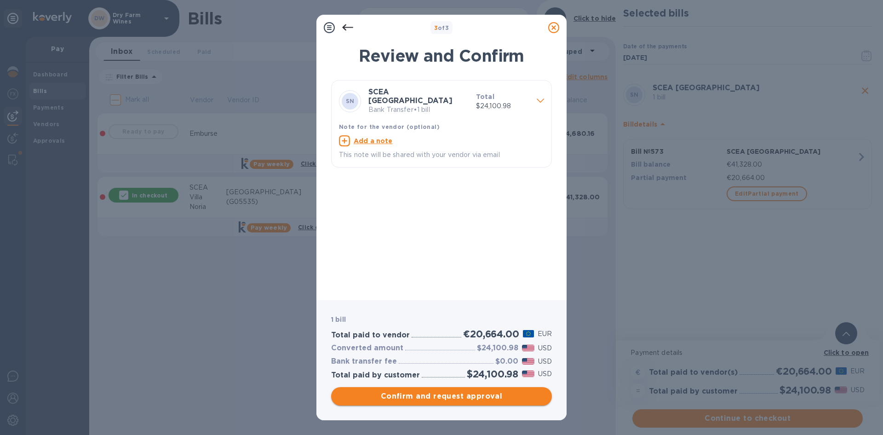
click at [505, 395] on span "Confirm and request approval" at bounding box center [442, 396] width 206 height 11
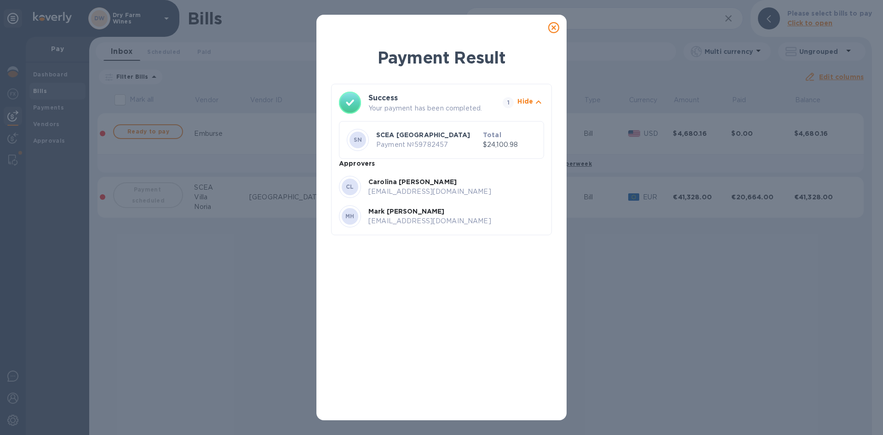
click at [552, 29] on icon at bounding box center [553, 27] width 11 height 11
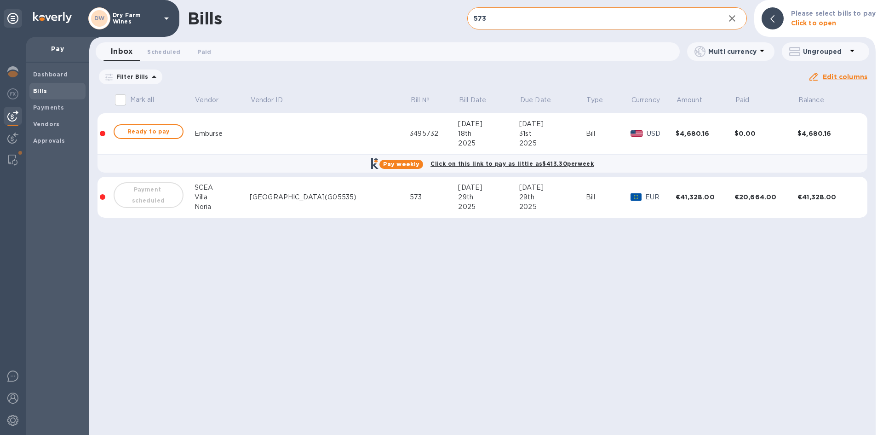
click at [482, 19] on input "573" at bounding box center [592, 18] width 250 height 23
paste input "4383"
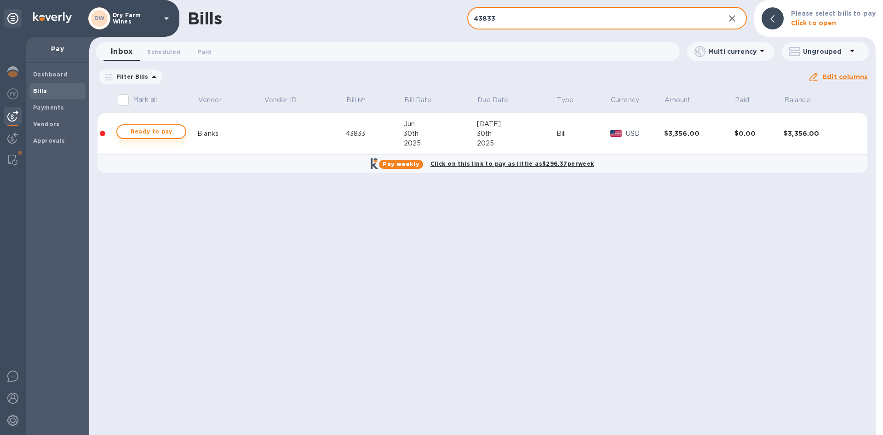
type input "43833"
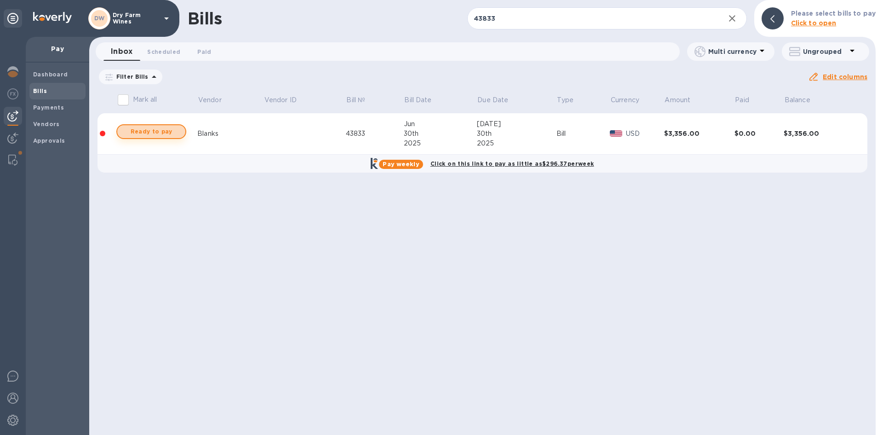
click at [164, 131] on span "Ready to pay" at bounding box center [151, 131] width 53 height 11
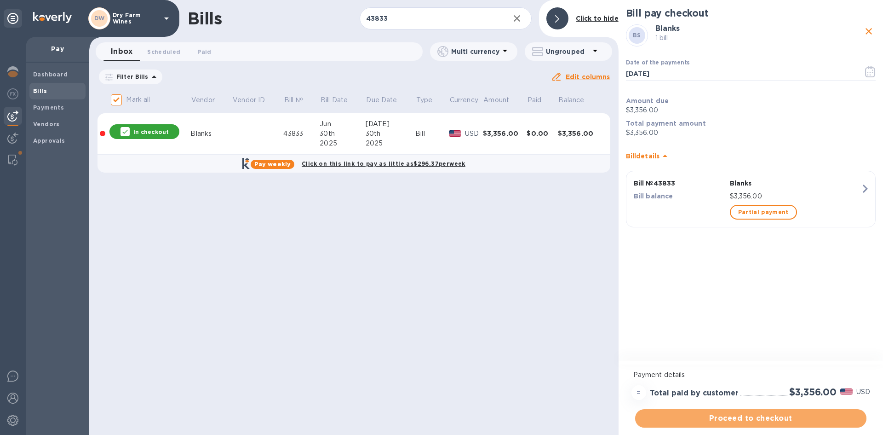
click at [789, 414] on span "Proceed to checkout" at bounding box center [751, 418] width 217 height 11
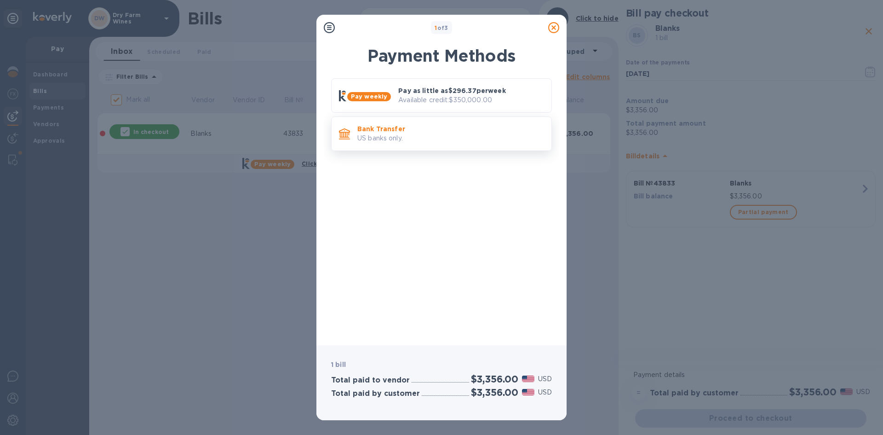
click at [445, 149] on div "Bank Transfer US banks only." at bounding box center [441, 133] width 221 height 35
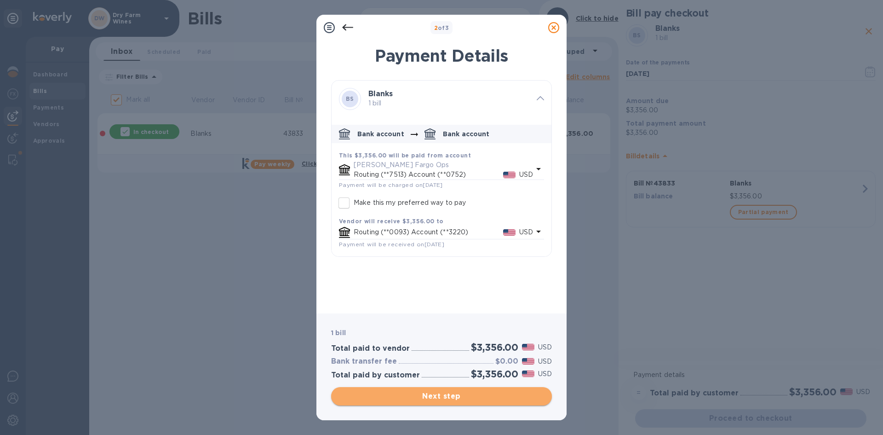
click at [426, 396] on span "Next step" at bounding box center [442, 396] width 206 height 11
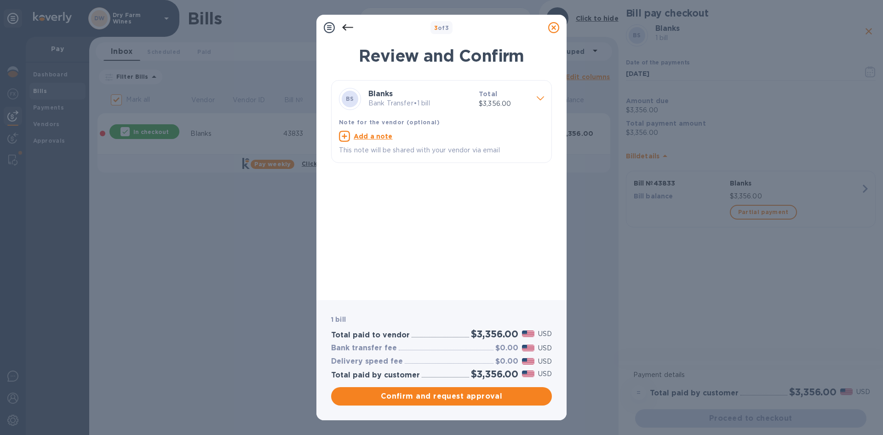
click at [381, 386] on div "Confirm and request approval" at bounding box center [441, 396] width 224 height 22
click at [378, 391] on button "Confirm and request approval" at bounding box center [441, 396] width 221 height 18
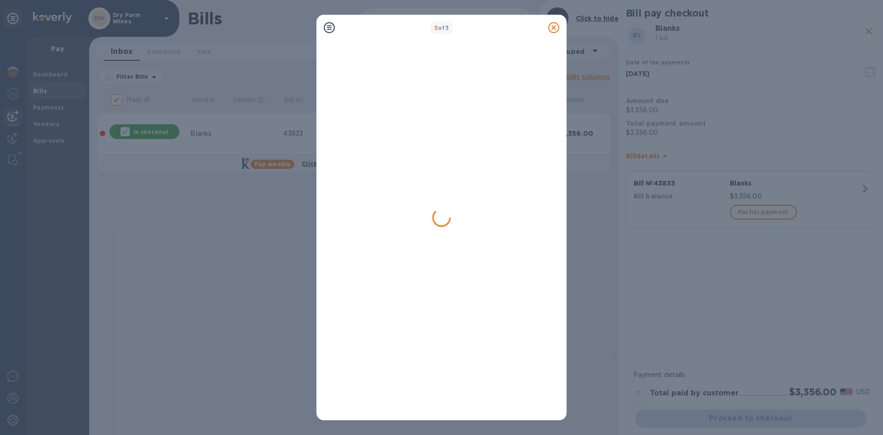
checkbox input "false"
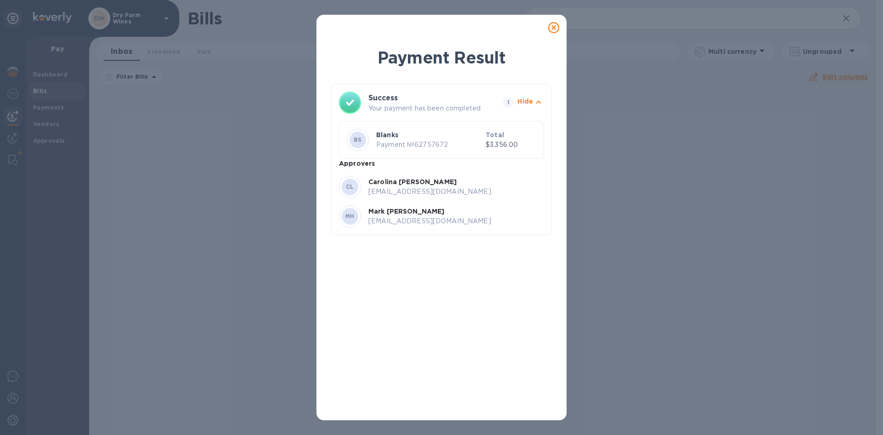
drag, startPoint x: 552, startPoint y: 32, endPoint x: 553, endPoint y: 27, distance: 5.2
click at [552, 30] on icon at bounding box center [553, 27] width 11 height 11
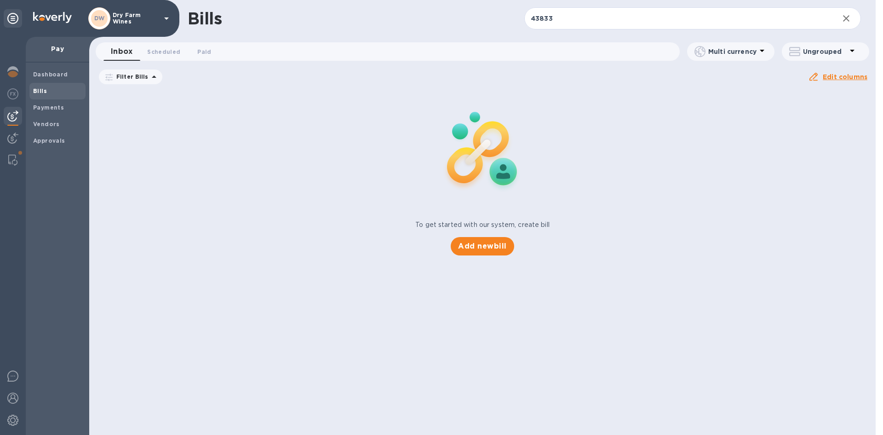
click at [556, 21] on input "43833" at bounding box center [677, 18] width 307 height 23
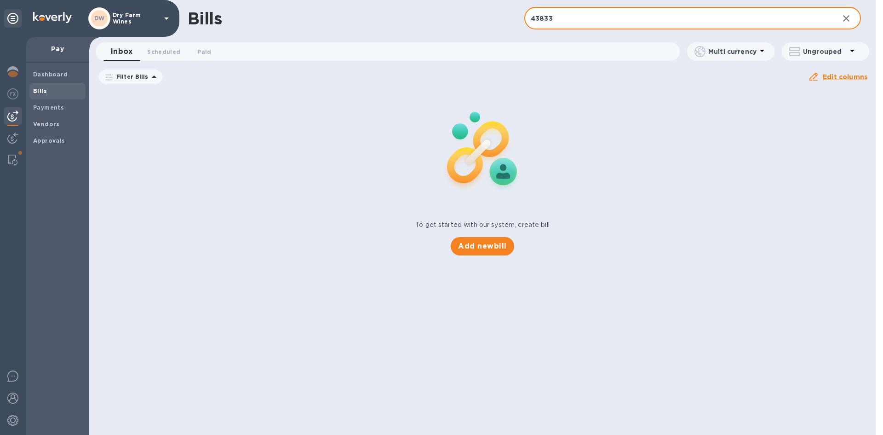
click at [556, 21] on input "43833" at bounding box center [677, 18] width 307 height 23
paste input "B026872"
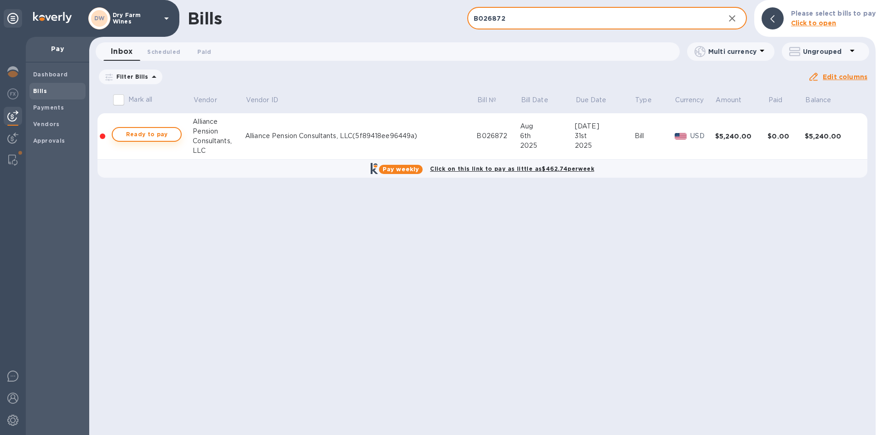
type input "B026872"
click at [140, 133] on span "Ready to pay" at bounding box center [146, 134] width 53 height 11
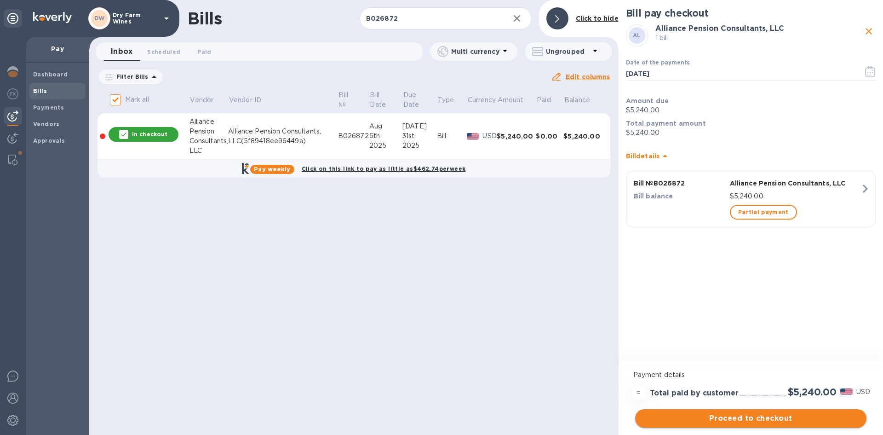
click at [720, 418] on span "Proceed to checkout" at bounding box center [751, 418] width 217 height 11
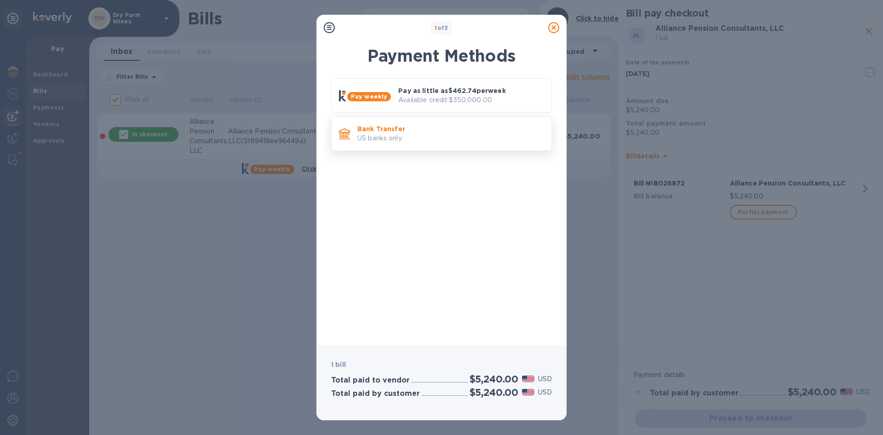
click at [374, 136] on p "US banks only." at bounding box center [450, 138] width 187 height 10
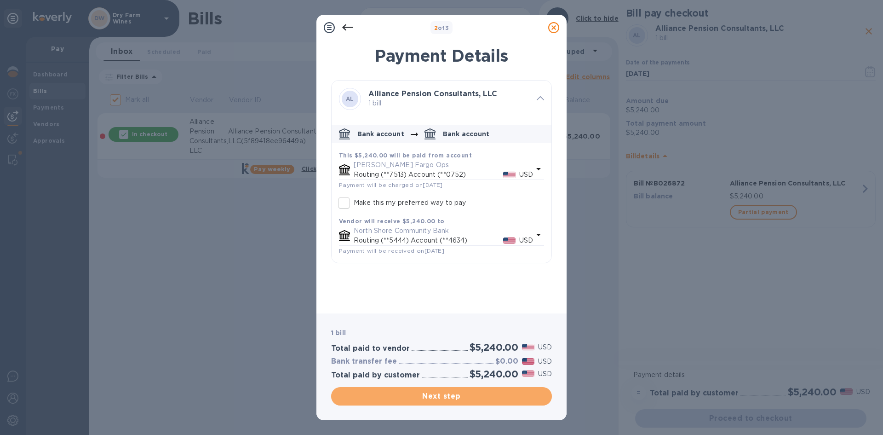
click at [404, 393] on span "Next step" at bounding box center [442, 396] width 206 height 11
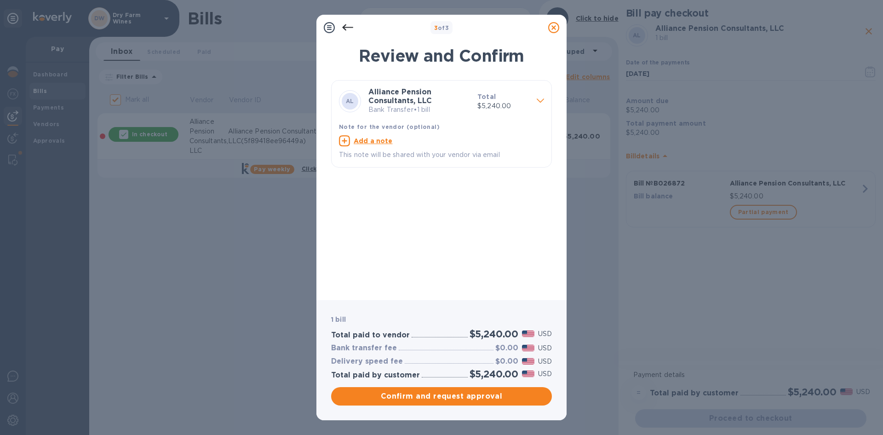
drag, startPoint x: 349, startPoint y: 386, endPoint x: 366, endPoint y: 377, distance: 19.3
click at [349, 386] on div "Confirm and request approval" at bounding box center [441, 396] width 224 height 22
click at [392, 393] on span "Confirm and request approval" at bounding box center [442, 396] width 206 height 11
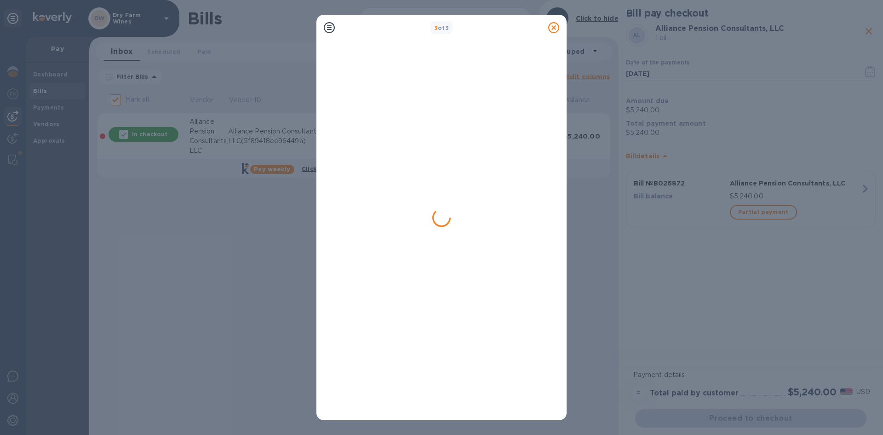
checkbox input "false"
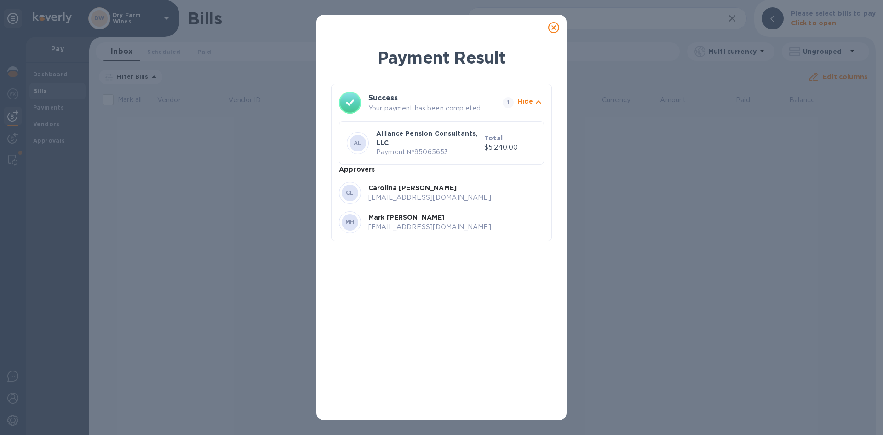
click at [550, 27] on icon at bounding box center [553, 27] width 11 height 11
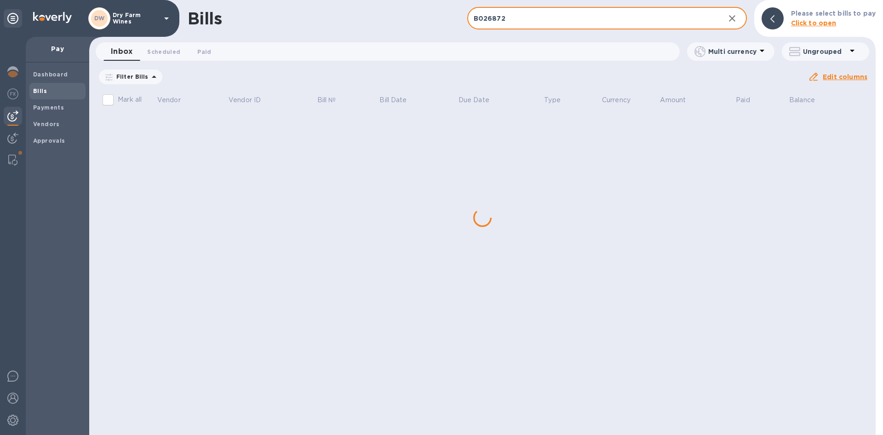
click at [538, 15] on input "B026872" at bounding box center [592, 18] width 250 height 23
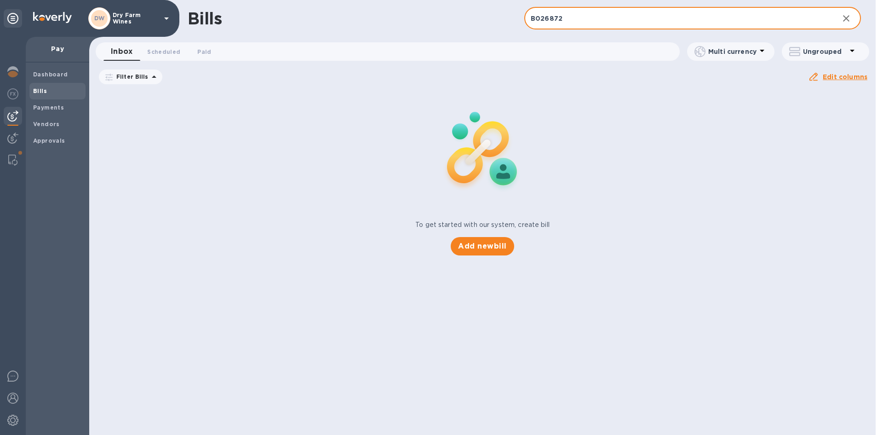
click at [538, 15] on input "B026872" at bounding box center [677, 18] width 307 height 23
paste input "3"
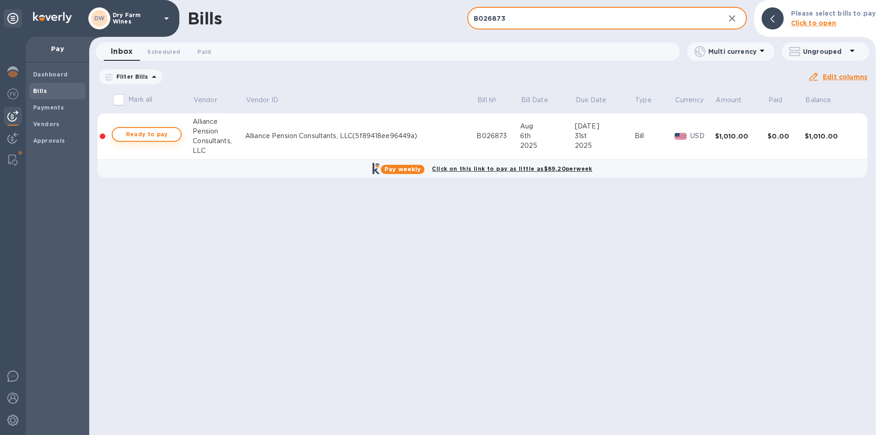
type input "B026873"
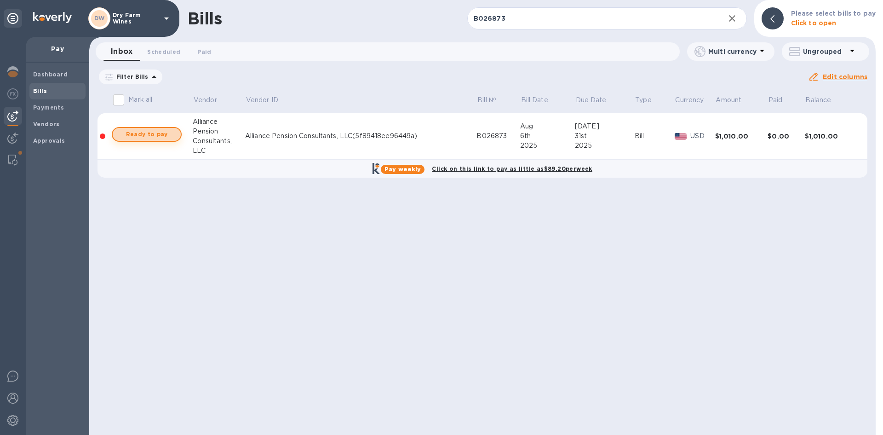
click at [150, 133] on span "Ready to pay" at bounding box center [146, 134] width 53 height 11
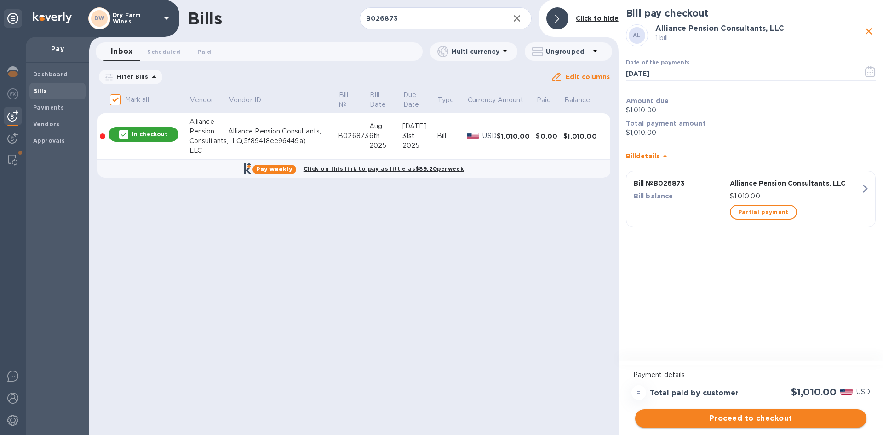
click at [750, 419] on span "Proceed to checkout" at bounding box center [751, 418] width 217 height 11
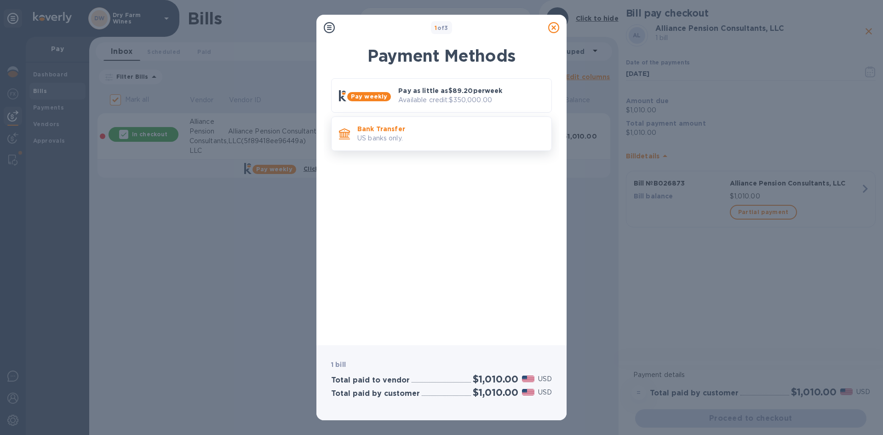
click at [384, 147] on div "Bank Transfer US banks only." at bounding box center [441, 133] width 221 height 35
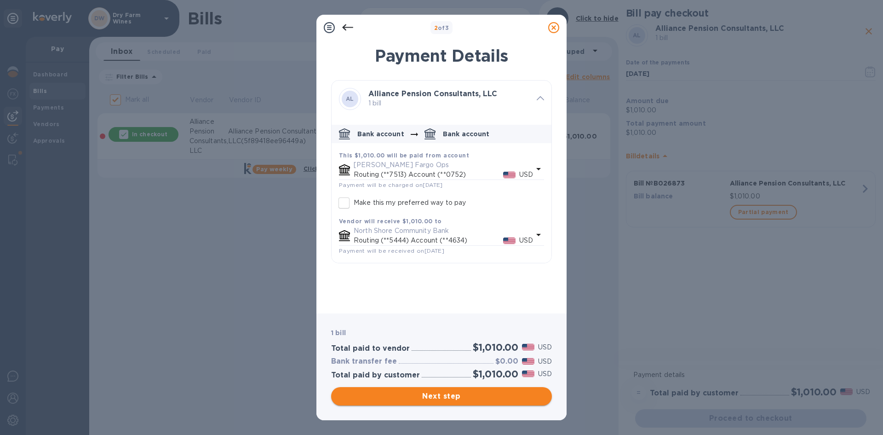
click at [415, 392] on span "Next step" at bounding box center [442, 396] width 206 height 11
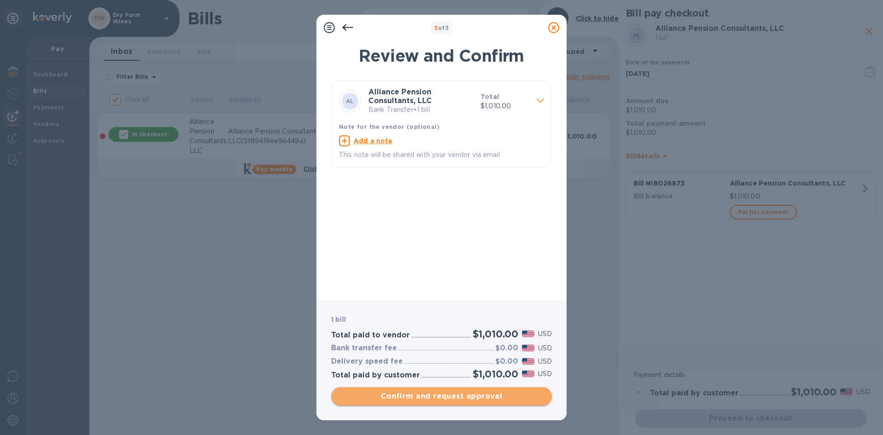
click at [415, 404] on button "Confirm and request approval" at bounding box center [441, 396] width 221 height 18
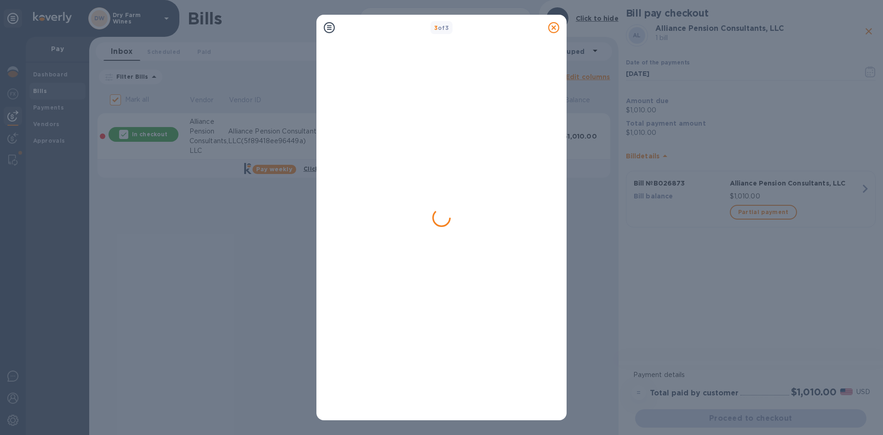
checkbox input "false"
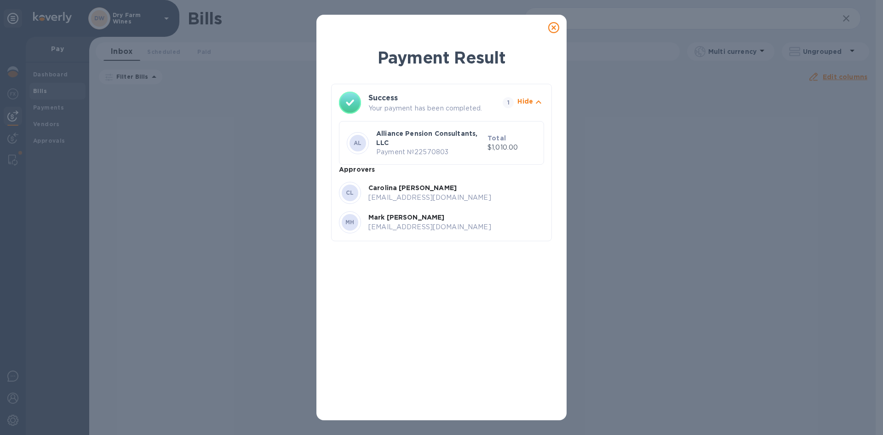
click at [552, 29] on icon at bounding box center [553, 27] width 11 height 11
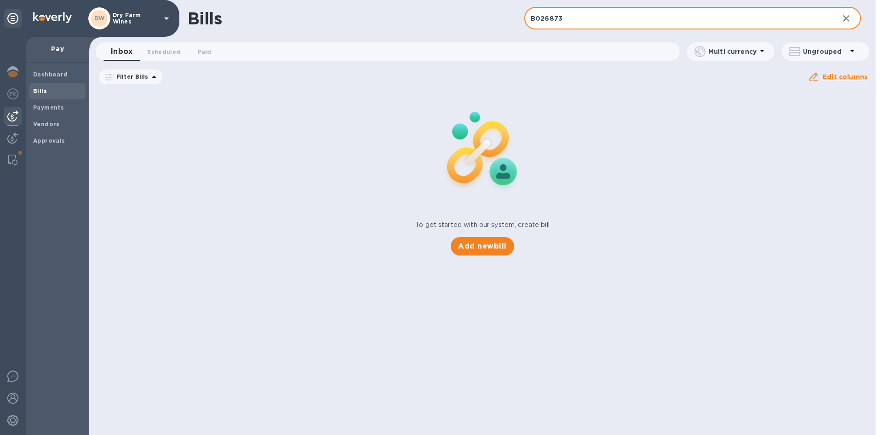
click at [614, 20] on input "B026873" at bounding box center [677, 18] width 307 height 23
paste input "20250026"
click at [556, 22] on input "20250026" at bounding box center [677, 18] width 307 height 23
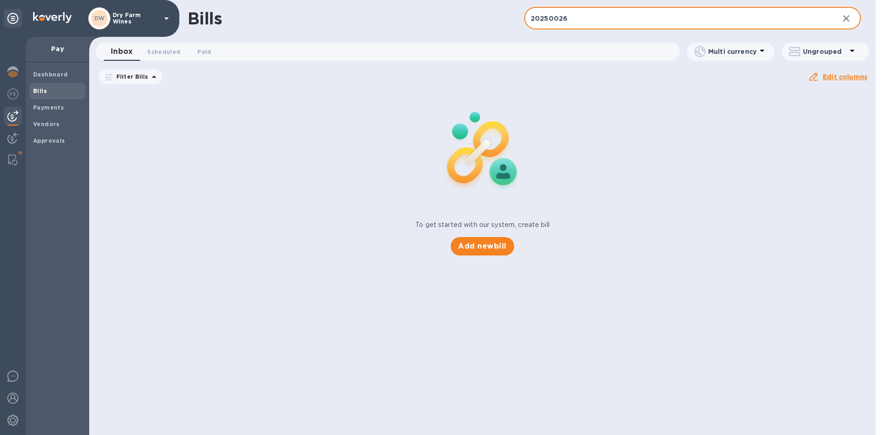
click at [556, 22] on input "20250026" at bounding box center [677, 18] width 307 height 23
paste input "FT T/44.2"
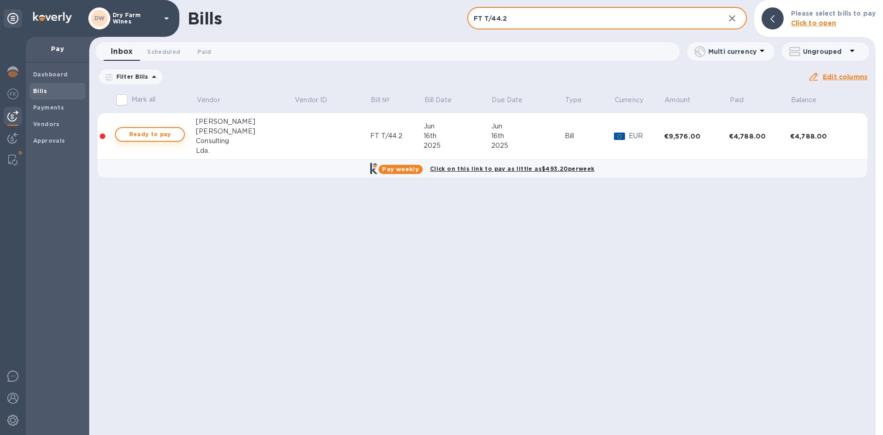
type input "FT T/44.2"
click at [173, 137] on span "Ready to pay" at bounding box center [149, 134] width 53 height 11
checkbox input "true"
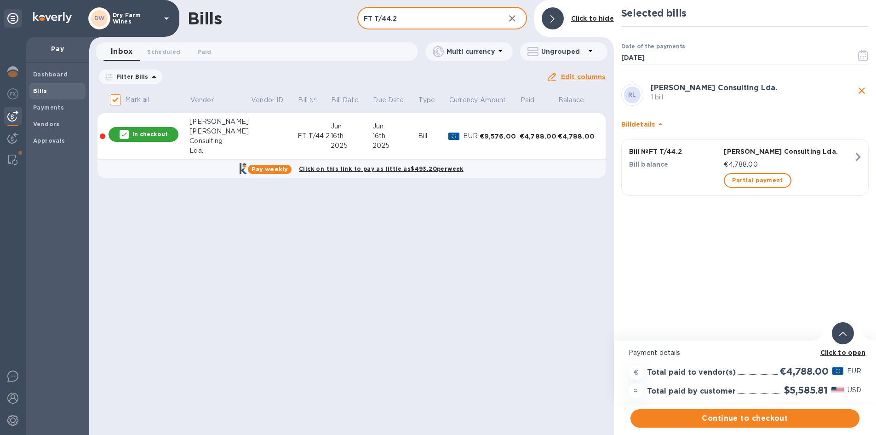
drag, startPoint x: 414, startPoint y: 17, endPoint x: 337, endPoint y: 20, distance: 77.8
click at [337, 20] on div "Bills FT T/44.2 ​ Add bill Click to hide" at bounding box center [351, 18] width 525 height 37
paste input "253001"
type input "253001"
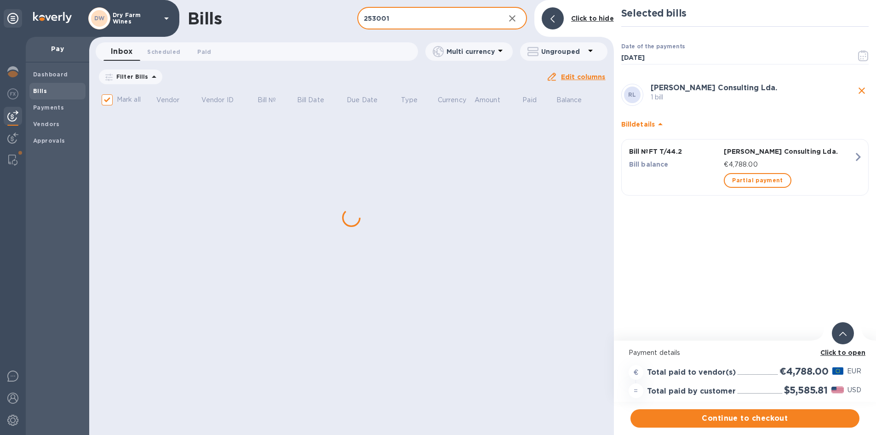
checkbox input "false"
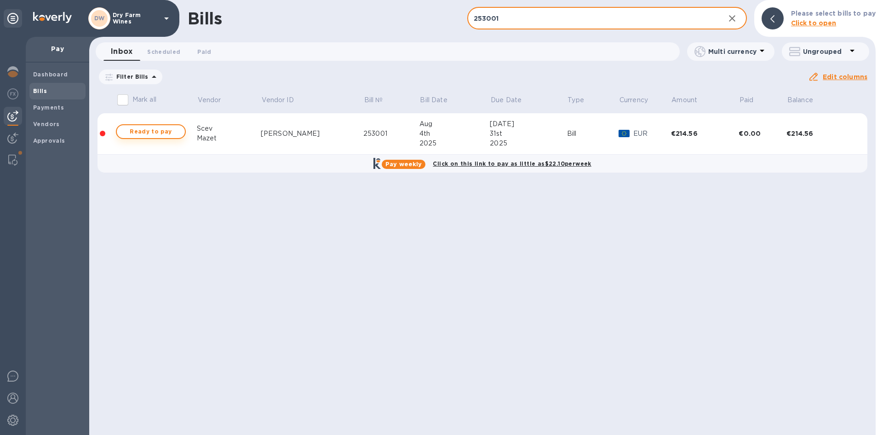
type input "253001"
click at [173, 132] on span "Ready to pay" at bounding box center [150, 131] width 53 height 11
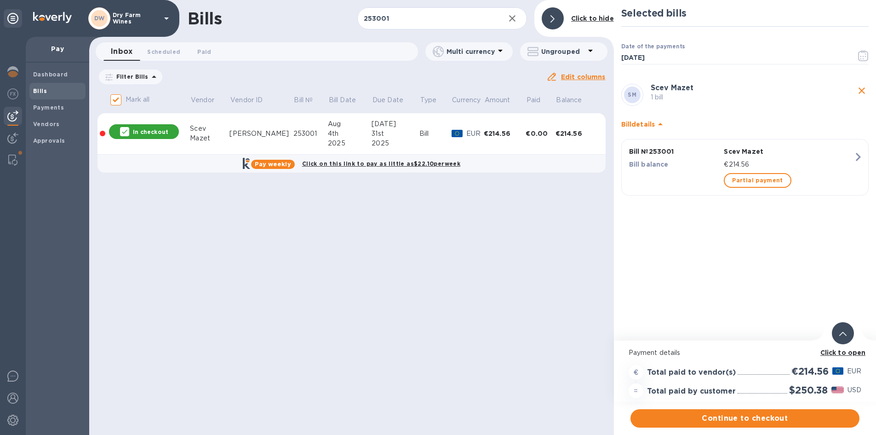
click at [710, 410] on button "Continue to checkout" at bounding box center [745, 418] width 229 height 18
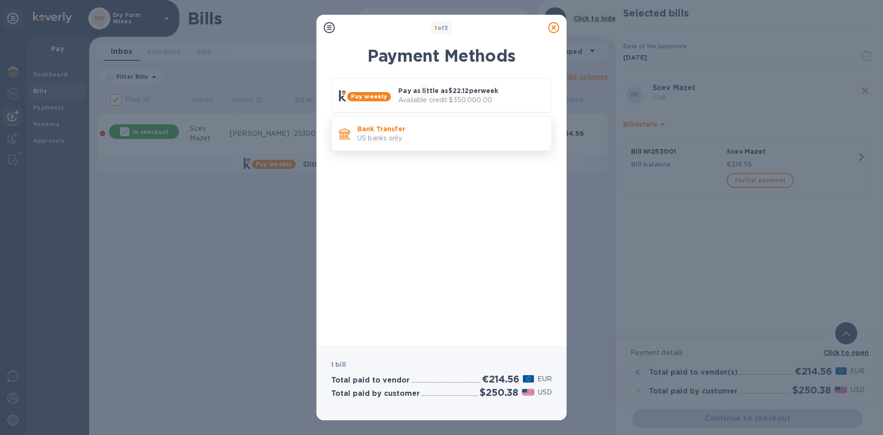
click at [441, 144] on div "Bank Transfer US banks only." at bounding box center [451, 134] width 194 height 26
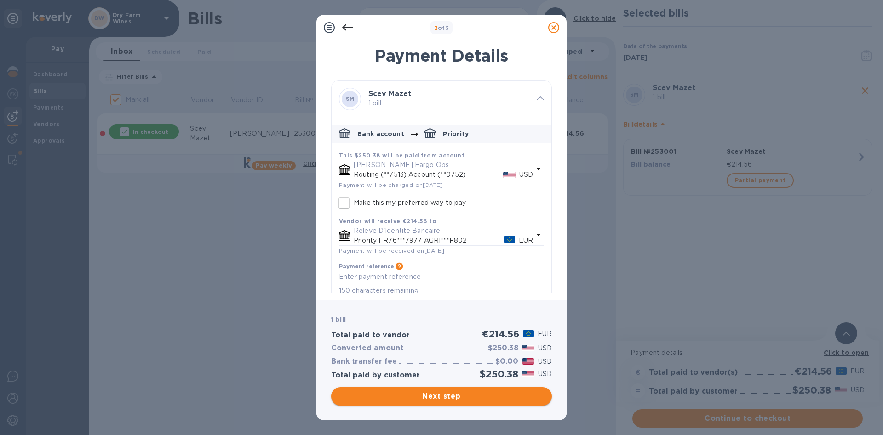
click at [460, 395] on span "Next step" at bounding box center [442, 396] width 206 height 11
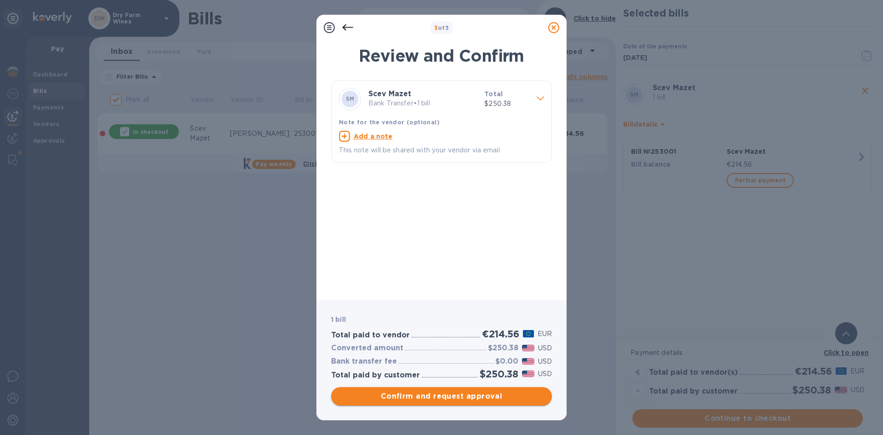
click at [460, 395] on span "Confirm and request approval" at bounding box center [442, 396] width 206 height 11
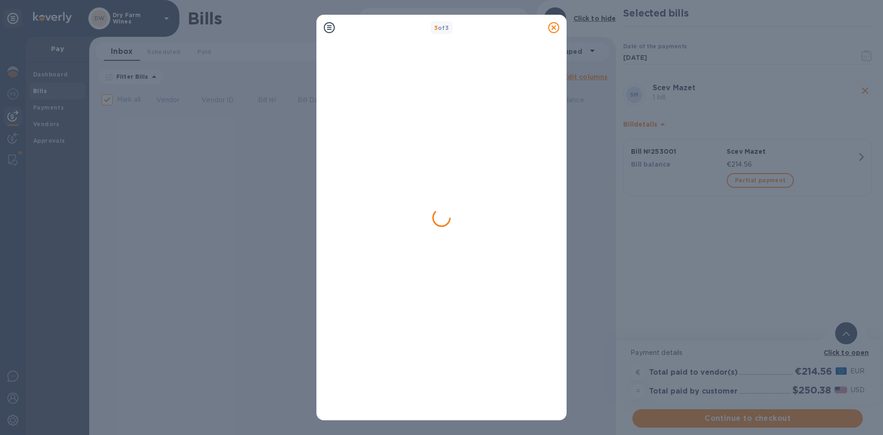
checkbox input "false"
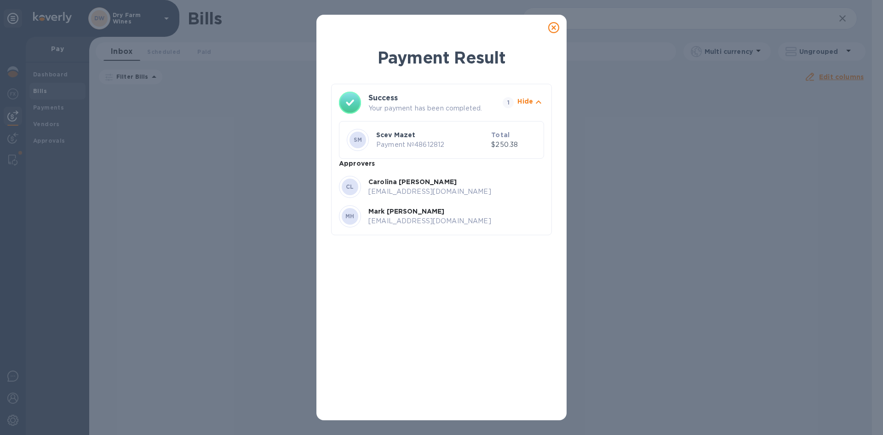
drag, startPoint x: 555, startPoint y: 29, endPoint x: 500, endPoint y: 41, distance: 56.8
click at [555, 29] on icon at bounding box center [553, 27] width 11 height 11
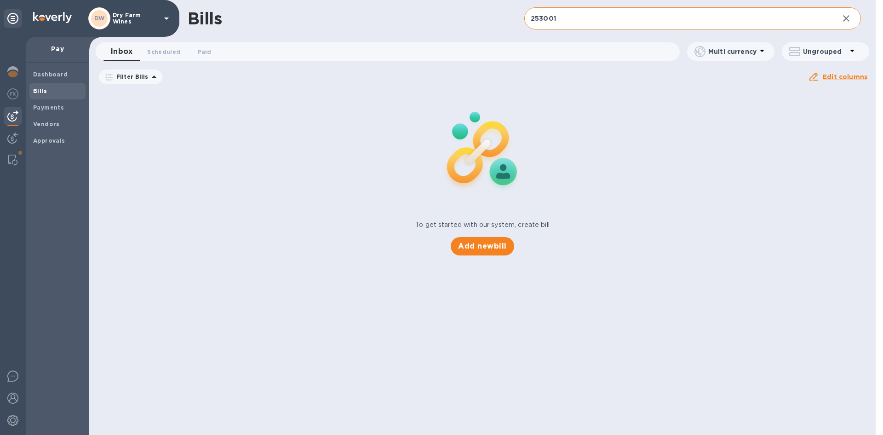
click at [542, 19] on input "253001" at bounding box center [677, 18] width 307 height 23
paste input "Bill Rhea Sensory Technologies, Inc 22088 BottleVin Subscription Plan July 7/1/…"
type input "Bill Rhea Sensory Technologies, Inc 22088 BottleVin Subscription Plan July 7/1/…"
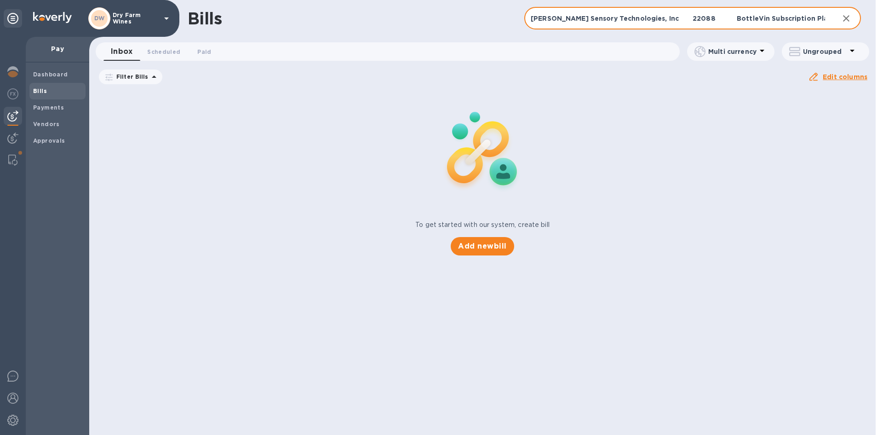
scroll to position [0, 509]
click at [542, 19] on input "Bill Rhea Sensory Technologies, Inc 22088 BottleVin Subscription Plan July 7/1/…" at bounding box center [677, 18] width 307 height 23
click at [537, 18] on input "22088" at bounding box center [677, 18] width 307 height 23
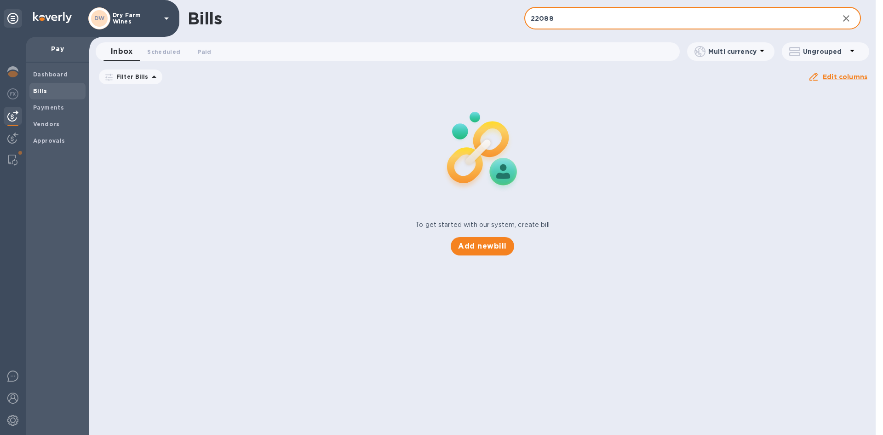
click at [537, 18] on input "22088" at bounding box center [677, 18] width 307 height 23
paste input "a"
drag, startPoint x: 559, startPoint y: 18, endPoint x: 510, endPoint y: 13, distance: 49.5
click at [510, 13] on div "Bills 22088 ​ Add bill" at bounding box center [482, 18] width 787 height 37
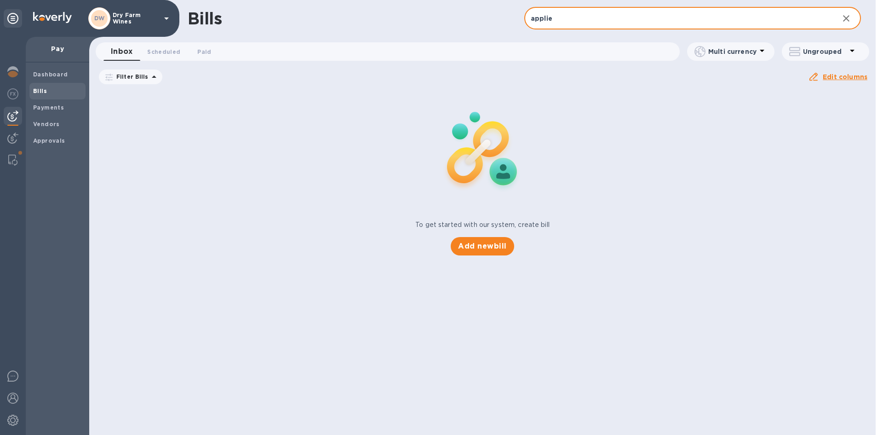
type input "appli"
click at [565, 24] on input "appli" at bounding box center [677, 18] width 307 height 23
click at [623, 18] on input "applied sensory" at bounding box center [677, 18] width 307 height 23
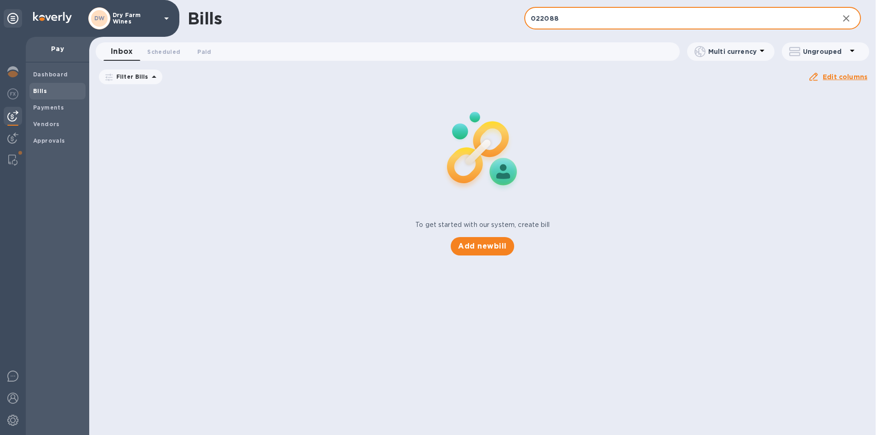
click at [541, 23] on input "022088" at bounding box center [677, 18] width 307 height 23
click at [553, 13] on input "107" at bounding box center [677, 18] width 307 height 23
type input "107"
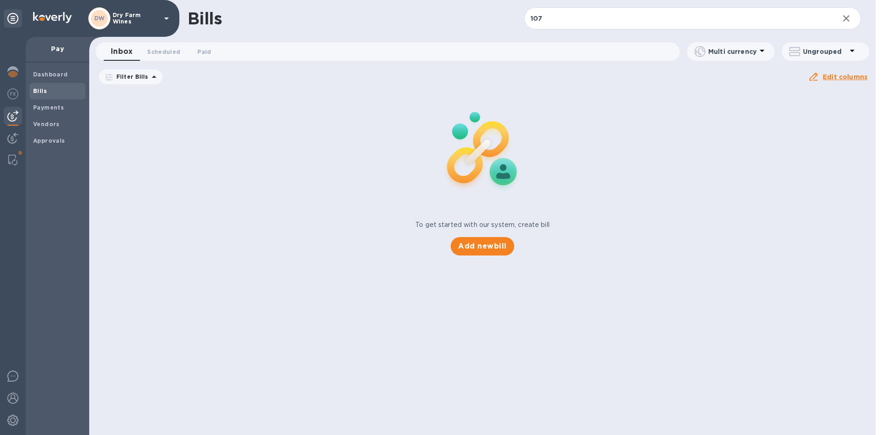
click at [52, 87] on span "Bills" at bounding box center [57, 90] width 49 height 9
click at [61, 93] on span "Bills" at bounding box center [57, 90] width 49 height 9
click at [850, 16] on icon "button" at bounding box center [846, 18] width 11 height 11
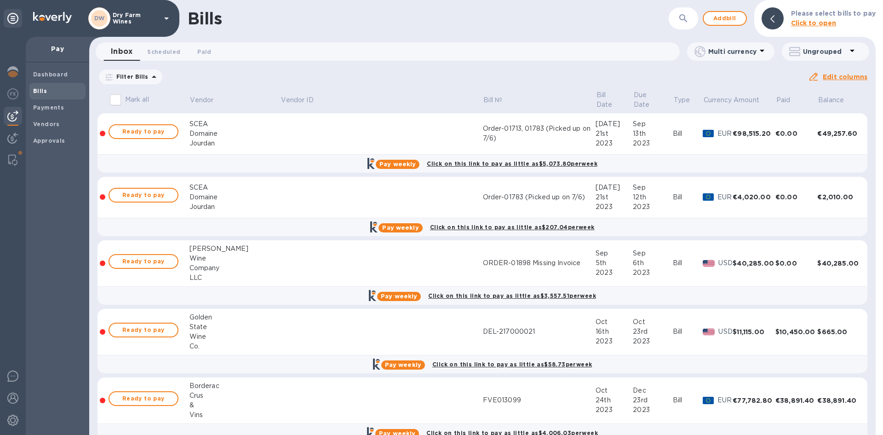
click at [693, 10] on button "button" at bounding box center [684, 18] width 22 height 22
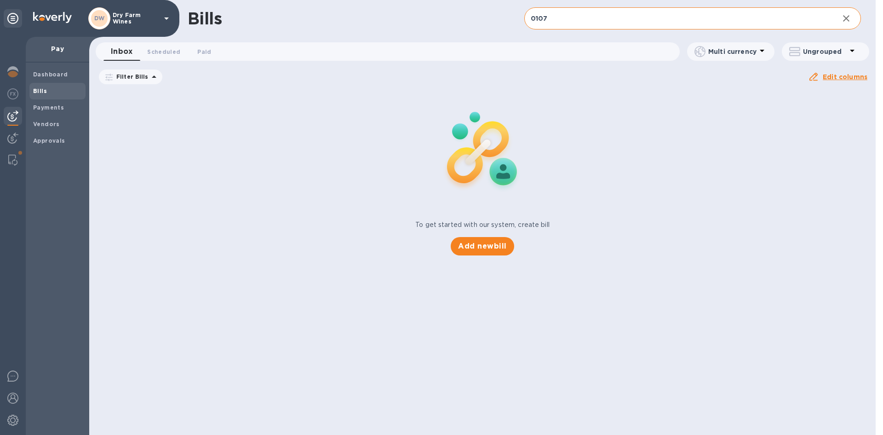
click at [546, 16] on input "0107" at bounding box center [677, 18] width 307 height 23
click at [546, 17] on input "0107" at bounding box center [677, 18] width 307 height 23
paste input "2025070036"
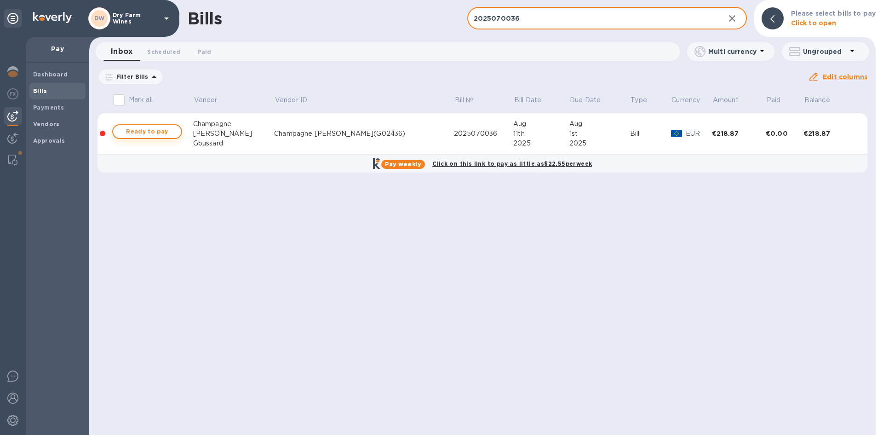
type input "2025070036"
click at [153, 130] on span "Ready to pay" at bounding box center [147, 131] width 53 height 11
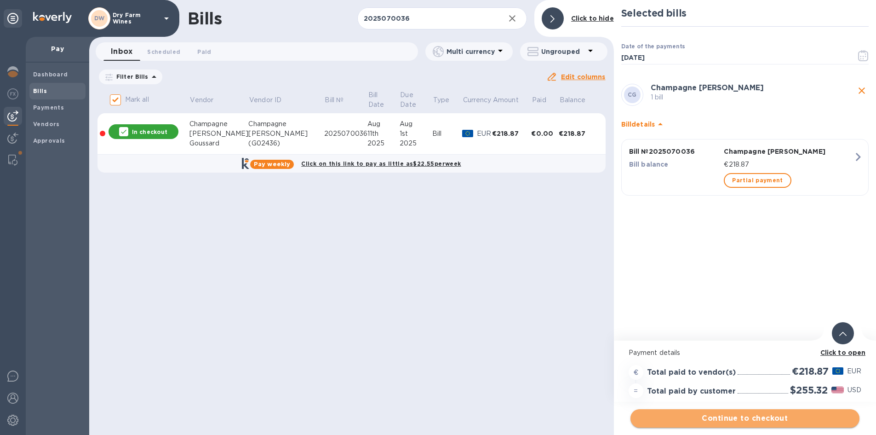
click at [662, 414] on span "Continue to checkout" at bounding box center [745, 418] width 214 height 11
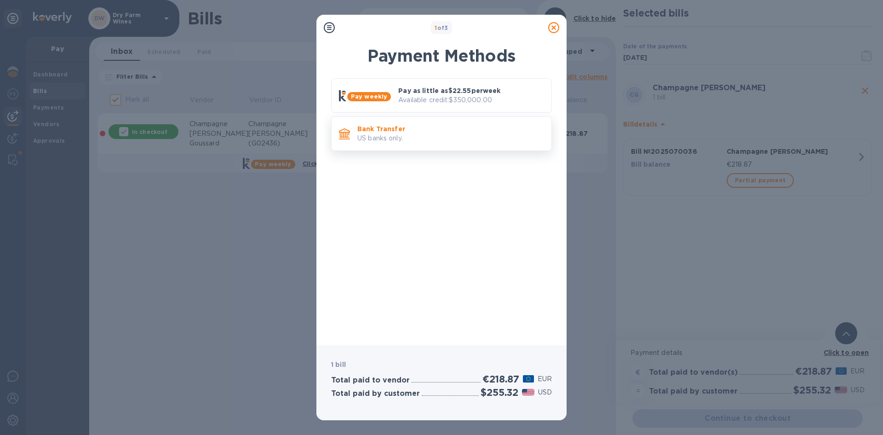
click at [422, 142] on p "US banks only." at bounding box center [450, 138] width 187 height 10
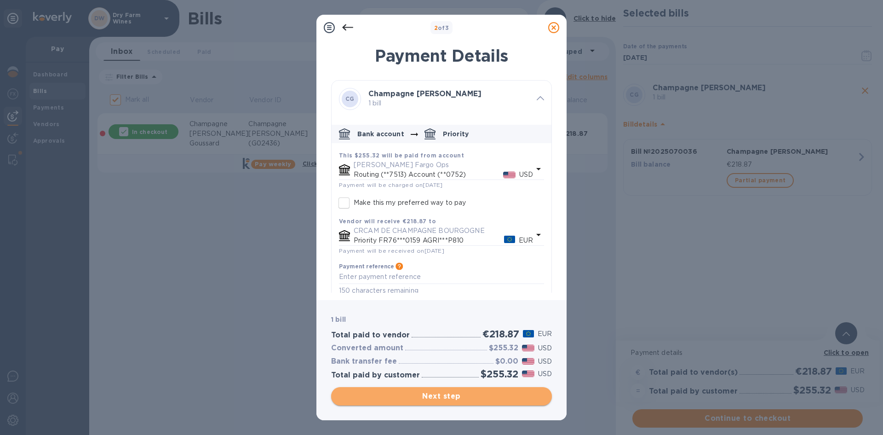
click at [426, 387] on button "Next step" at bounding box center [441, 396] width 221 height 18
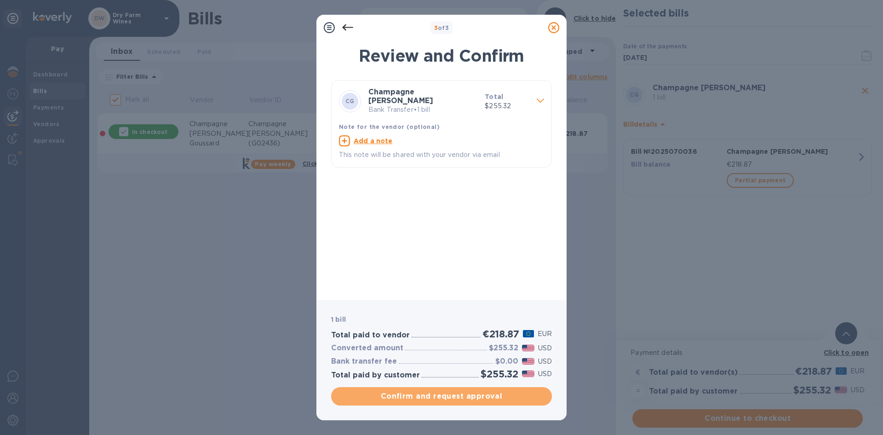
click at [425, 387] on button "Confirm and request approval" at bounding box center [441, 396] width 221 height 18
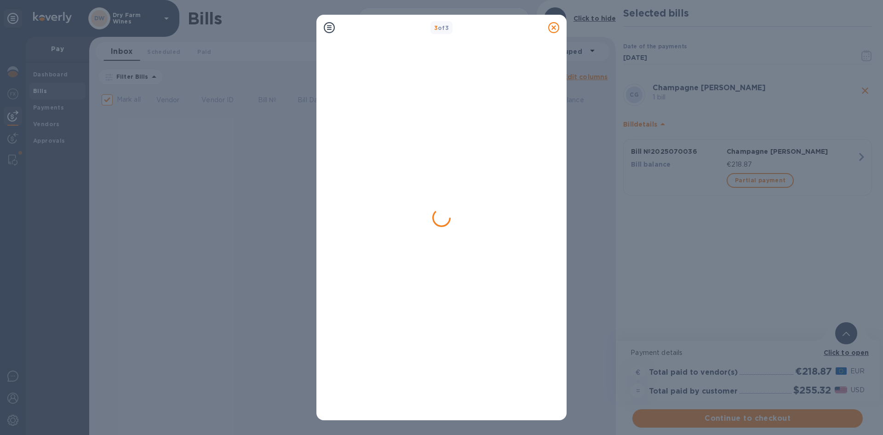
checkbox input "false"
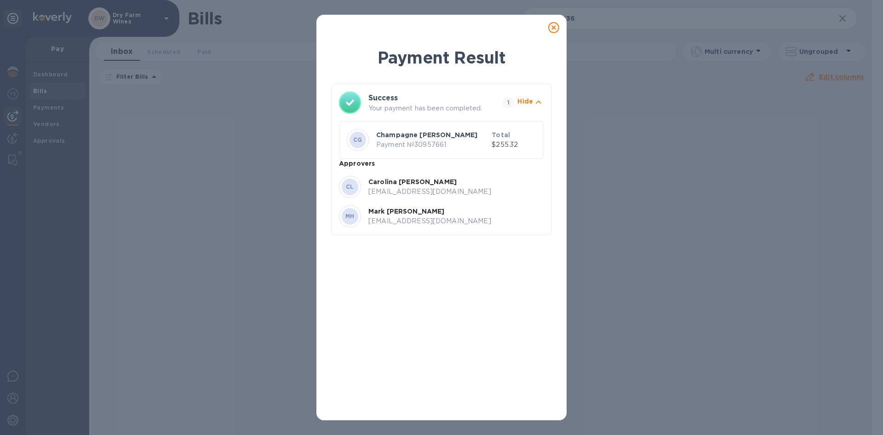
click at [555, 29] on icon at bounding box center [553, 27] width 11 height 11
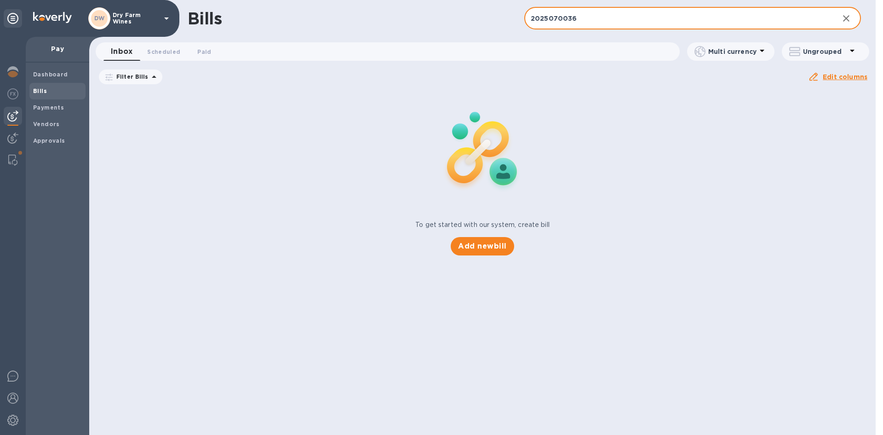
click at [552, 14] on input "2025070036" at bounding box center [677, 18] width 307 height 23
paste input "Bill The Job Center 130090 Week Worked: [DATE], Hours 40 [DATE] [DATE] 11.00 $ …"
type input "Bill The Job Center 130090 Week Worked: [DATE], Hours 40 [DATE] [DATE] 11.00 $ …"
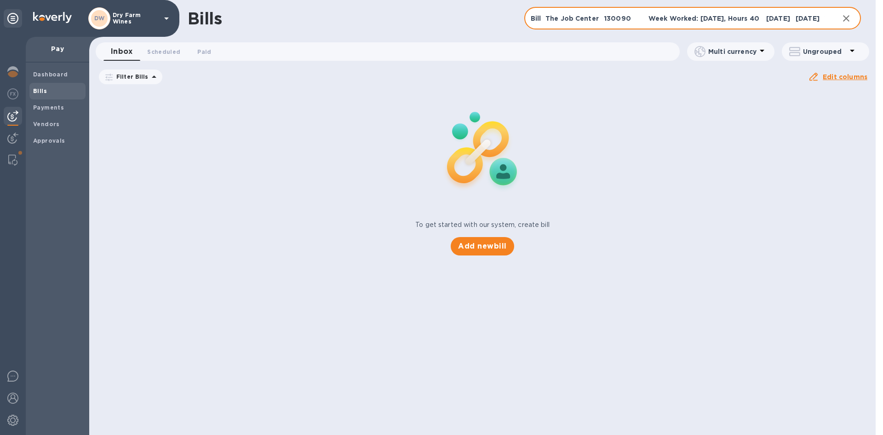
scroll to position [0, 494]
click at [539, 17] on input "Bill The Job Center 130090 Week Worked: [DATE], Hours 40 [DATE] [DATE] 11.00 $ …" at bounding box center [677, 18] width 307 height 23
drag, startPoint x: 539, startPoint y: 17, endPoint x: 529, endPoint y: 7, distance: 14.0
click at [535, 11] on input "Bill The Job Center 130090 Week Worked: [DATE], Hours 40 [DATE] [DATE] 11.00 $ …" at bounding box center [677, 18] width 307 height 23
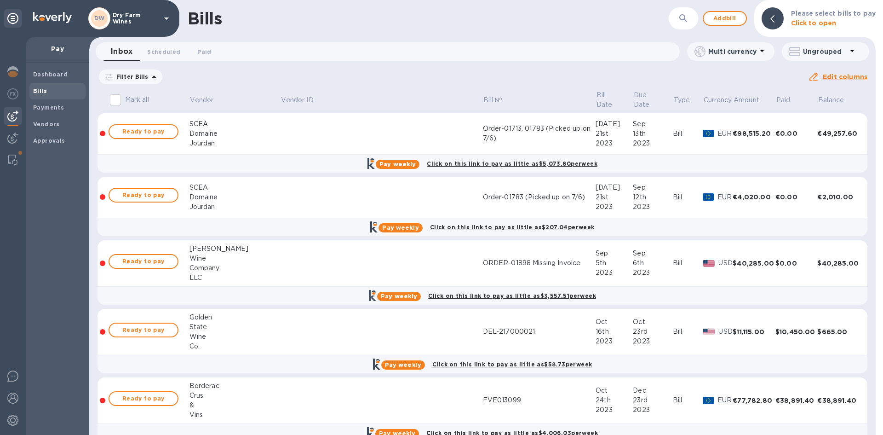
click at [679, 17] on button "button" at bounding box center [684, 18] width 22 height 22
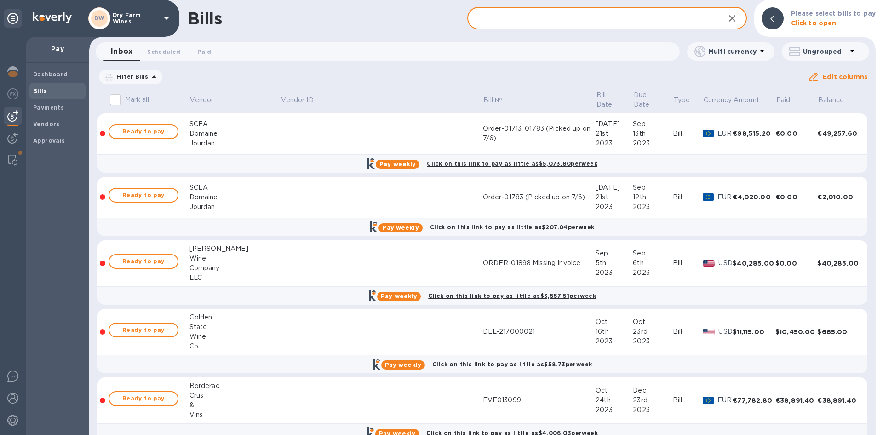
paste input "130090"
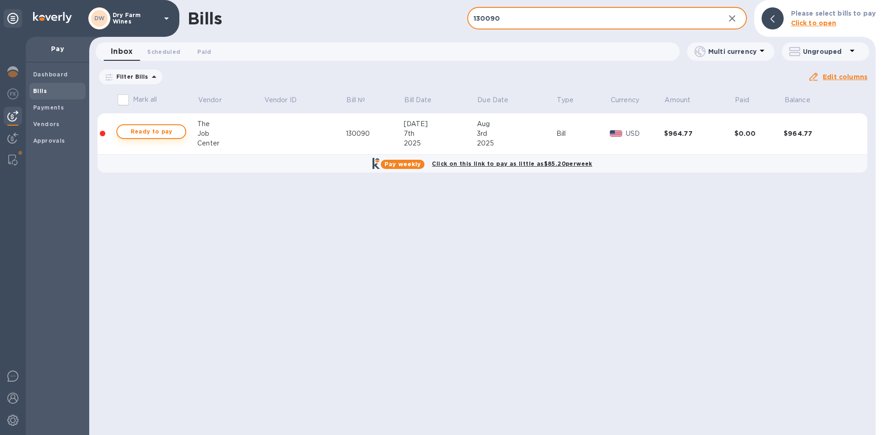
type input "130090"
click at [180, 126] on button "Ready to pay" at bounding box center [151, 131] width 70 height 15
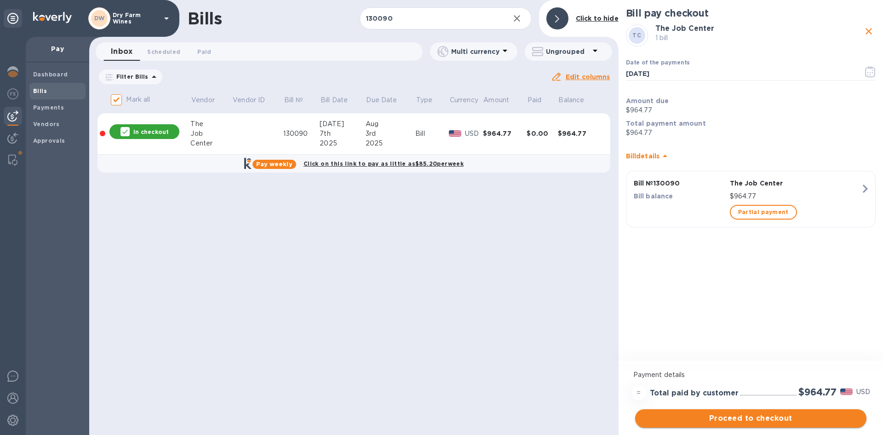
click at [748, 417] on span "Proceed to checkout" at bounding box center [751, 418] width 217 height 11
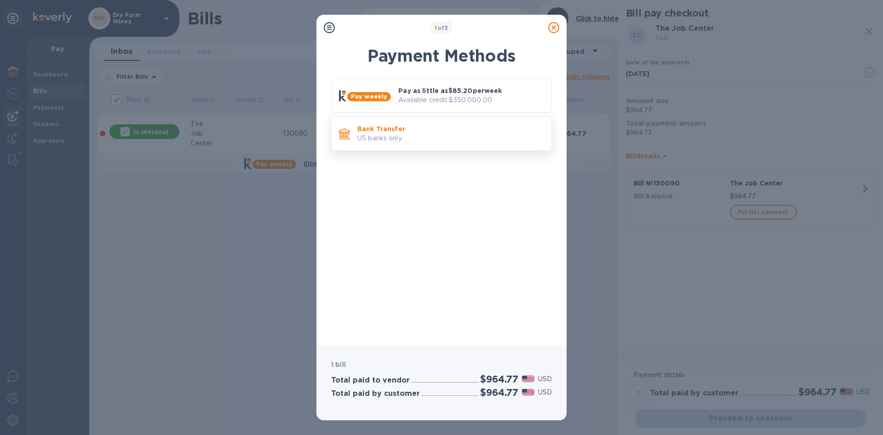
click at [417, 149] on div "Bank Transfer US banks only." at bounding box center [441, 133] width 221 height 35
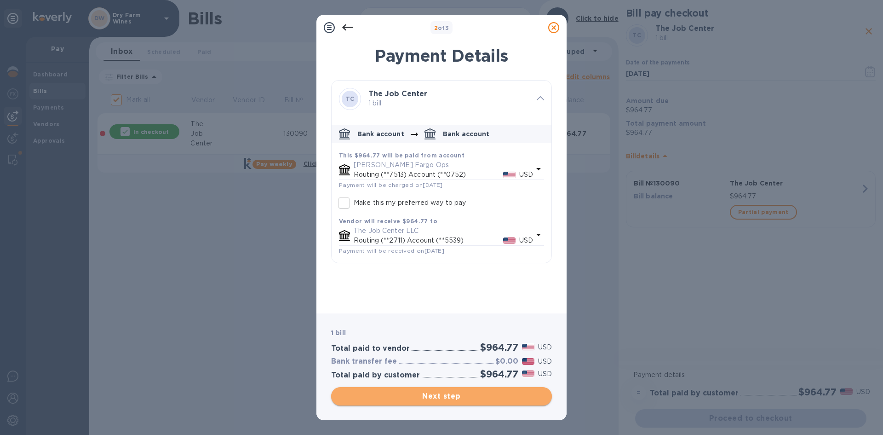
click at [449, 392] on span "Next step" at bounding box center [442, 396] width 206 height 11
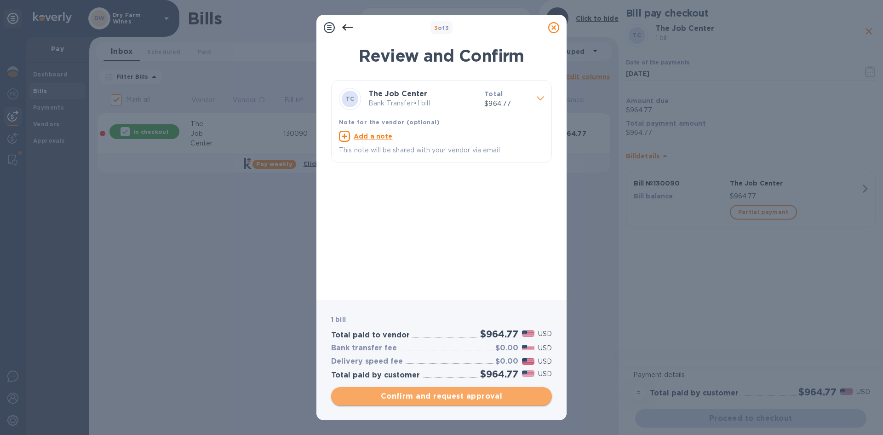
click at [450, 391] on span "Confirm and request approval" at bounding box center [442, 396] width 206 height 11
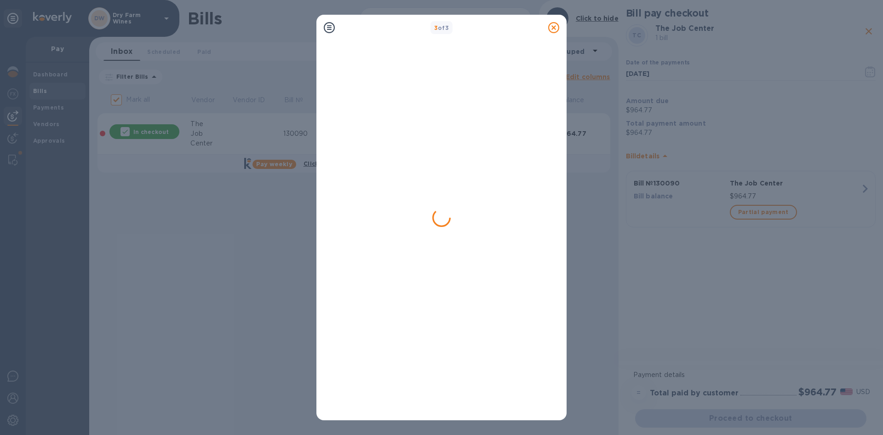
checkbox input "false"
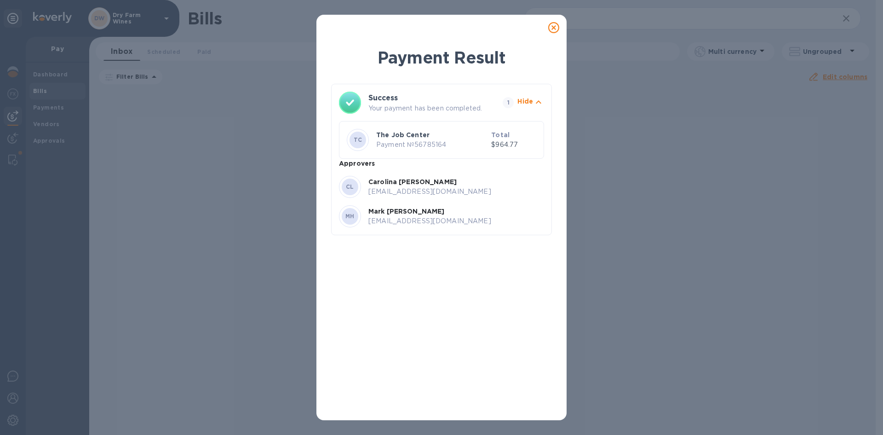
click at [554, 29] on icon at bounding box center [553, 27] width 11 height 11
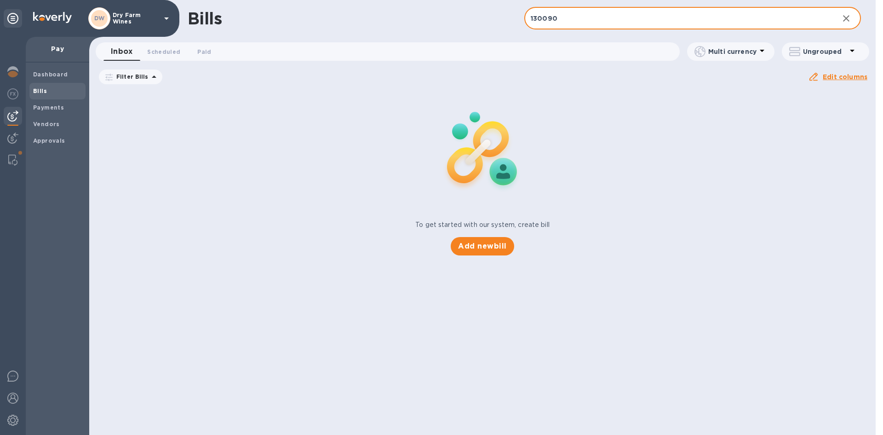
click at [551, 18] on input "130090" at bounding box center [677, 18] width 307 height 23
paste input "3495732"
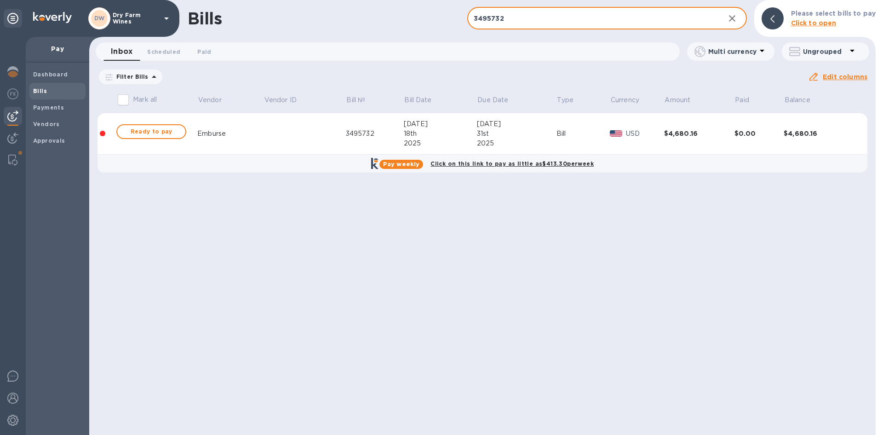
type input "3495732"
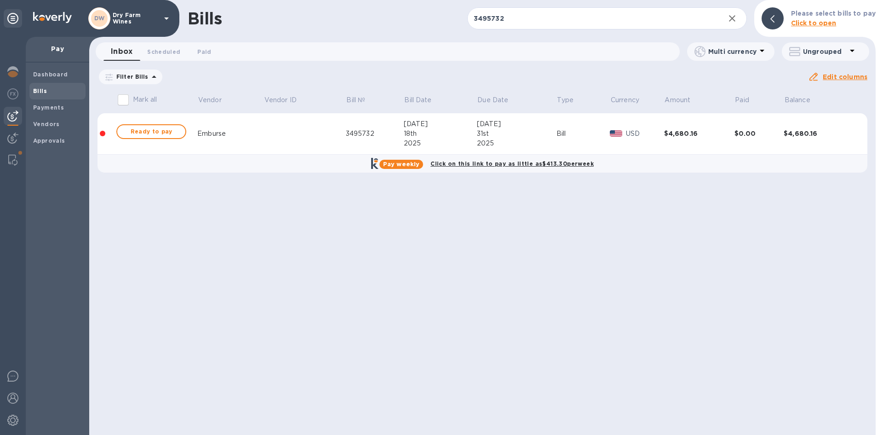
click at [173, 124] on div "Ready to pay" at bounding box center [152, 131] width 74 height 18
click at [170, 129] on span "Ready to pay" at bounding box center [151, 131] width 53 height 11
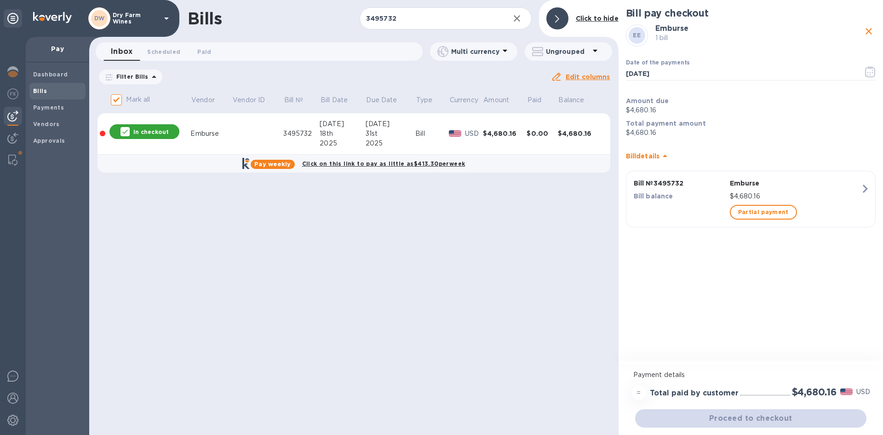
click at [734, 411] on div "Proceed to checkout" at bounding box center [750, 418] width 235 height 22
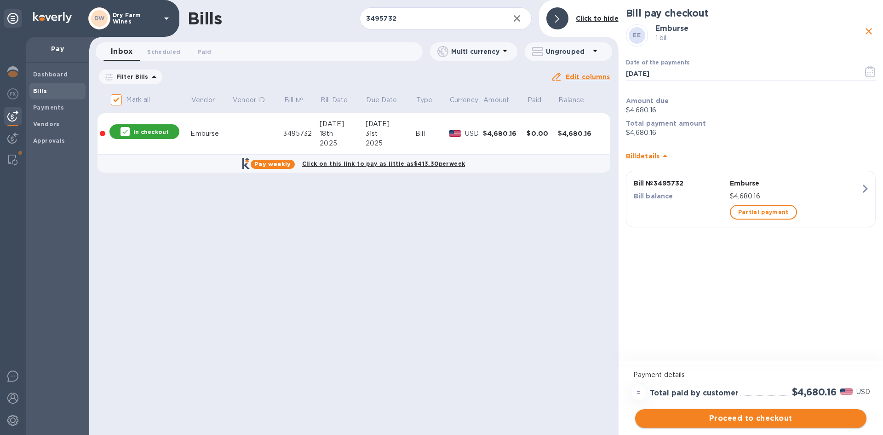
click at [734, 411] on button "Proceed to checkout" at bounding box center [750, 418] width 231 height 18
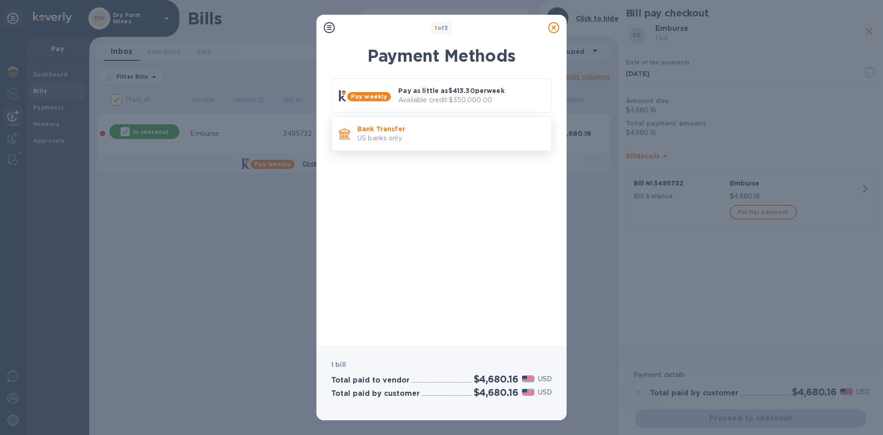
click at [450, 144] on div "Bank Transfer US banks only." at bounding box center [451, 134] width 194 height 26
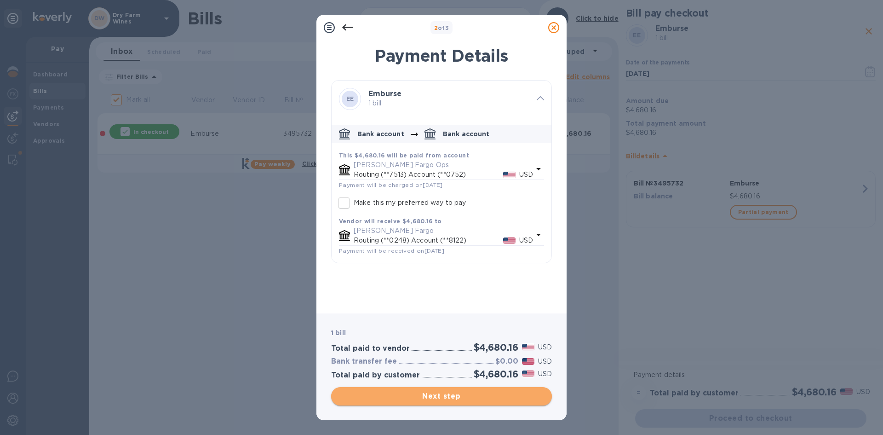
click at [452, 397] on span "Next step" at bounding box center [442, 396] width 206 height 11
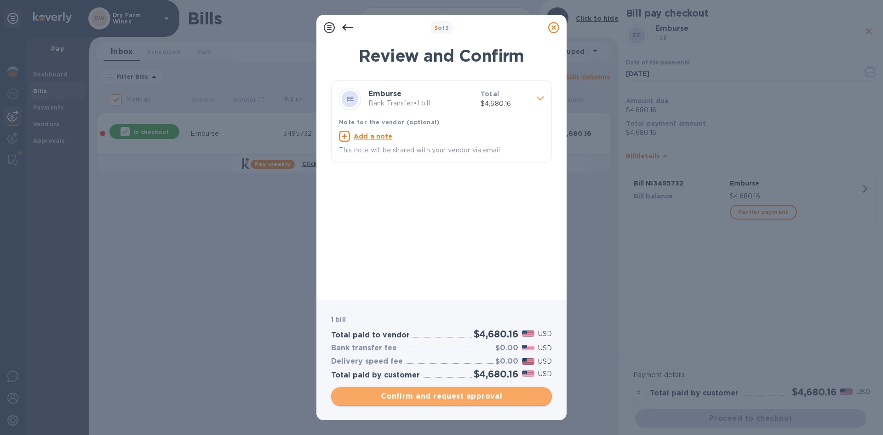
click at [408, 401] on span "Confirm and request approval" at bounding box center [442, 396] width 206 height 11
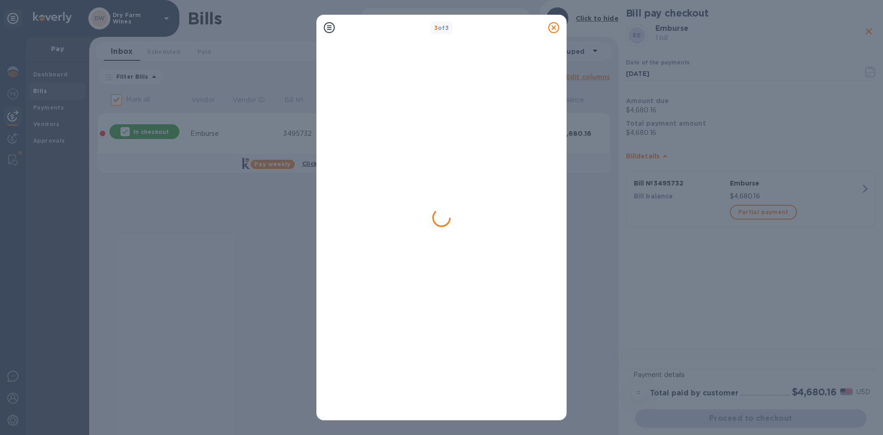
checkbox input "false"
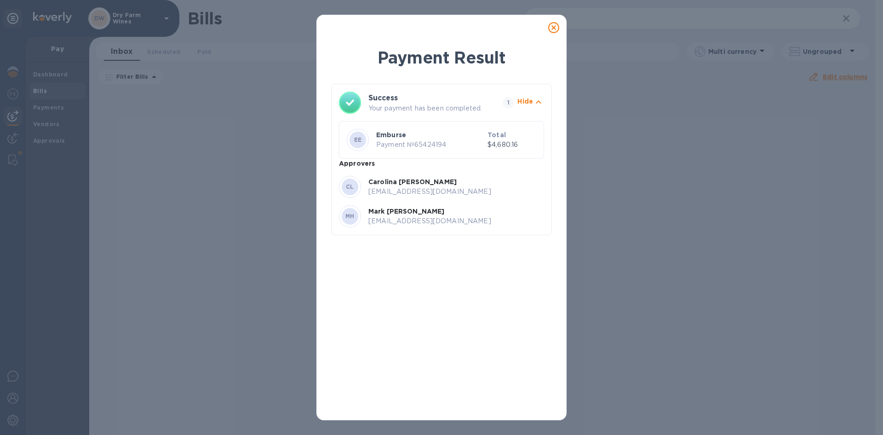
click at [557, 30] on icon at bounding box center [553, 27] width 11 height 11
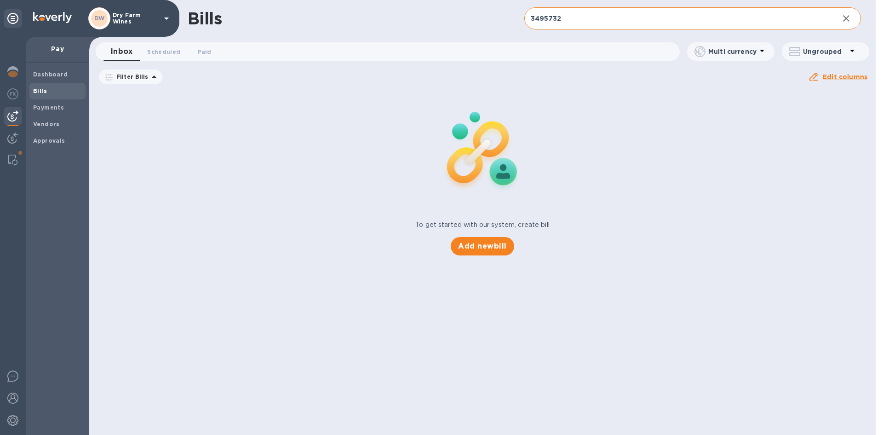
click at [558, 16] on input "3495732" at bounding box center [677, 18] width 307 height 23
drag, startPoint x: 558, startPoint y: 16, endPoint x: 569, endPoint y: 8, distance: 12.9
click at [558, 16] on input "3495732" at bounding box center [677, 18] width 307 height 23
paste input "S1304489"
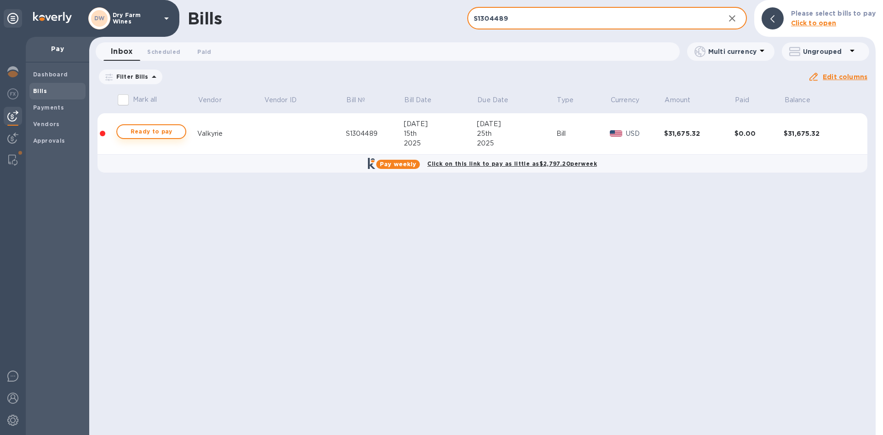
type input "S1304489"
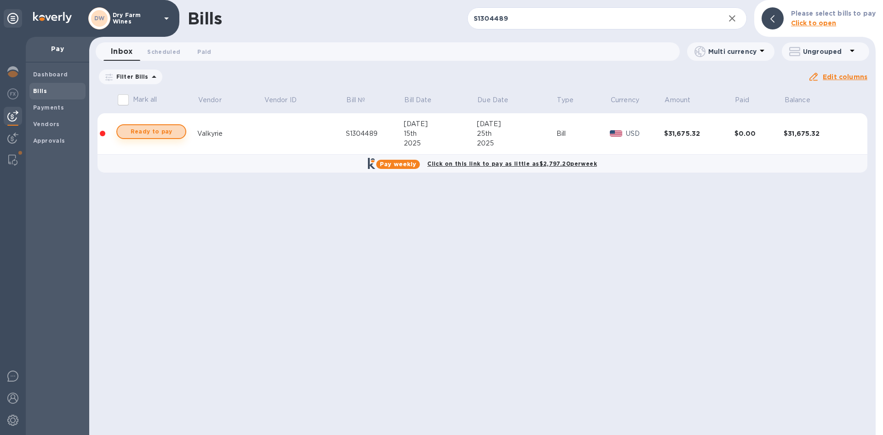
click at [135, 131] on span "Ready to pay" at bounding box center [151, 131] width 53 height 11
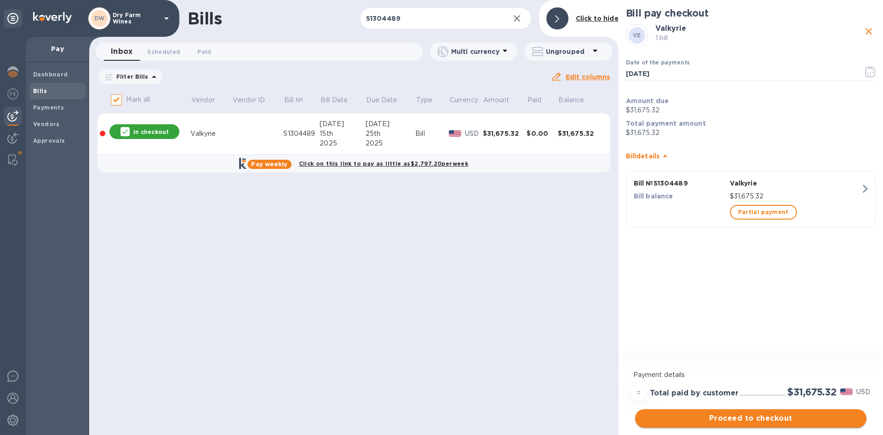
click at [707, 414] on span "Proceed to checkout" at bounding box center [751, 418] width 217 height 11
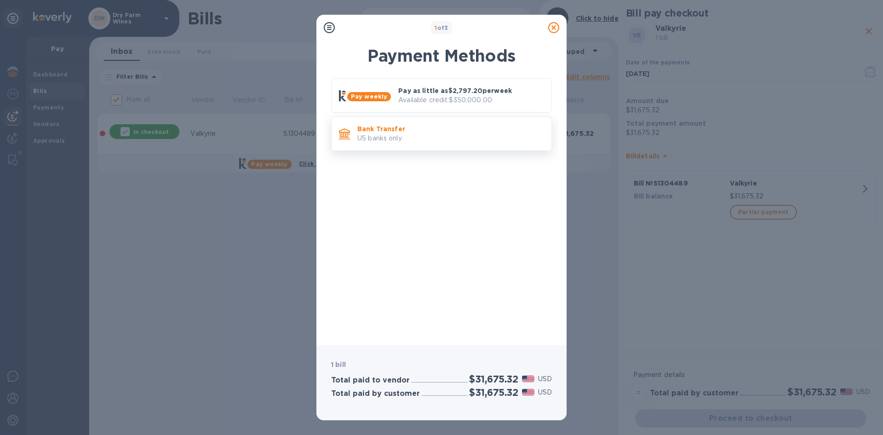
click at [380, 122] on div "Bank Transfer US banks only." at bounding box center [451, 134] width 194 height 26
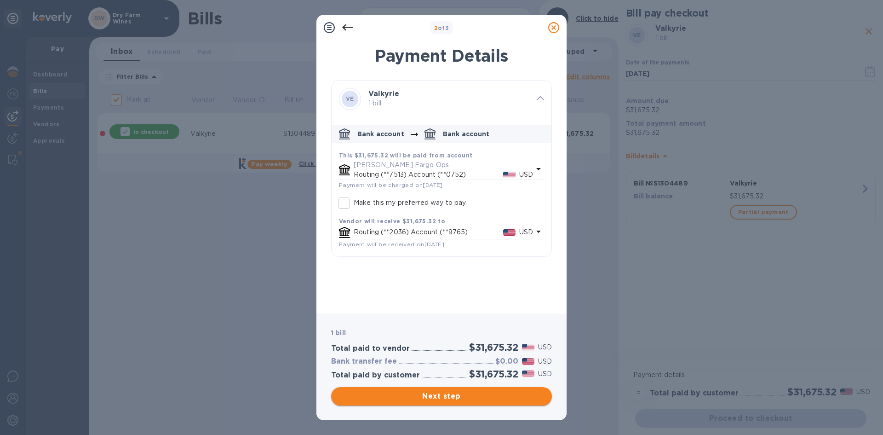
click at [389, 387] on button "Next step" at bounding box center [441, 396] width 221 height 18
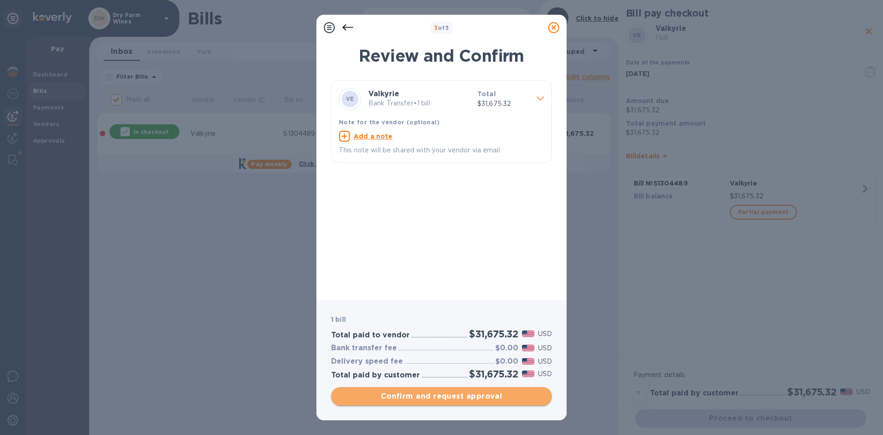
click at [451, 402] on button "Confirm and request approval" at bounding box center [441, 396] width 221 height 18
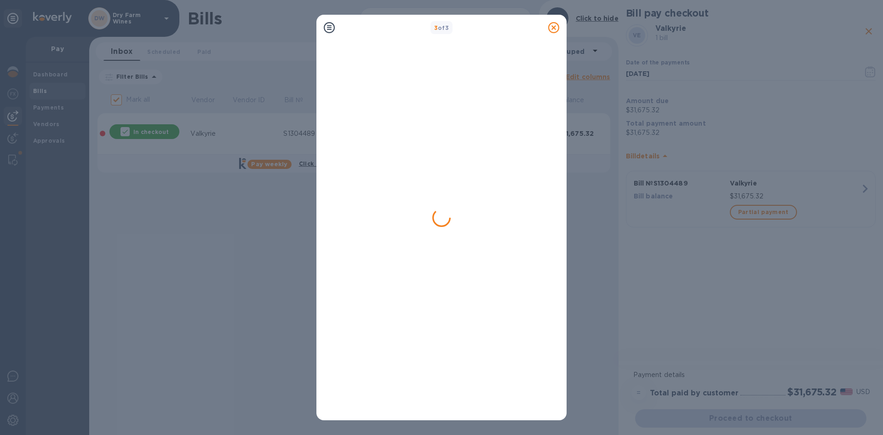
checkbox input "false"
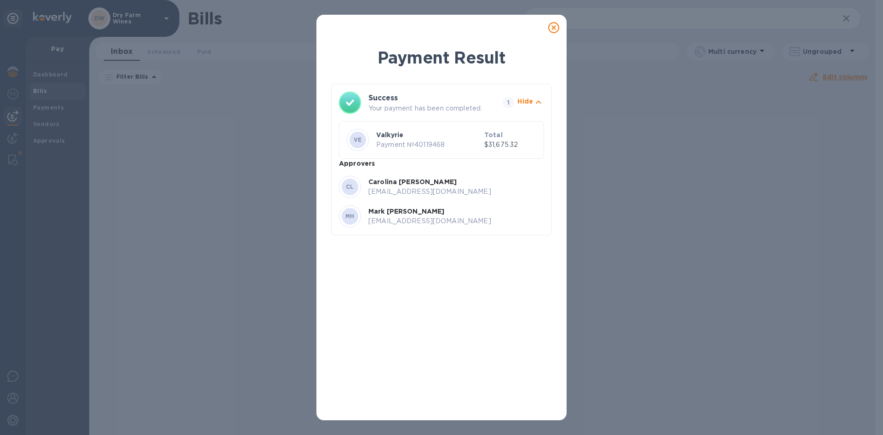
drag, startPoint x: 554, startPoint y: 29, endPoint x: 556, endPoint y: 24, distance: 5.2
click at [554, 29] on icon at bounding box center [553, 27] width 11 height 11
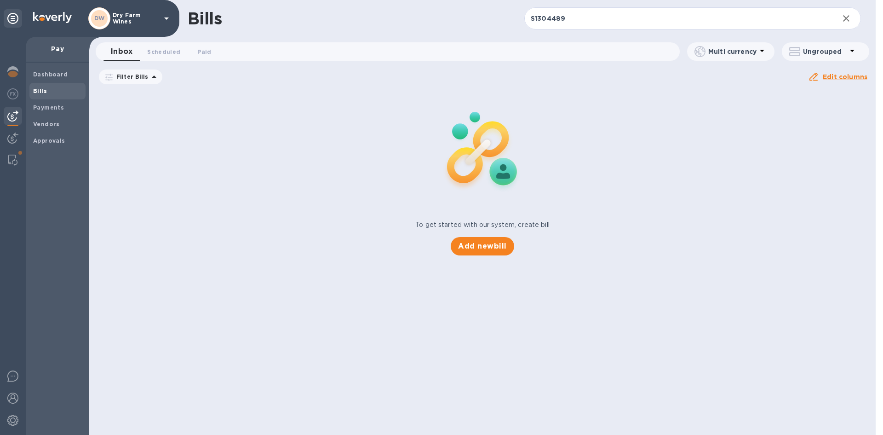
click at [556, 20] on input "S1304489" at bounding box center [677, 18] width 307 height 23
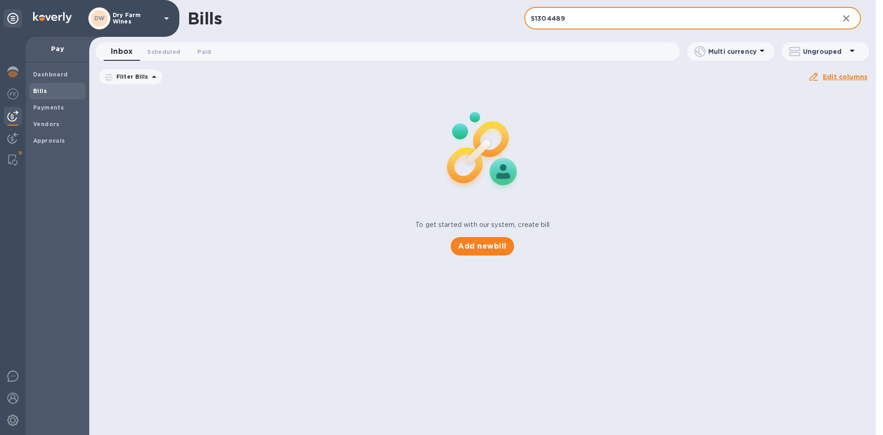
click at [556, 20] on input "S1304489" at bounding box center [677, 18] width 307 height 23
click at [568, 22] on input "S1304489" at bounding box center [677, 18] width 307 height 23
paste input "92"
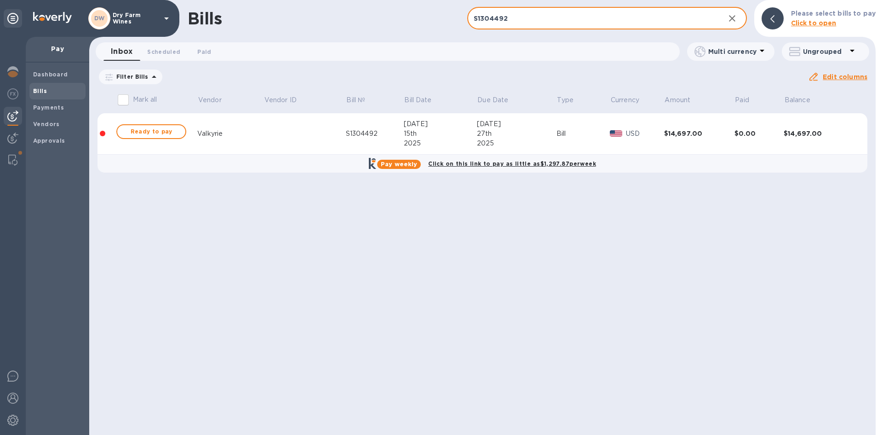
type input "S1304492"
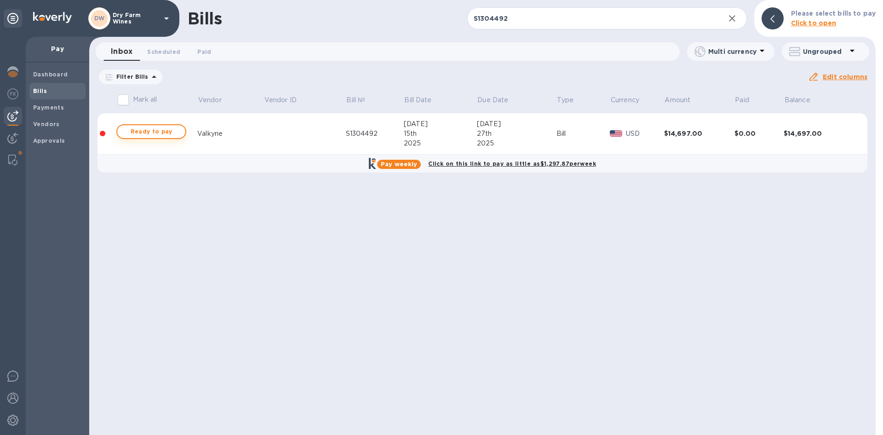
click at [144, 139] on div "Ready to pay" at bounding box center [152, 131] width 74 height 18
click at [147, 132] on span "Ready to pay" at bounding box center [151, 131] width 53 height 11
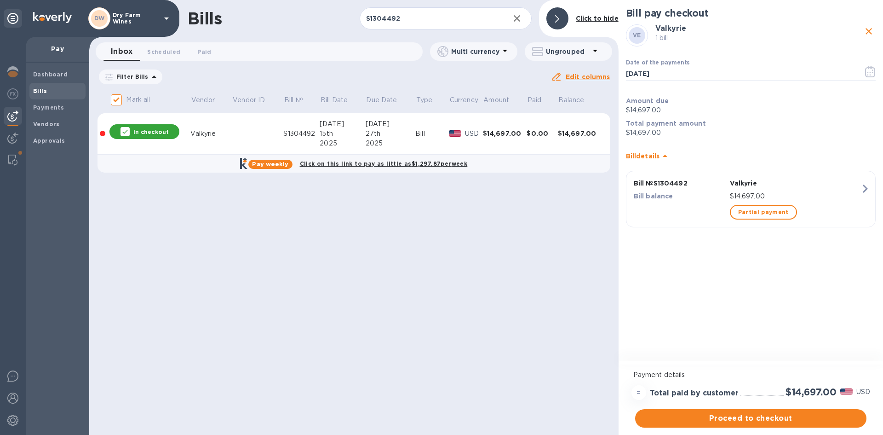
click at [800, 418] on span "Proceed to checkout" at bounding box center [751, 418] width 217 height 11
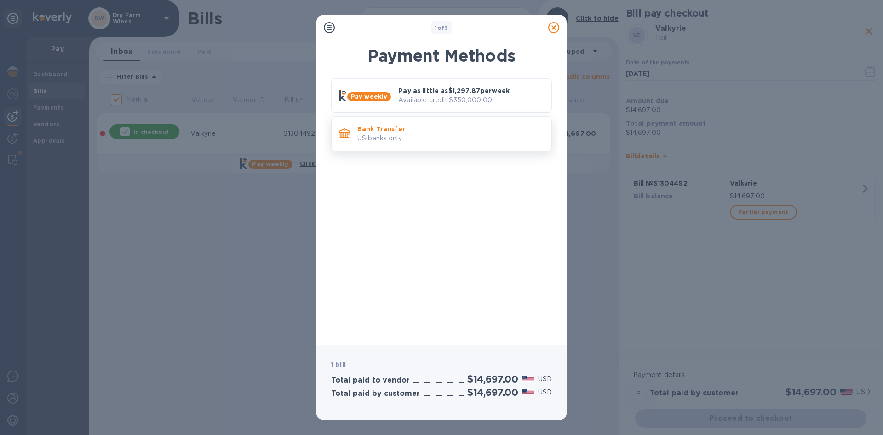
click at [465, 143] on p "US banks only." at bounding box center [450, 138] width 187 height 10
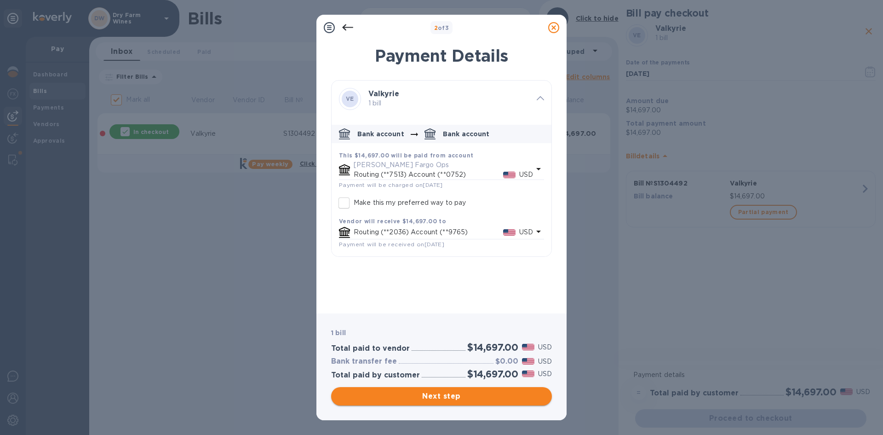
click at [460, 398] on span "Next step" at bounding box center [442, 396] width 206 height 11
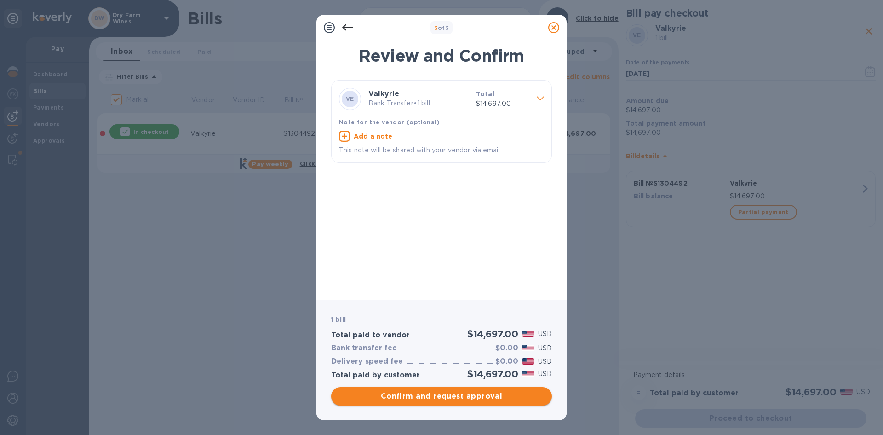
click at [460, 396] on span "Confirm and request approval" at bounding box center [442, 396] width 206 height 11
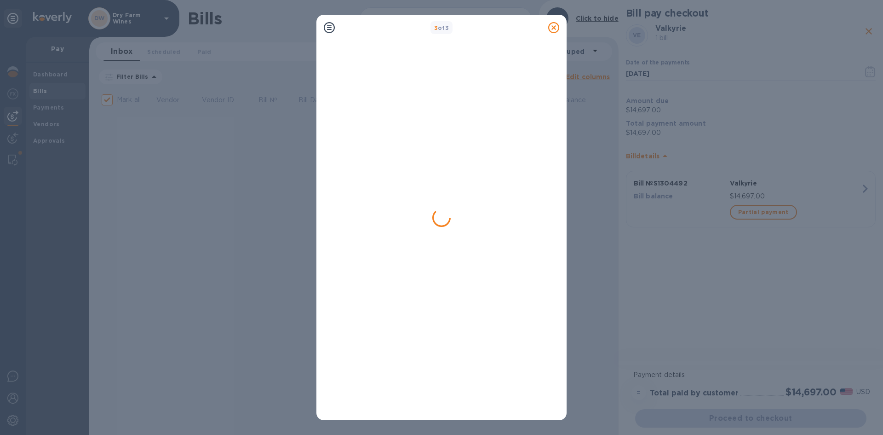
checkbox input "false"
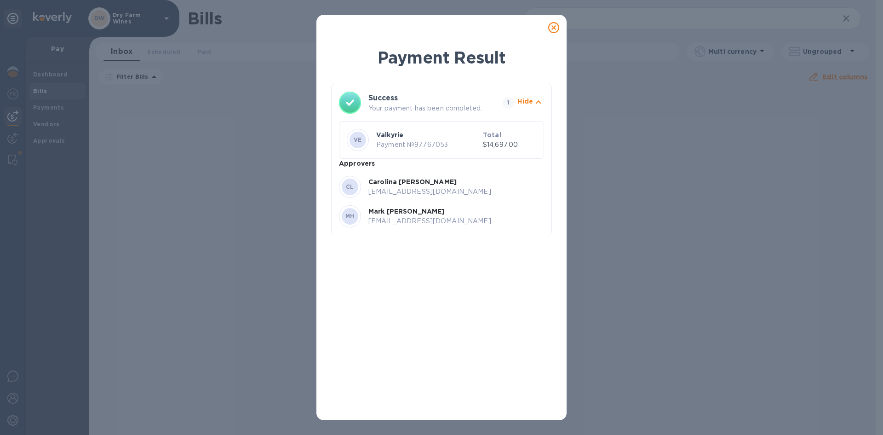
click at [556, 27] on icon at bounding box center [553, 27] width 11 height 11
